Goal: Transaction & Acquisition: Purchase product/service

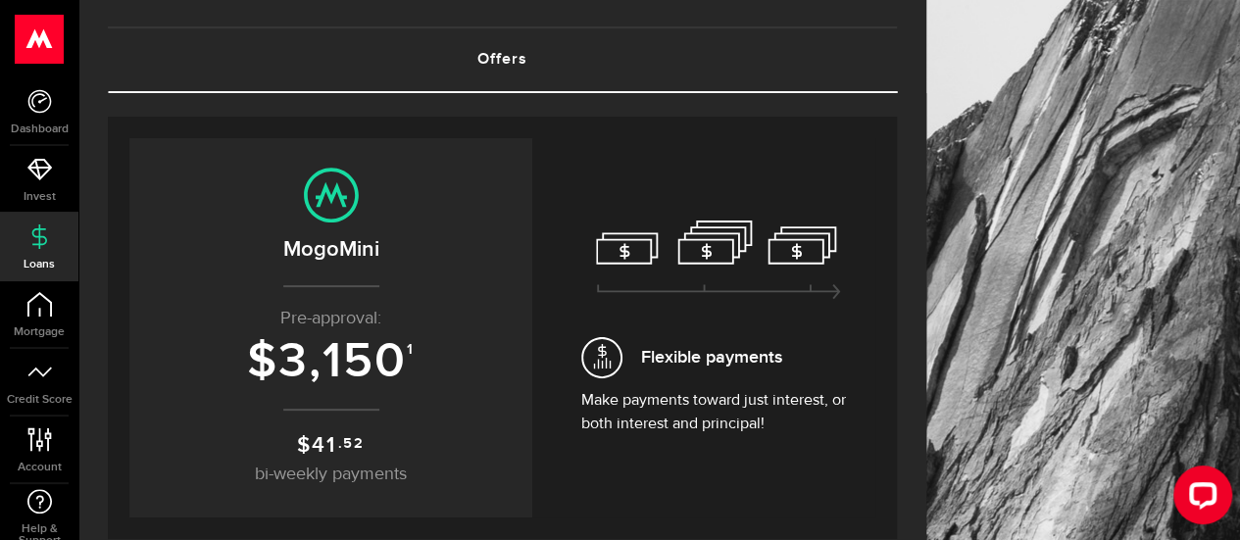
scroll to position [196, 0]
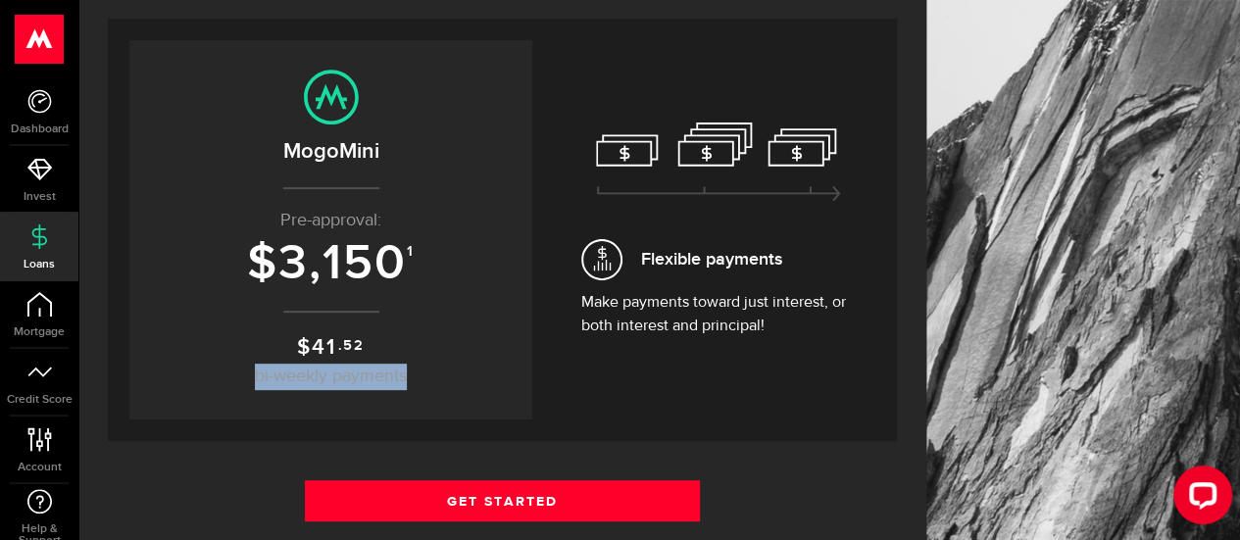
drag, startPoint x: 257, startPoint y: 373, endPoint x: 441, endPoint y: 367, distance: 184.4
click at [441, 367] on p "$ 41 .52 bi-weekly payments" at bounding box center [331, 360] width 364 height 59
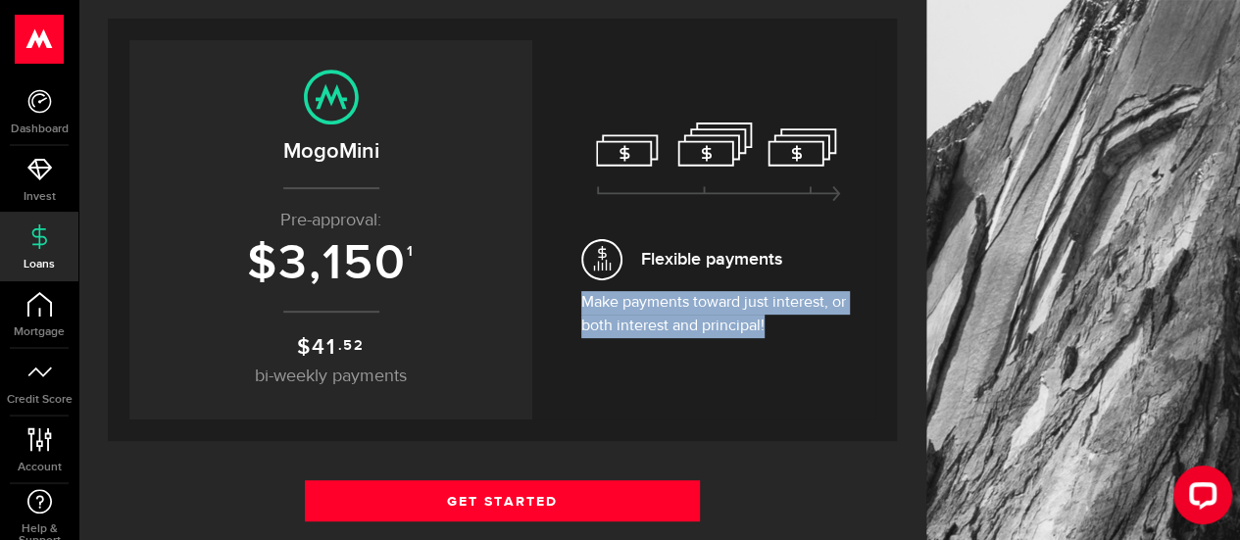
drag, startPoint x: 596, startPoint y: 302, endPoint x: 870, endPoint y: 322, distance: 275.2
click at [870, 322] on div "Flexible payments Make payments toward just interest, or both interest and prin…" at bounding box center [719, 229] width 314 height 379
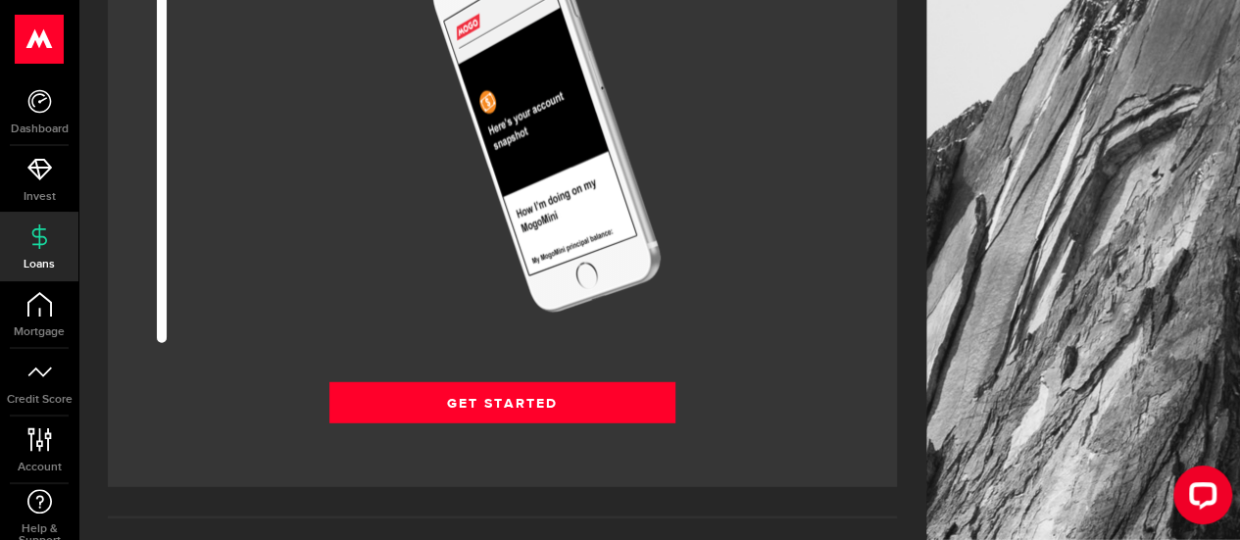
scroll to position [2744, 0]
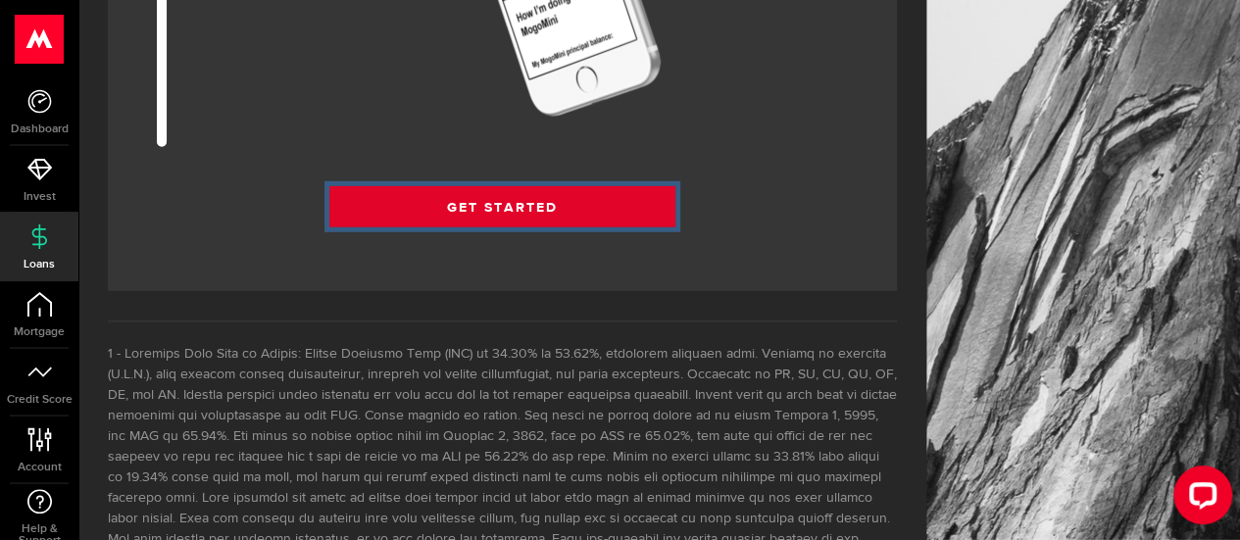
click at [529, 207] on link "Get Started" at bounding box center [502, 206] width 346 height 41
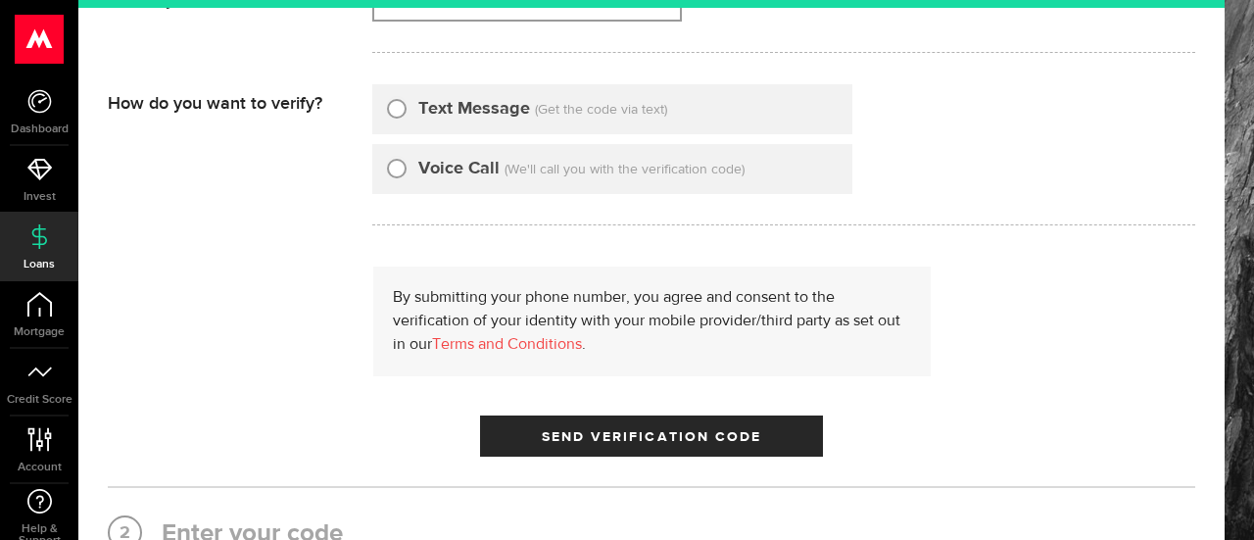
type input "4379937237"
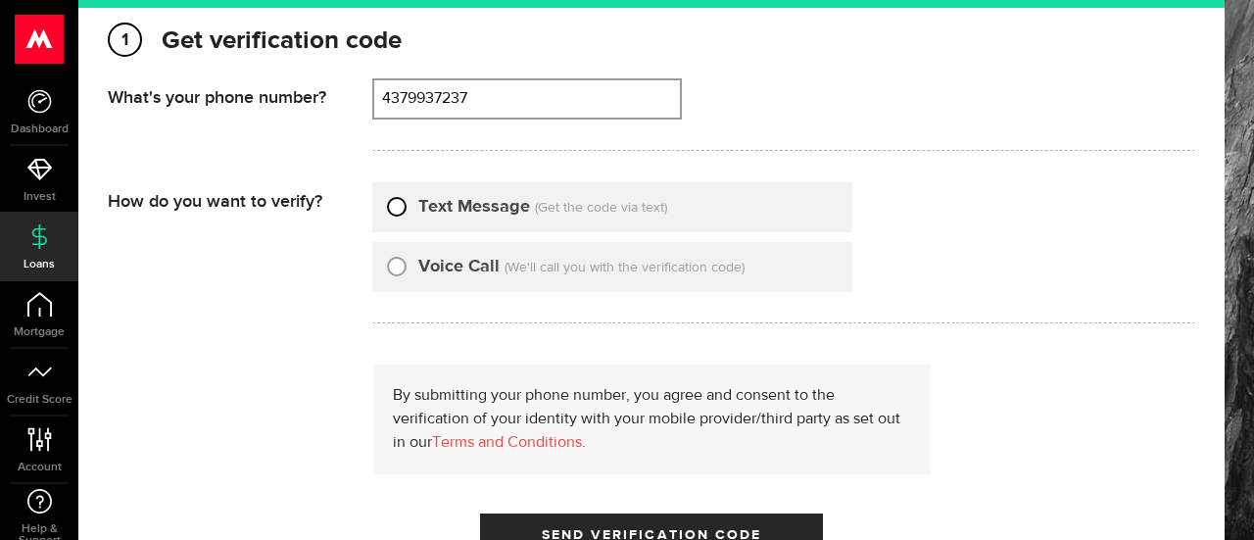
click at [392, 200] on input "Text Message" at bounding box center [397, 204] width 20 height 20
radio input "true"
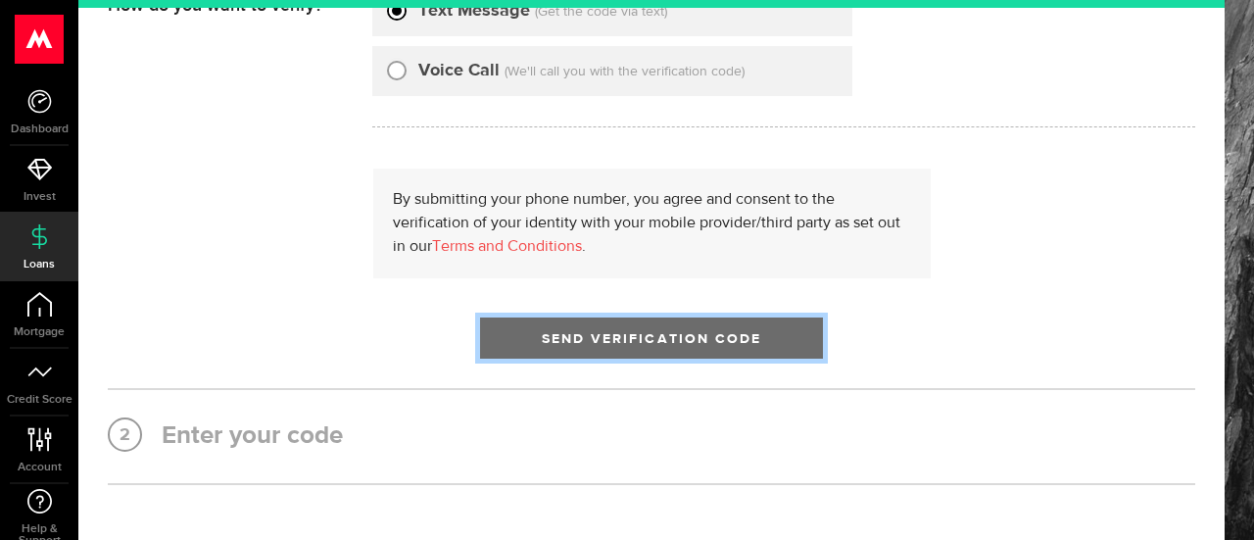
click at [630, 342] on span "Send Verification Code" at bounding box center [652, 339] width 221 height 14
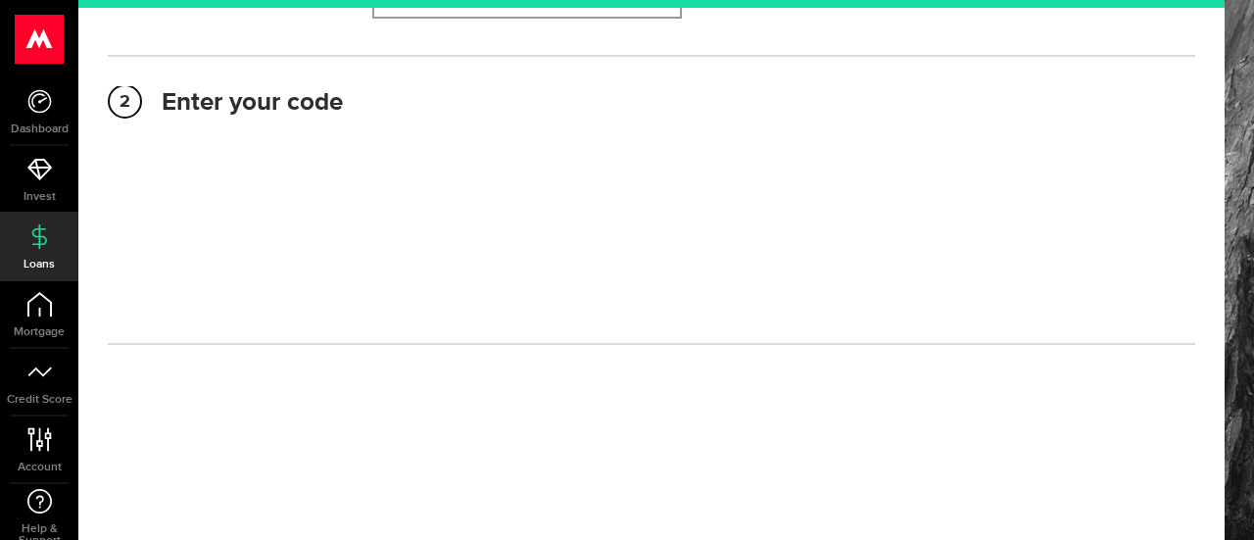
scroll to position [274, 0]
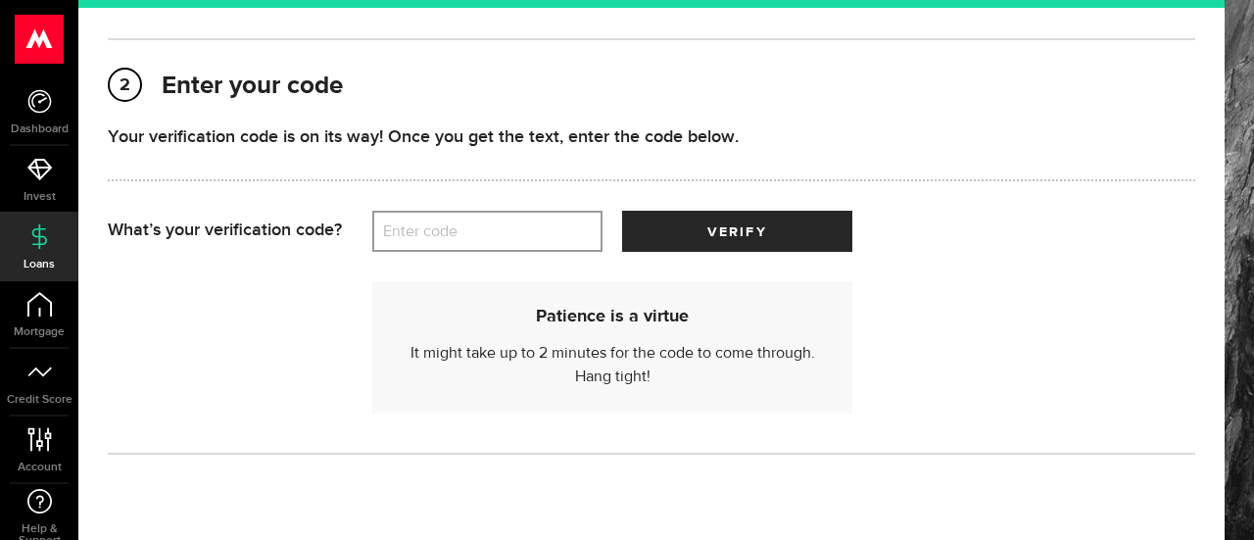
click at [461, 219] on label "Enter code" at bounding box center [487, 232] width 230 height 40
click at [461, 219] on input "Enter code" at bounding box center [487, 231] width 230 height 41
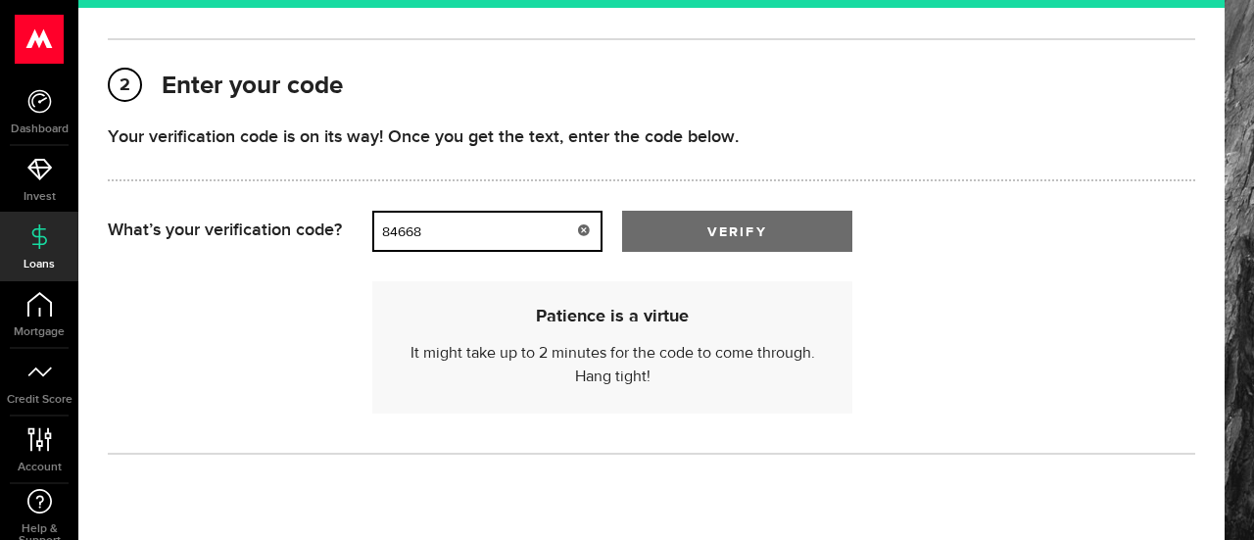
type input "84668"
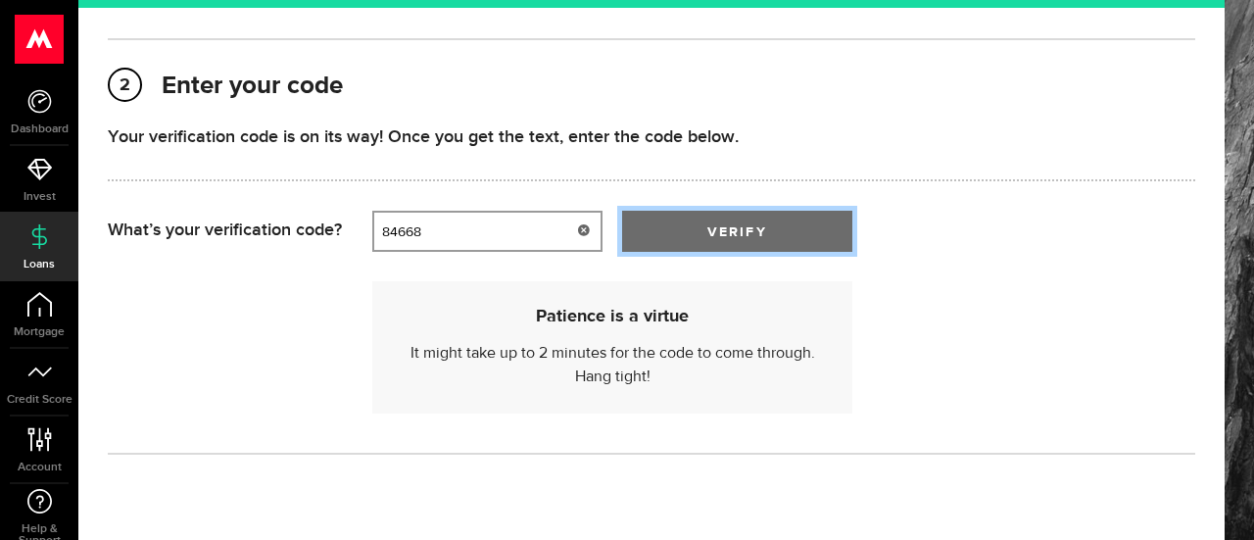
click at [736, 232] on span "submit" at bounding box center [737, 236] width 31 height 31
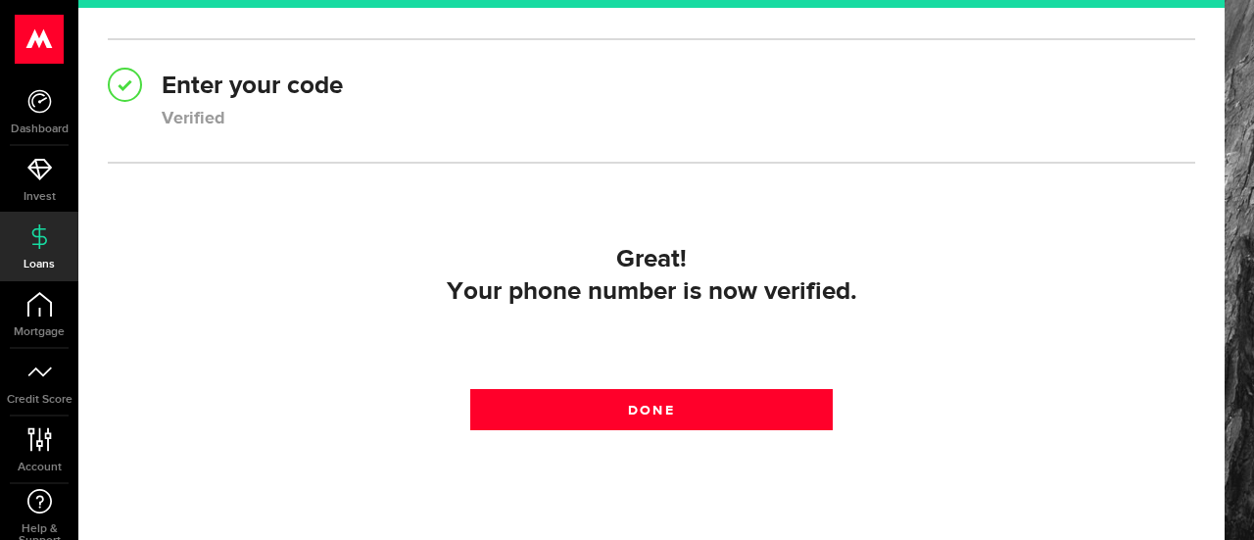
scroll to position [367, 0]
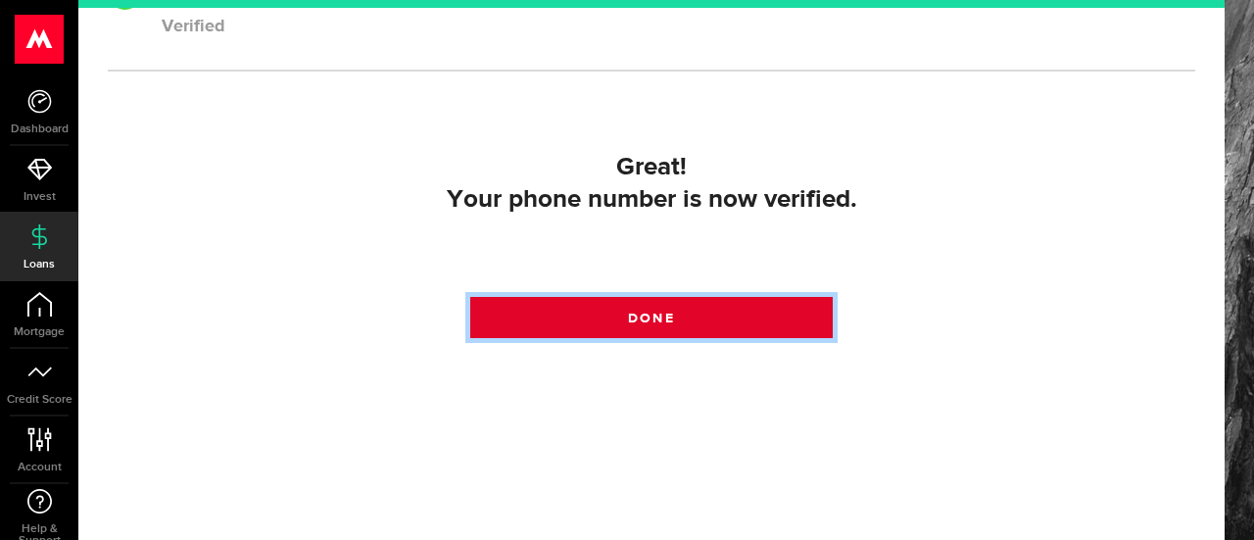
click at [632, 316] on span "Done" at bounding box center [651, 319] width 46 height 14
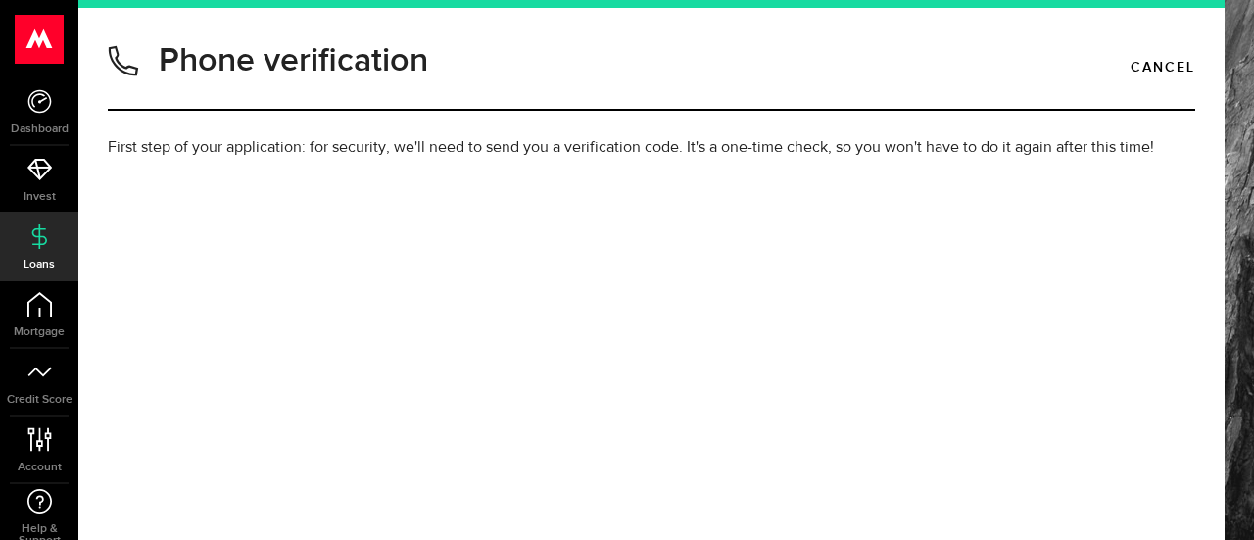
type input "4379937237"
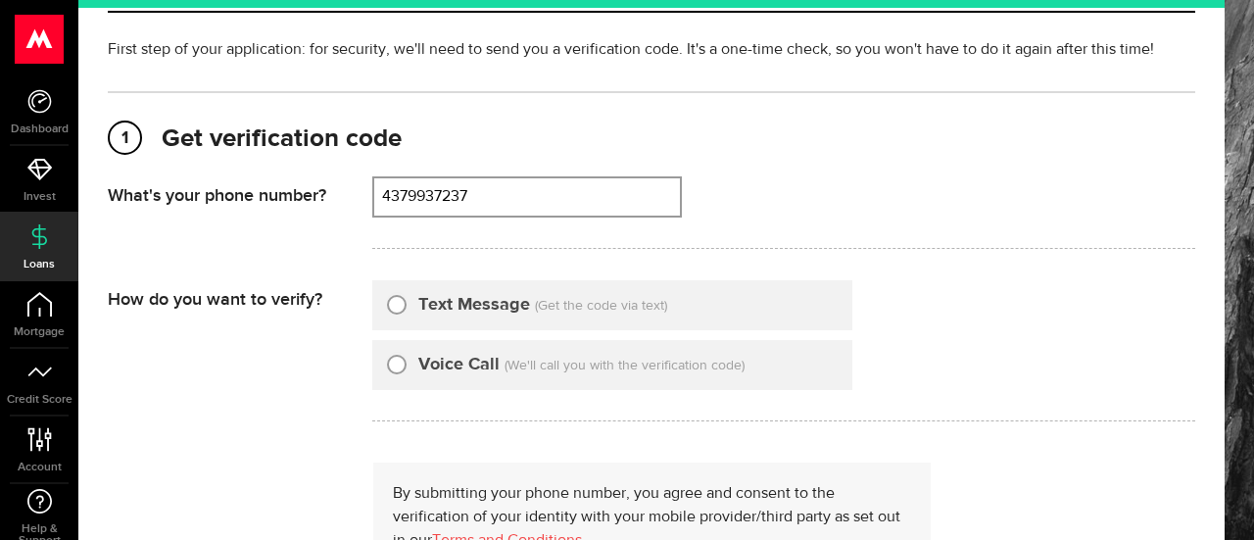
scroll to position [294, 0]
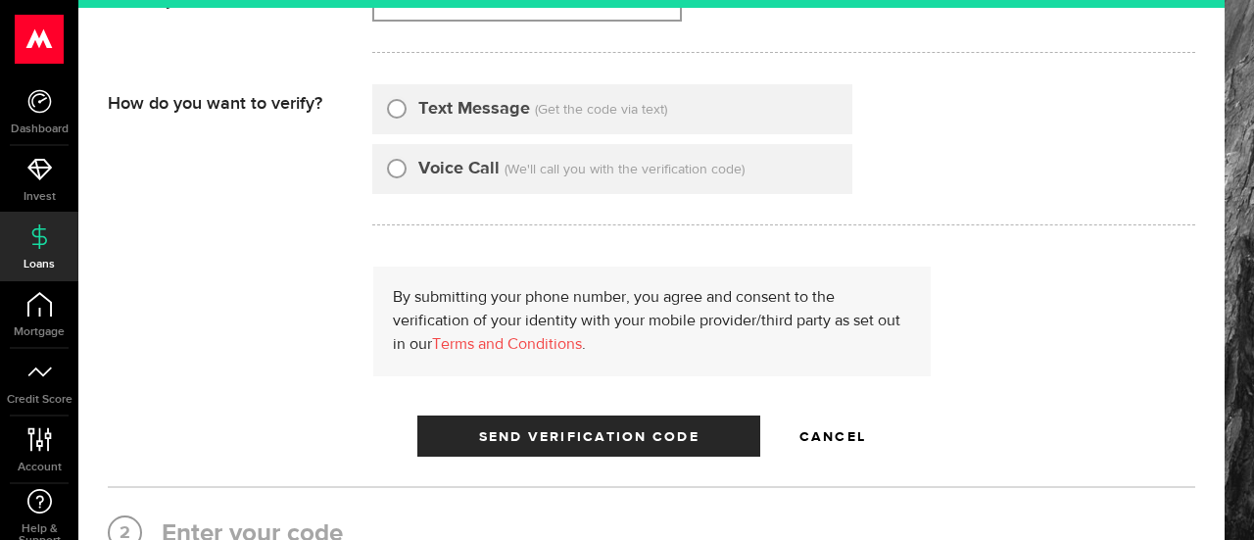
click at [394, 113] on input "Text Message" at bounding box center [397, 106] width 20 height 20
radio input "true"
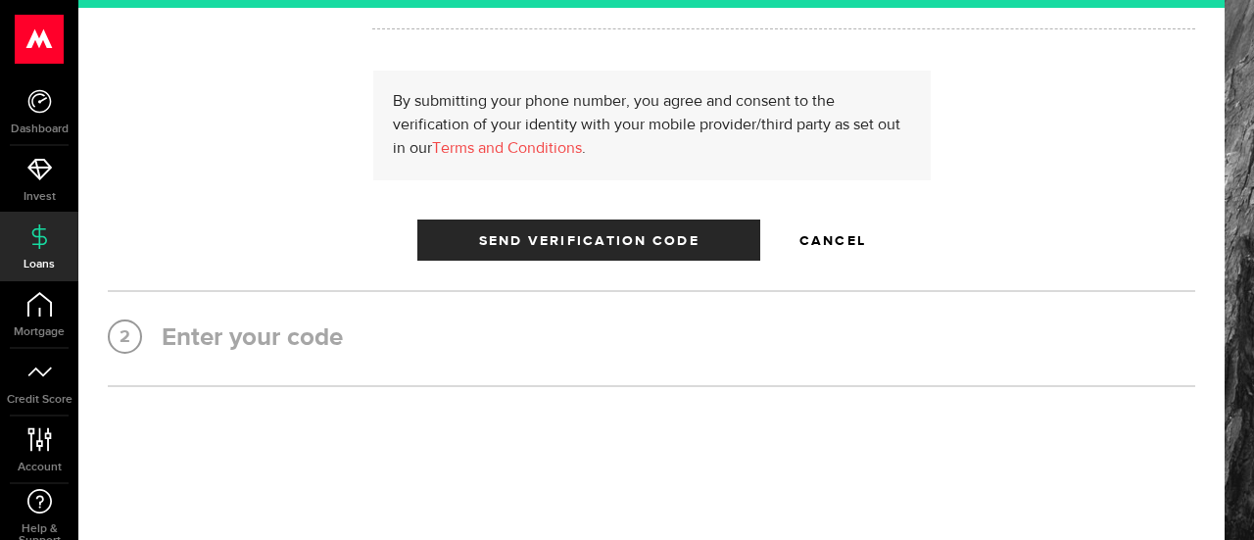
scroll to position [531, 0]
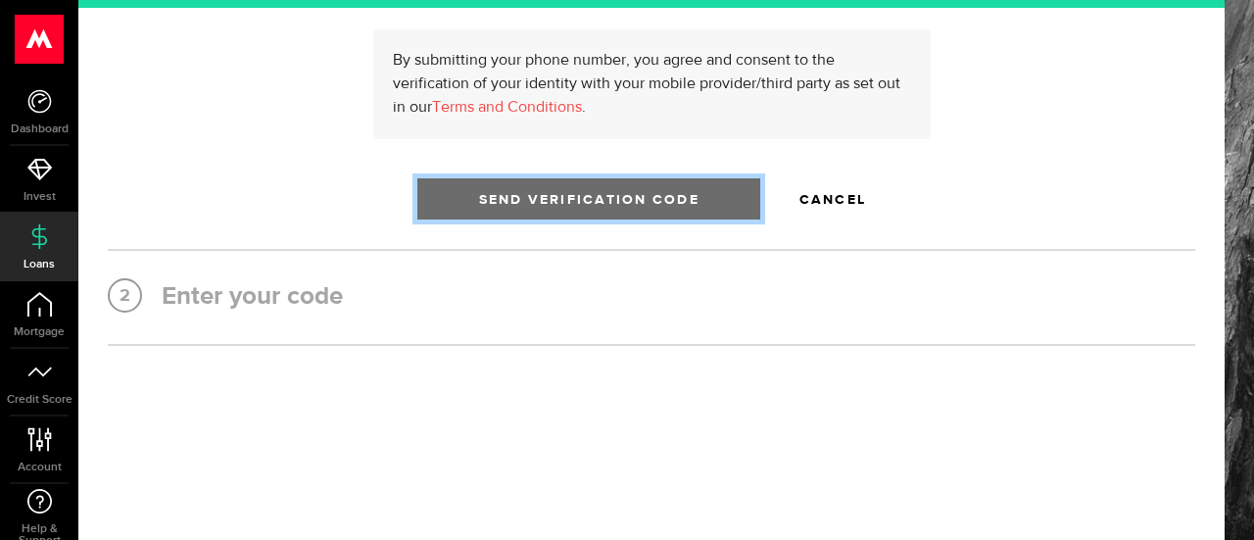
click at [603, 199] on span "Send Verification Code" at bounding box center [589, 200] width 221 height 14
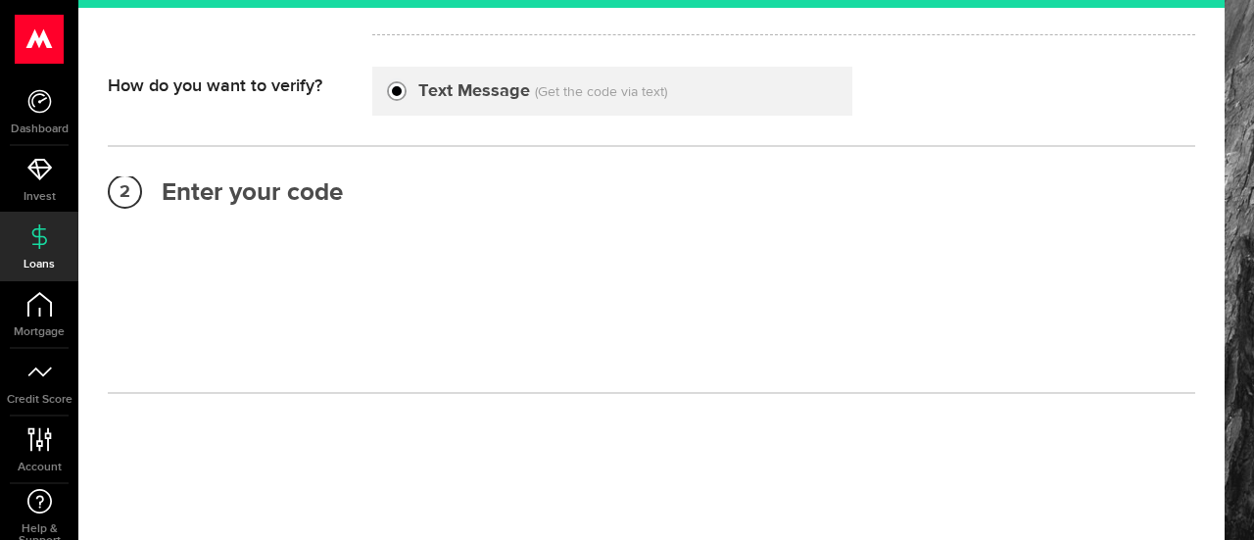
scroll to position [273, 0]
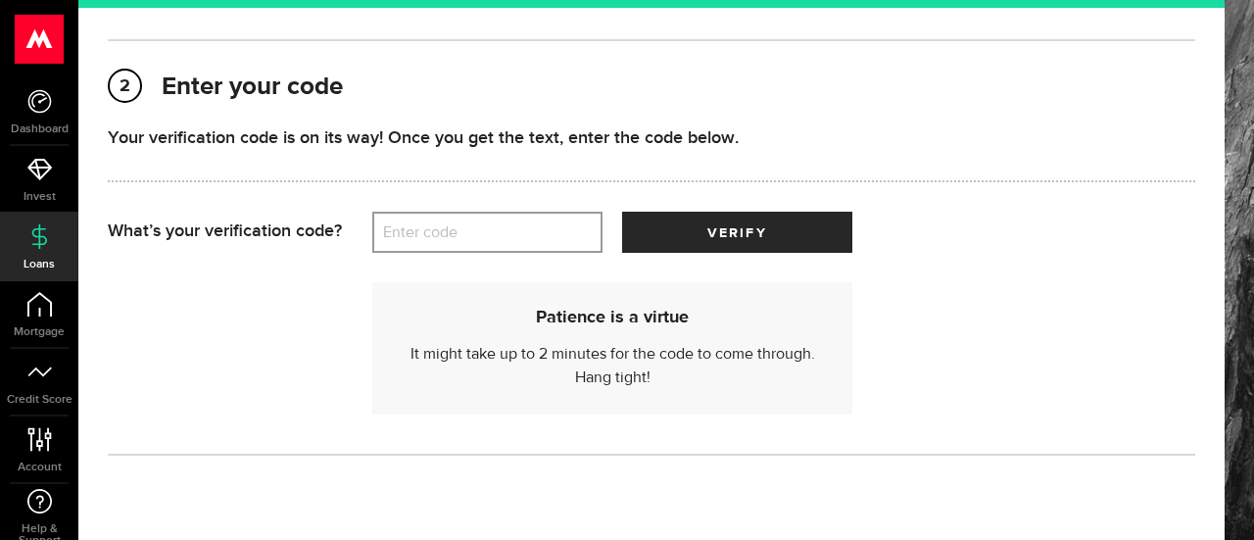
click at [457, 217] on label "Enter code" at bounding box center [487, 233] width 230 height 40
click at [457, 217] on input "Enter code" at bounding box center [487, 232] width 230 height 41
click at [443, 230] on label "Enter code" at bounding box center [487, 233] width 230 height 40
click at [443, 230] on input "Enter code" at bounding box center [487, 232] width 230 height 41
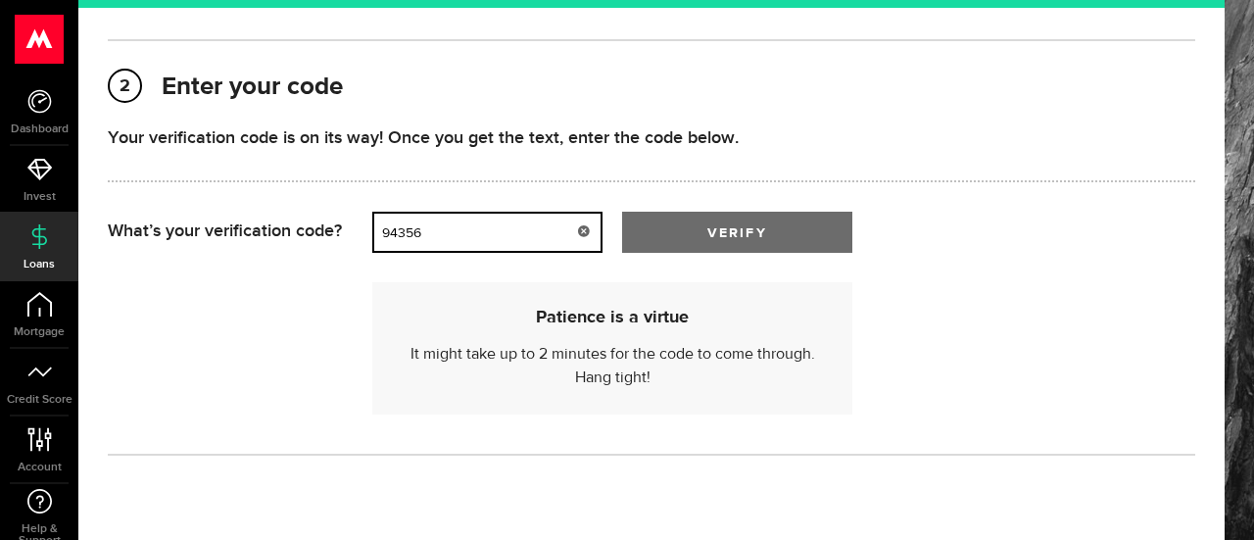
type input "94356"
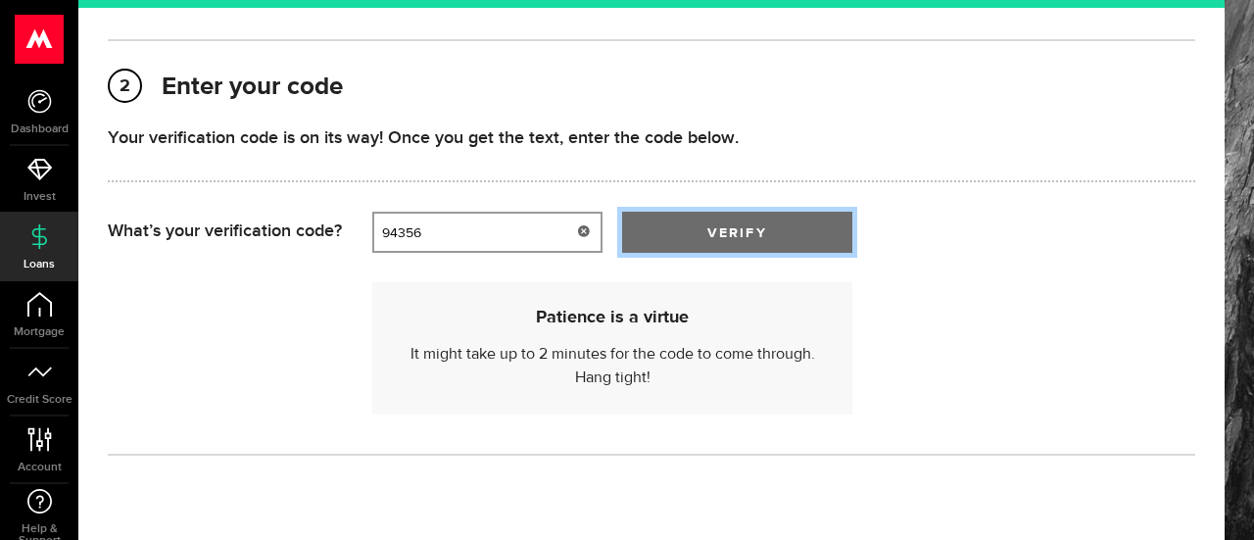
click at [755, 234] on span "verify" at bounding box center [737, 233] width 59 height 14
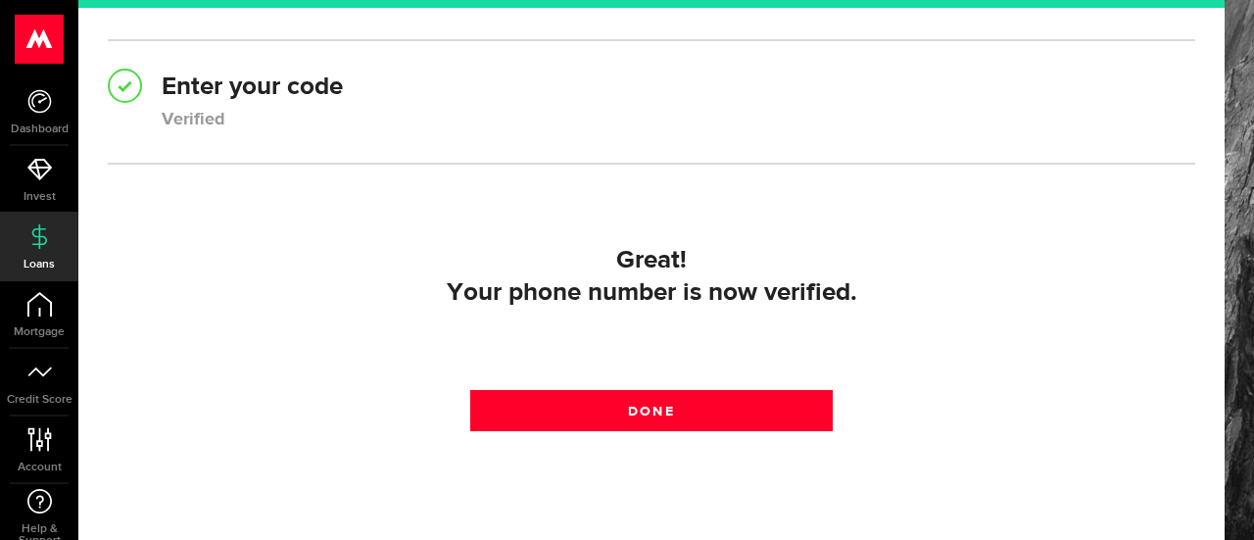
scroll to position [367, 0]
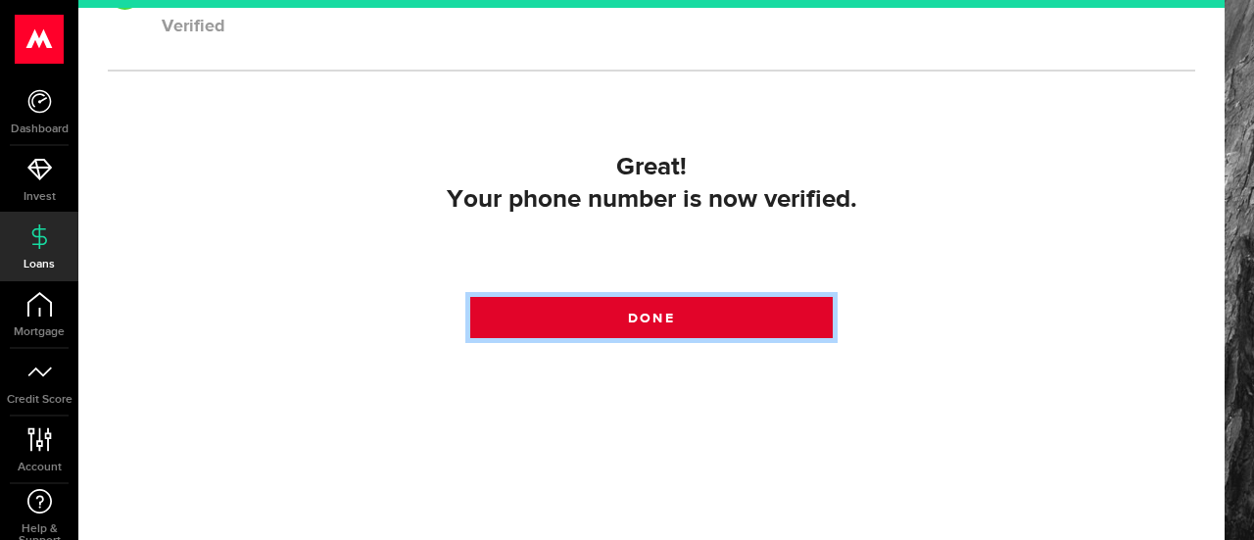
click at [662, 312] on span "Done" at bounding box center [651, 319] width 46 height 14
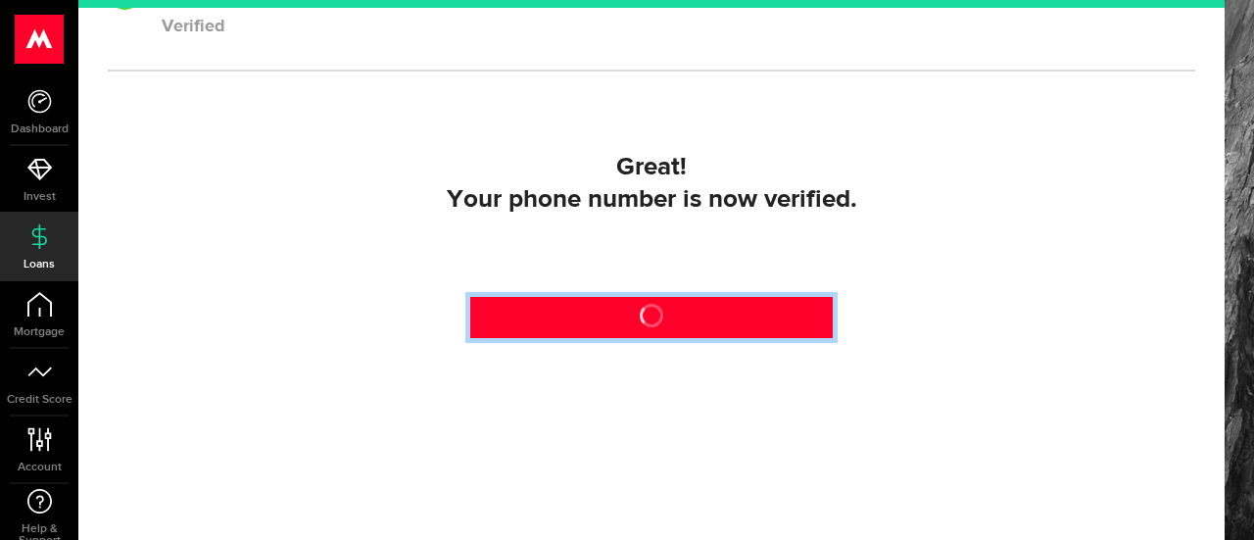
scroll to position [73, 0]
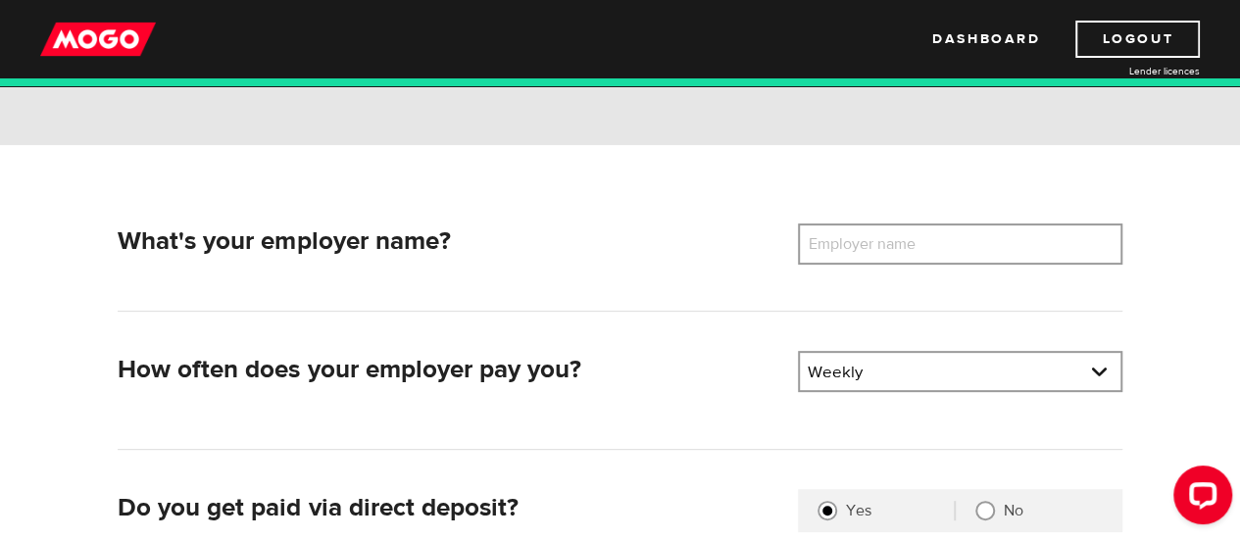
click at [823, 251] on label "Employer name" at bounding box center [877, 243] width 158 height 41
click at [823, 251] on input "Employer name" at bounding box center [960, 243] width 324 height 41
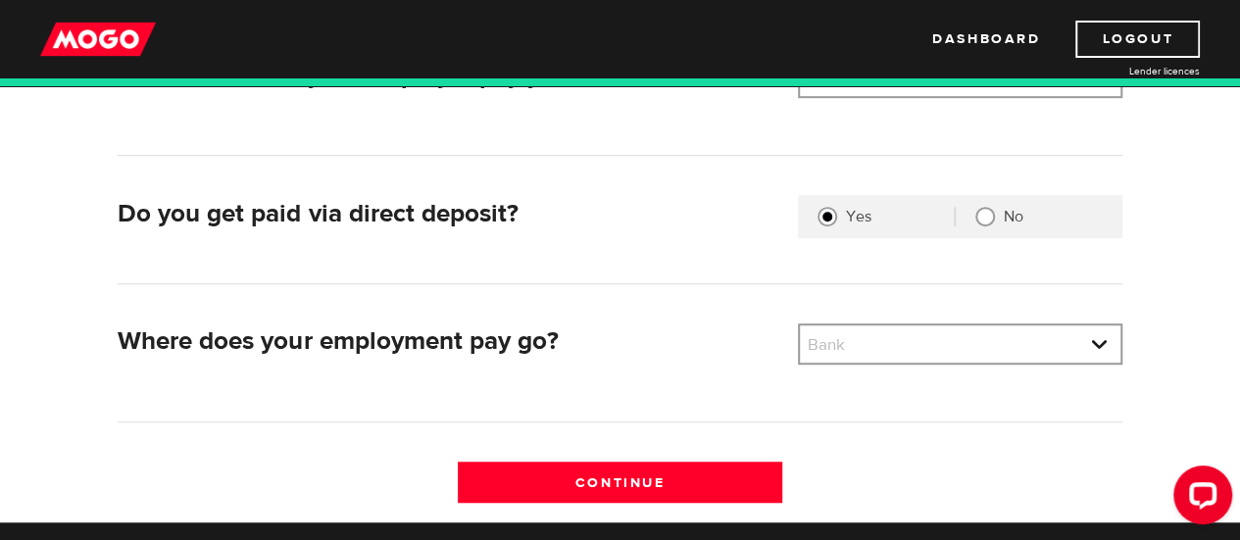
scroll to position [588, 0]
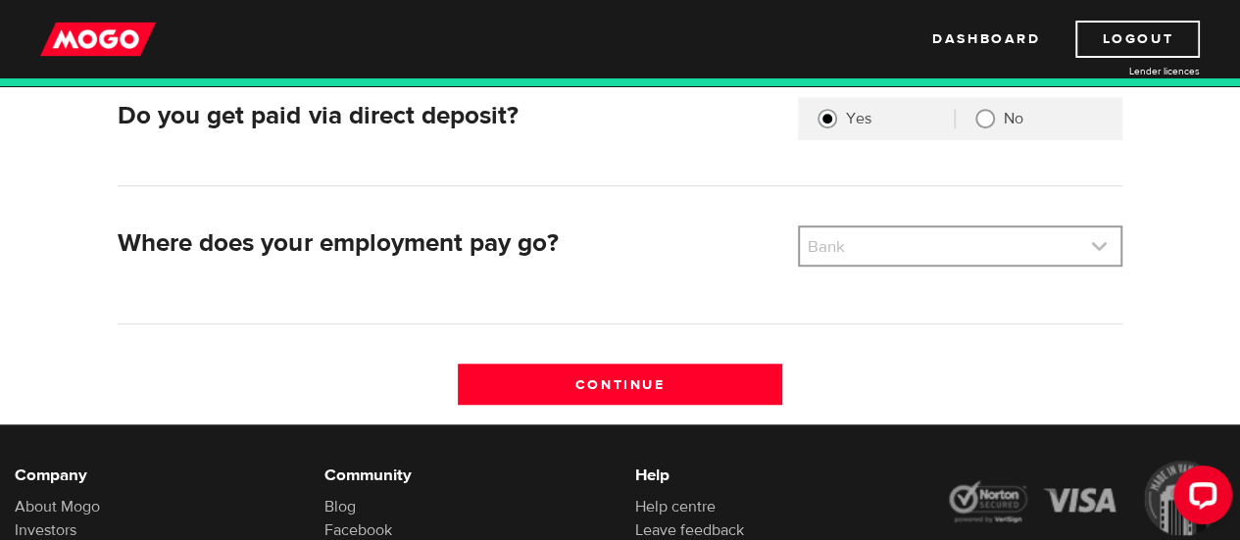
type input "Paul Davis System"
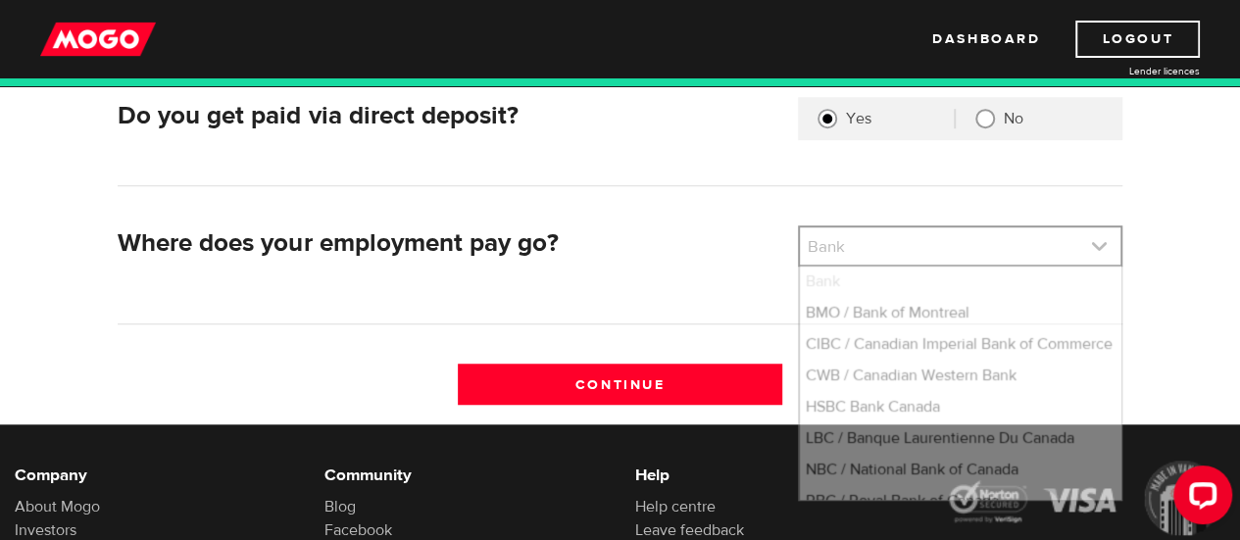
click at [824, 239] on link at bounding box center [960, 245] width 320 height 37
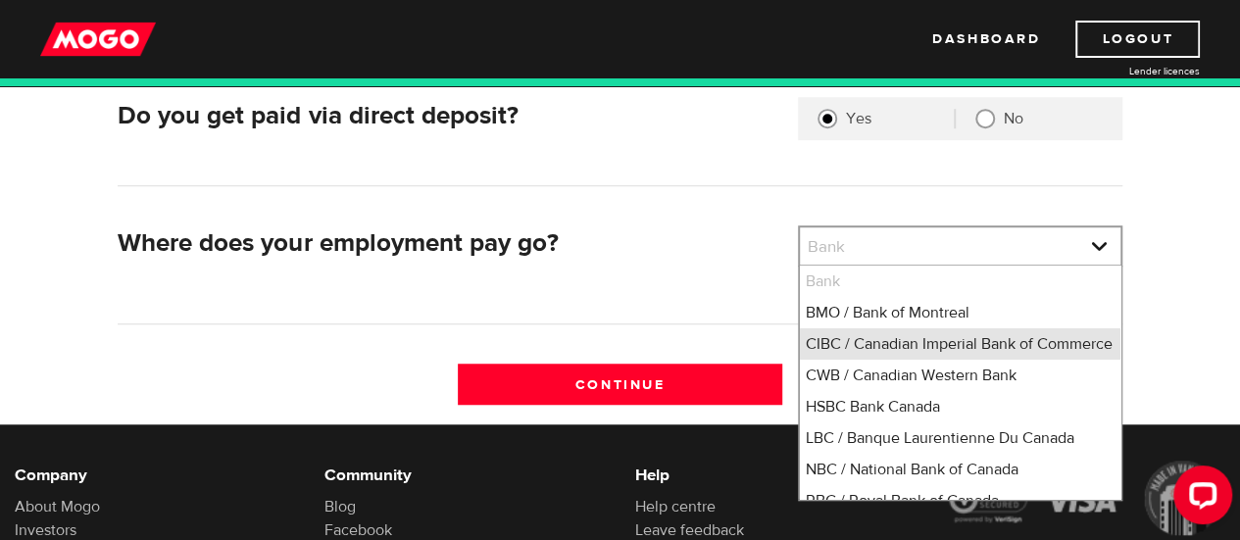
click at [845, 336] on li "CIBC / Canadian Imperial Bank of Commerce" at bounding box center [960, 343] width 320 height 31
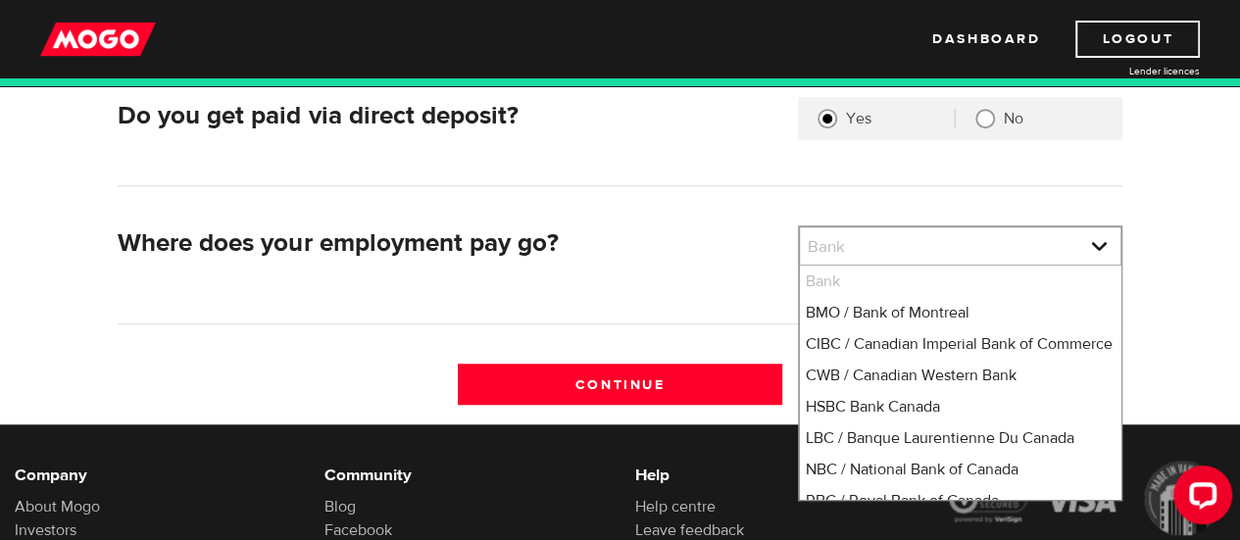
select select "4"
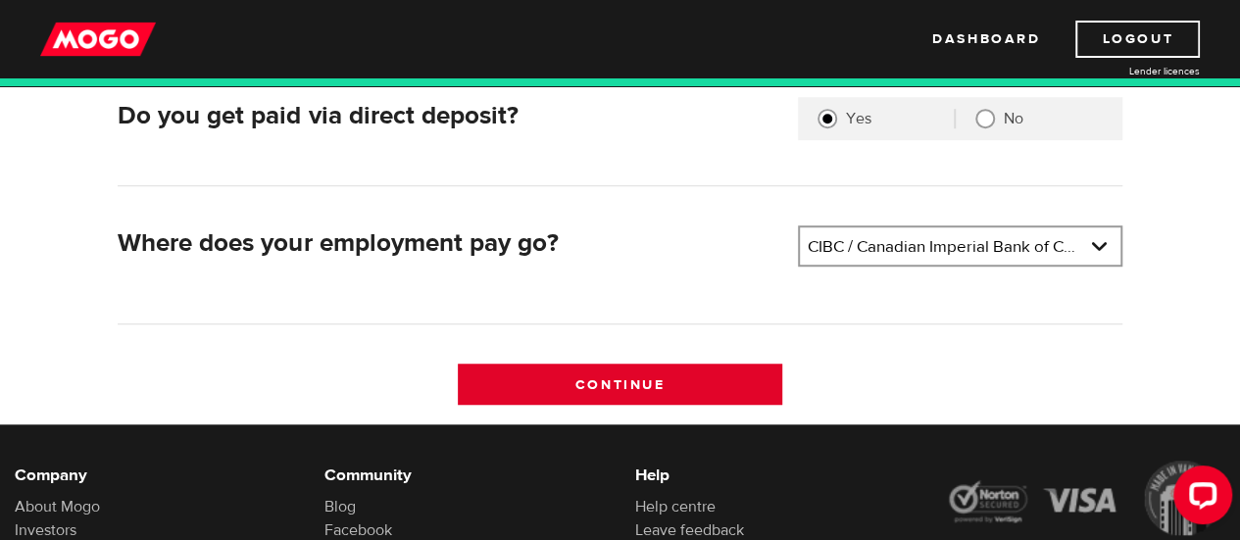
click at [617, 384] on input "Continue" at bounding box center [620, 384] width 324 height 41
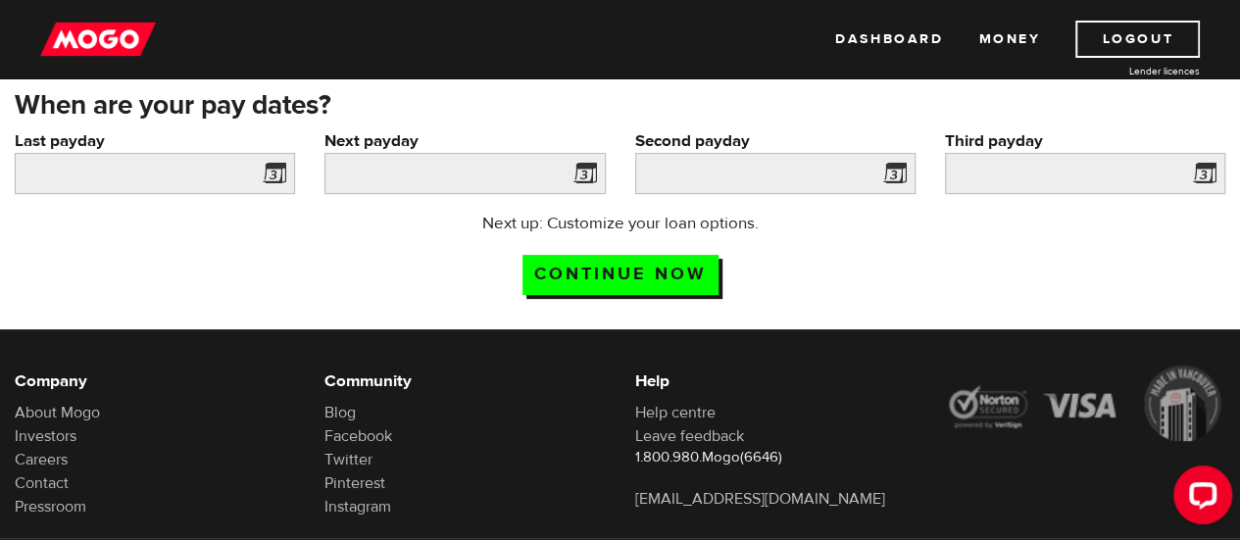
click at [277, 167] on span at bounding box center [270, 176] width 29 height 31
click at [584, 177] on span at bounding box center [580, 176] width 29 height 31
click at [900, 172] on span at bounding box center [890, 176] width 29 height 31
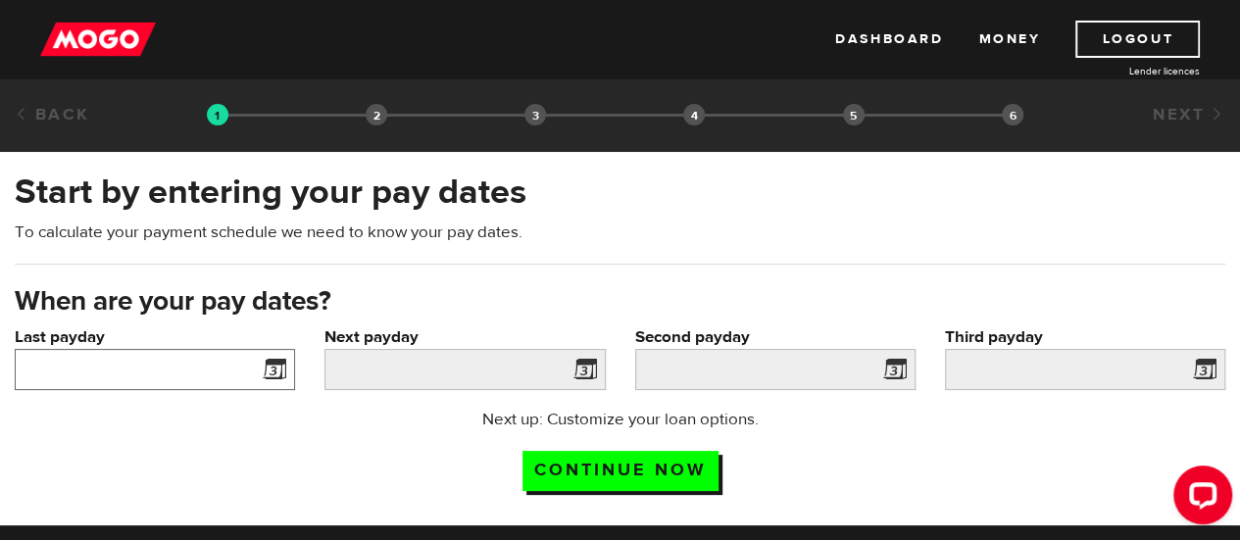
click at [108, 377] on input "Last payday" at bounding box center [155, 369] width 280 height 41
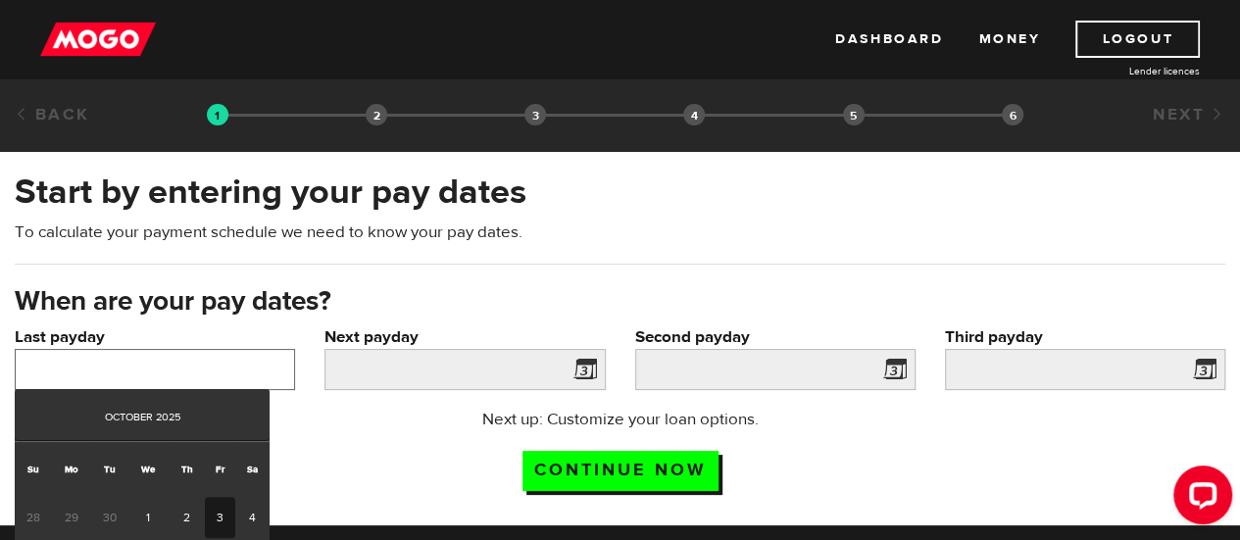
scroll to position [98, 0]
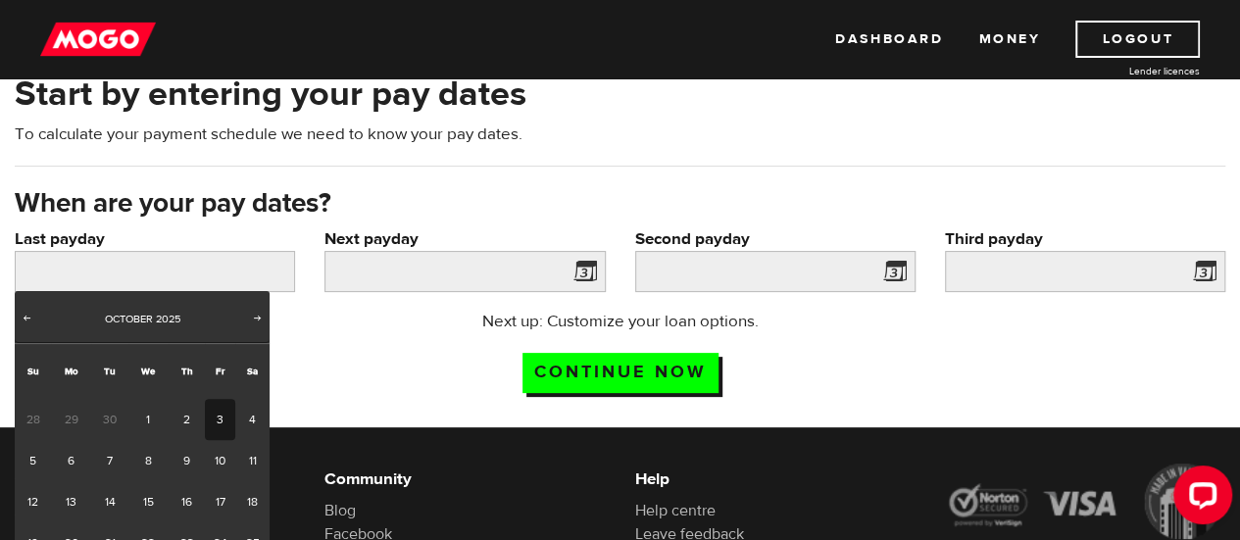
click at [218, 418] on link "3" at bounding box center [220, 419] width 30 height 41
type input "2025/10/03"
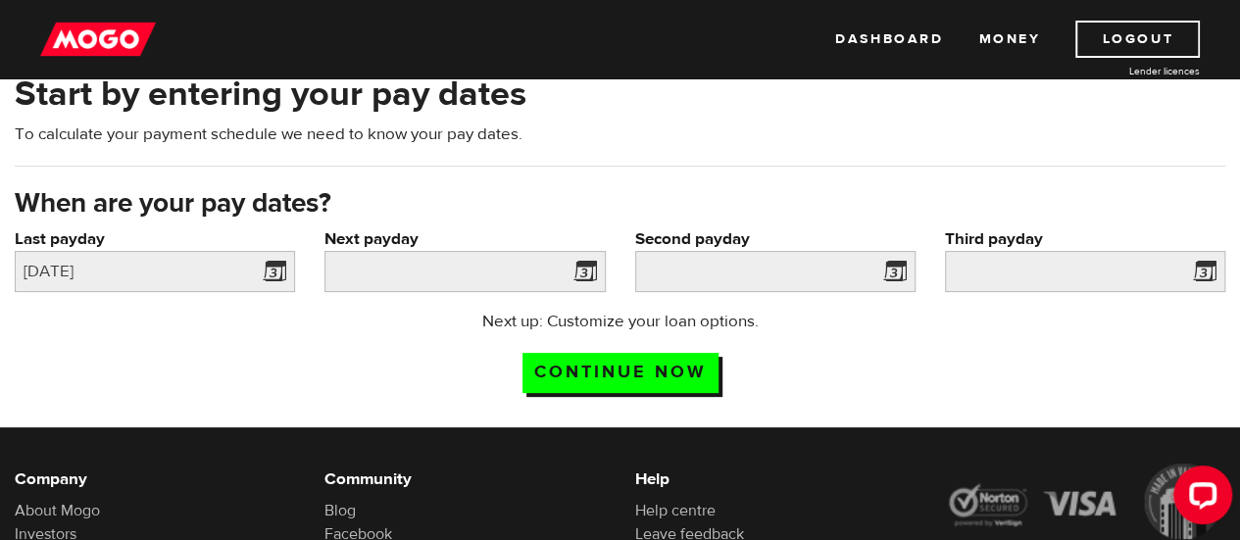
click at [586, 265] on span at bounding box center [580, 274] width 29 height 31
click at [583, 267] on span at bounding box center [580, 274] width 29 height 31
click at [425, 268] on input "Next payday" at bounding box center [464, 271] width 280 height 41
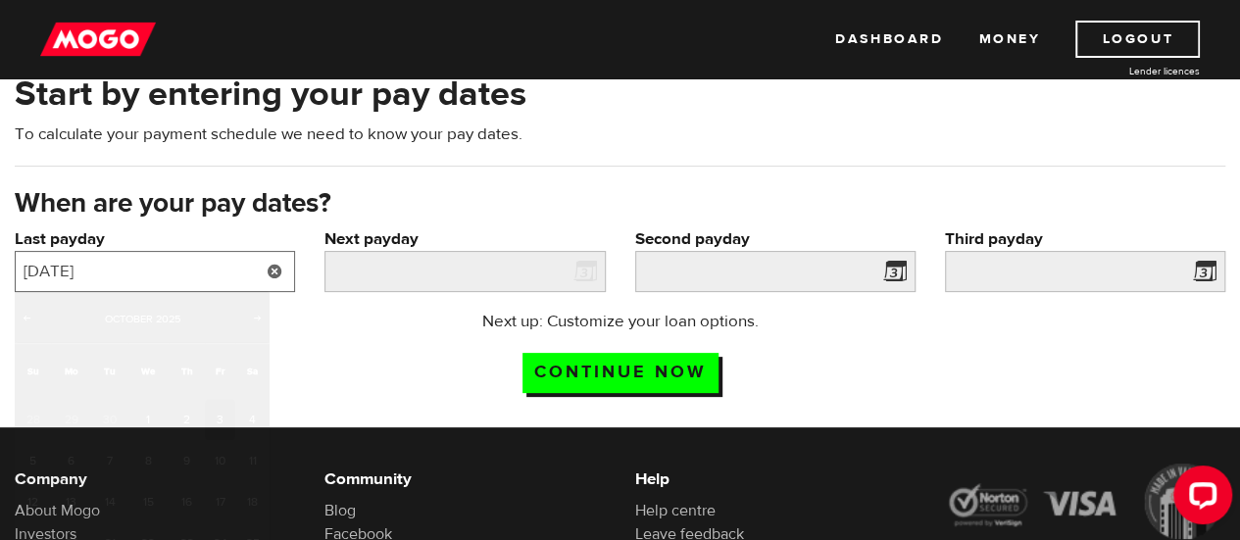
click at [227, 270] on input "2025/10/03" at bounding box center [155, 271] width 280 height 41
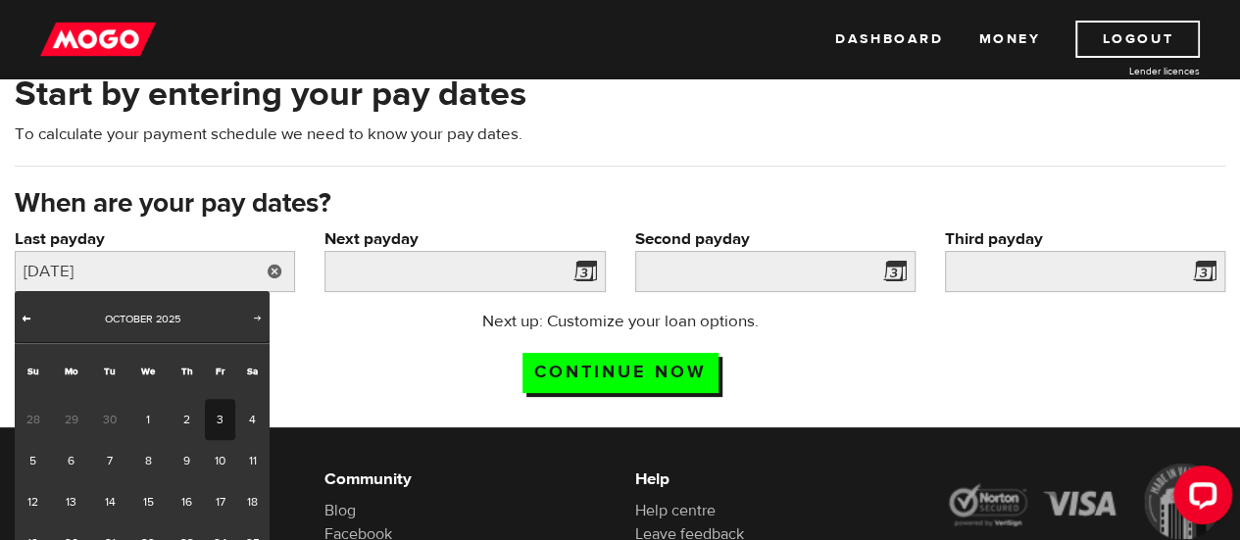
click at [25, 316] on span "Prev" at bounding box center [27, 318] width 16 height 16
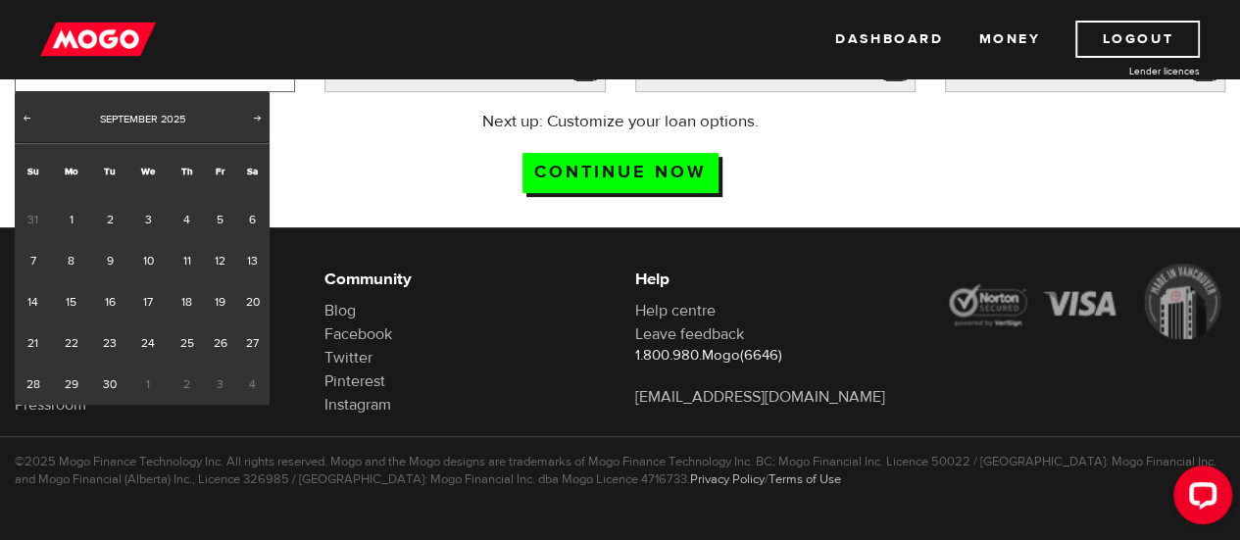
scroll to position [102, 0]
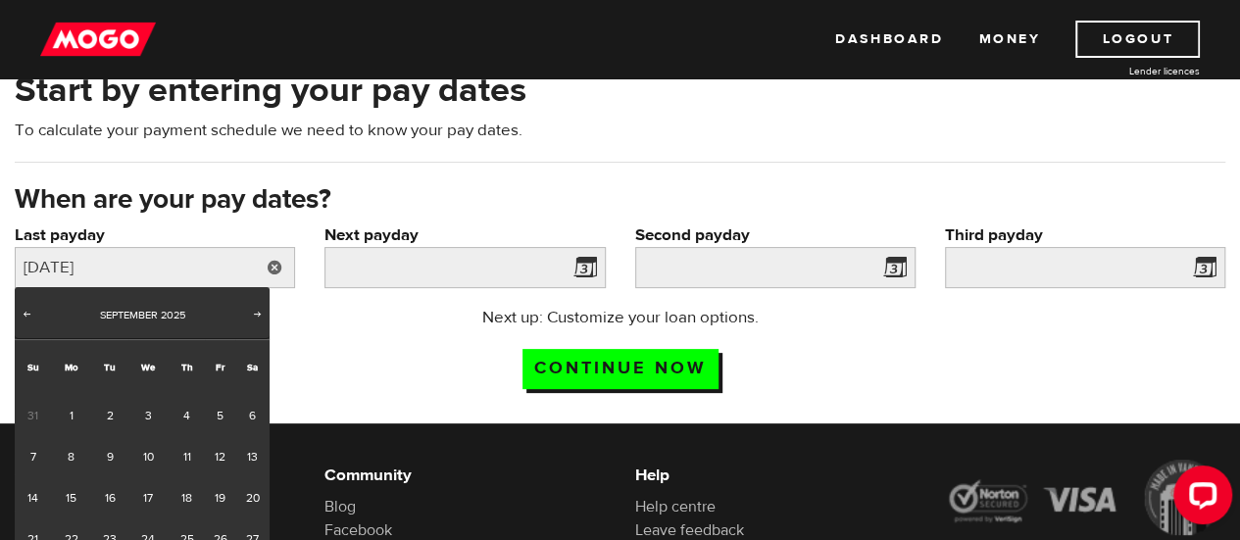
click at [329, 336] on div "Next up: Customize your loan options. Continue now" at bounding box center [620, 355] width 1240 height 98
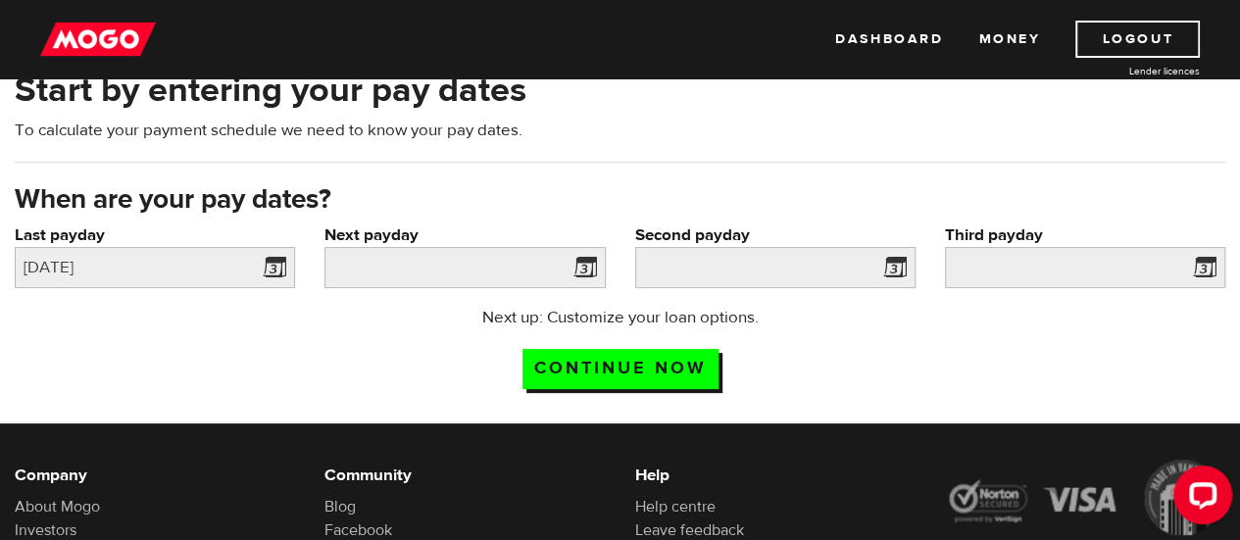
click at [590, 266] on span at bounding box center [580, 270] width 29 height 31
click at [427, 275] on input "Next payday" at bounding box center [464, 267] width 280 height 41
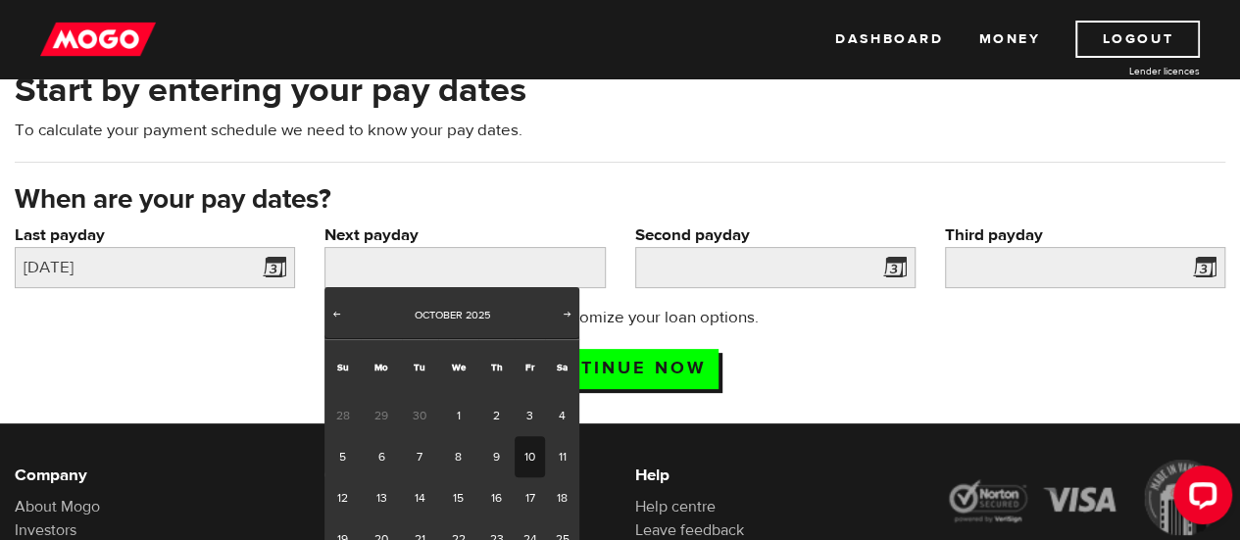
click at [530, 460] on link "10" at bounding box center [530, 456] width 30 height 41
type input "2025/10/10"
type input "2025/10/17"
type input "2025/10/24"
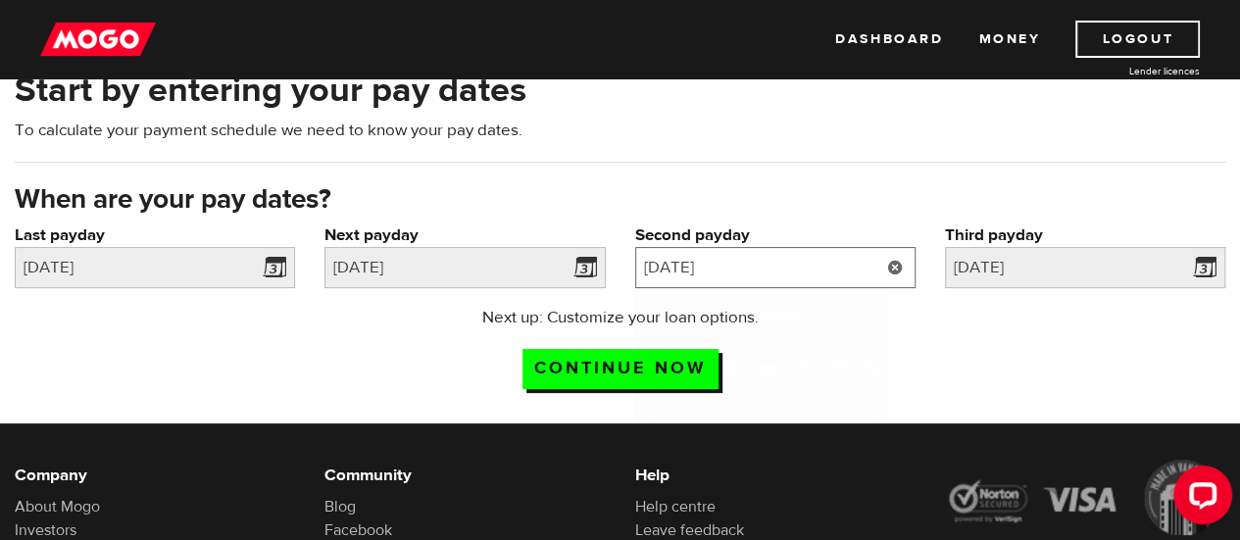
click at [768, 265] on input "2025/10/17" at bounding box center [775, 267] width 280 height 41
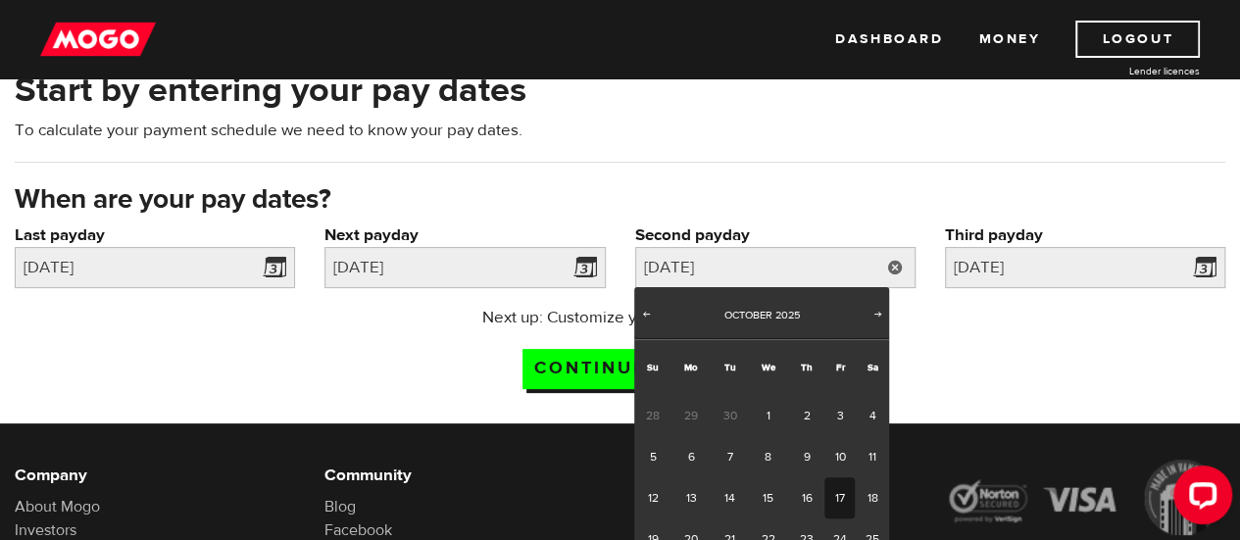
click at [839, 496] on link "17" at bounding box center [839, 497] width 30 height 41
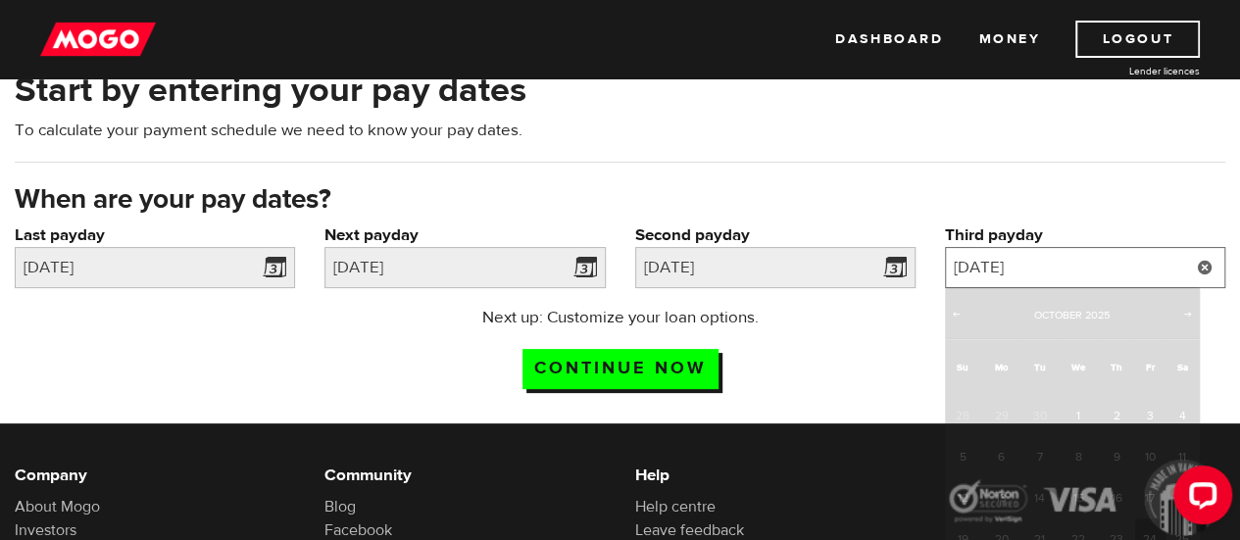
click at [1069, 264] on input "2025/10/24" at bounding box center [1085, 267] width 280 height 41
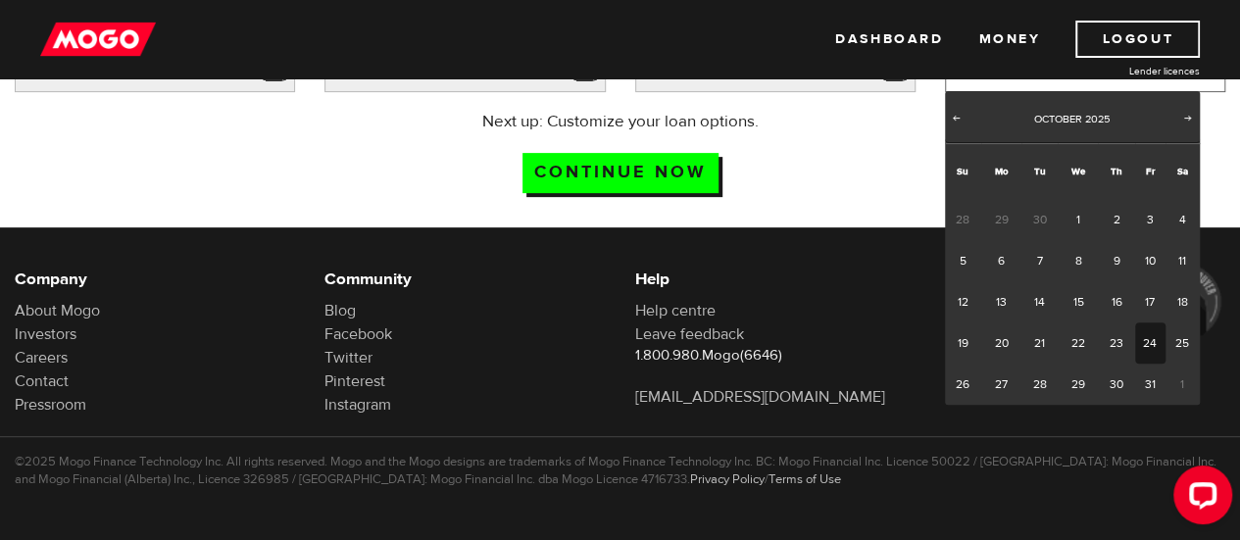
scroll to position [200, 0]
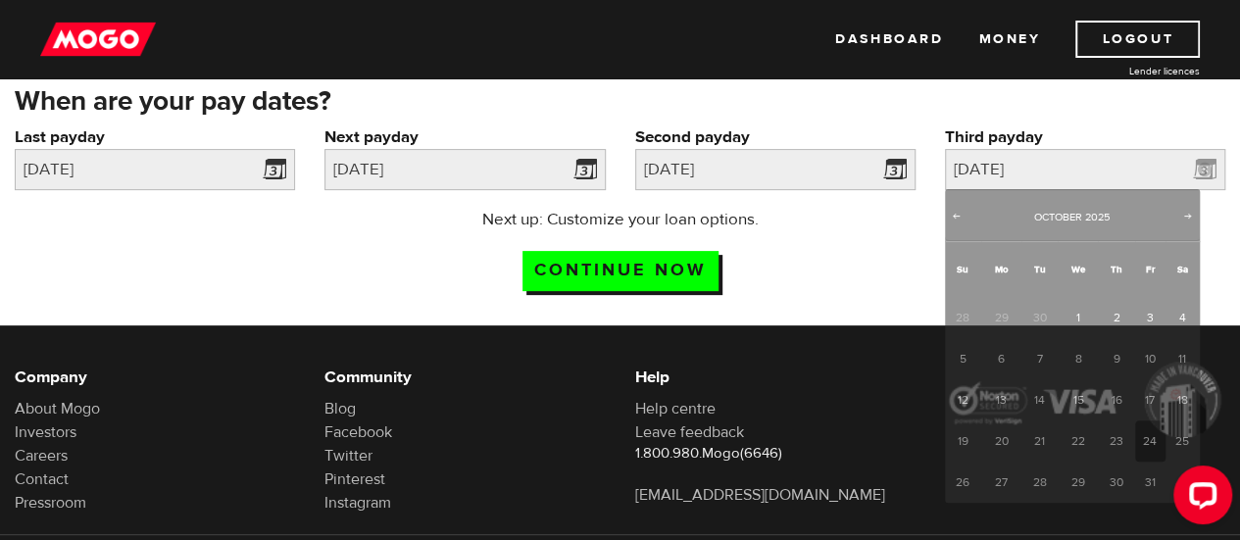
click at [869, 263] on div "Next up: Customize your loan options. Continue now" at bounding box center [620, 257] width 1240 height 98
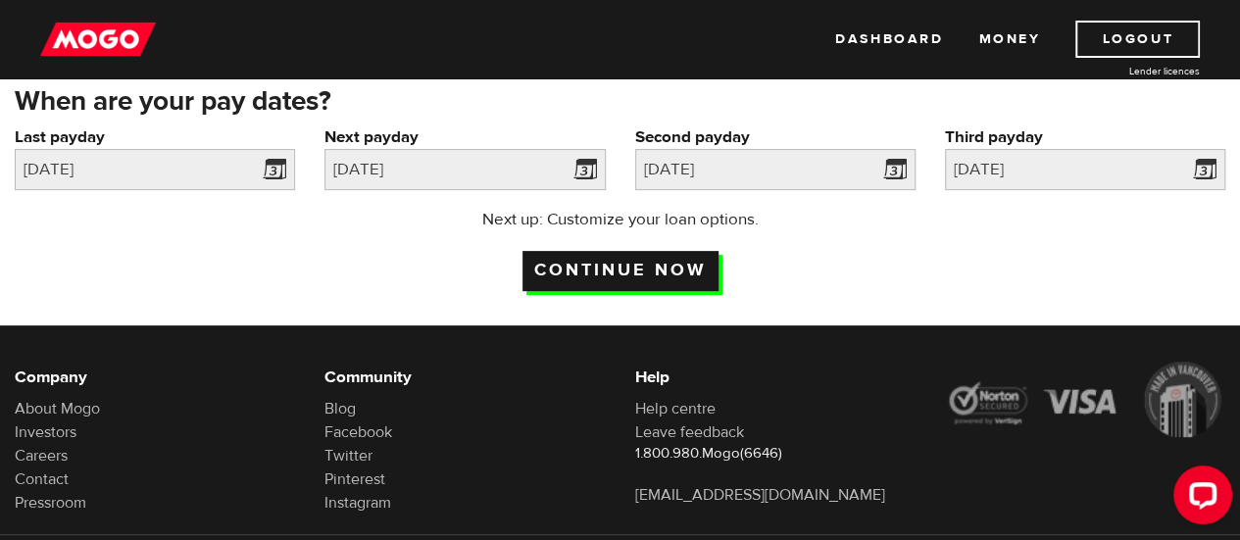
click at [620, 266] on input "Continue now" at bounding box center [620, 271] width 196 height 40
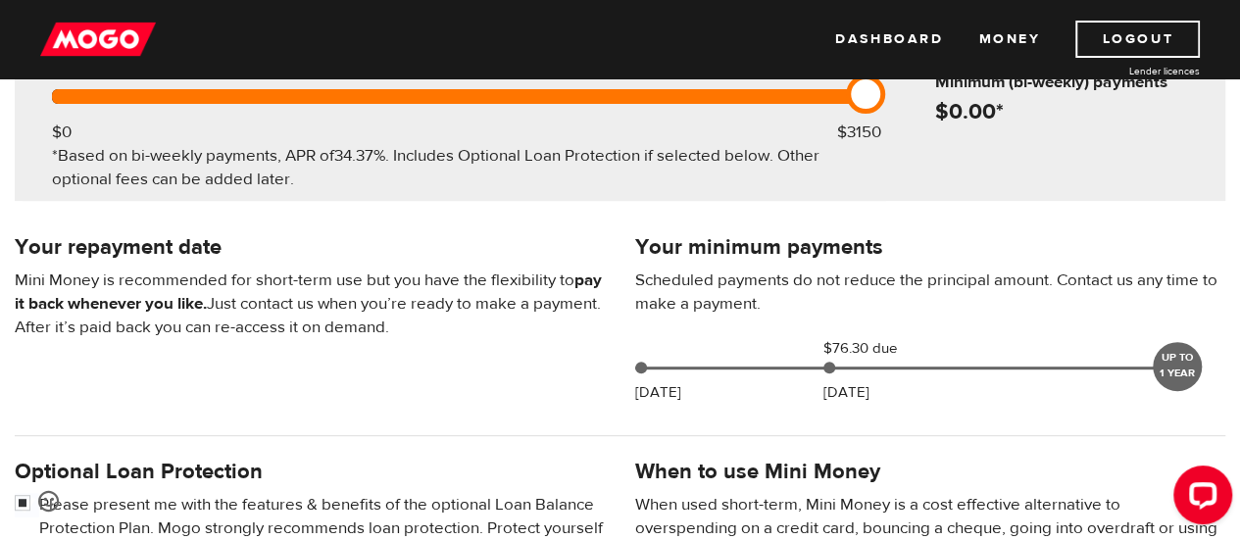
scroll to position [392, 0]
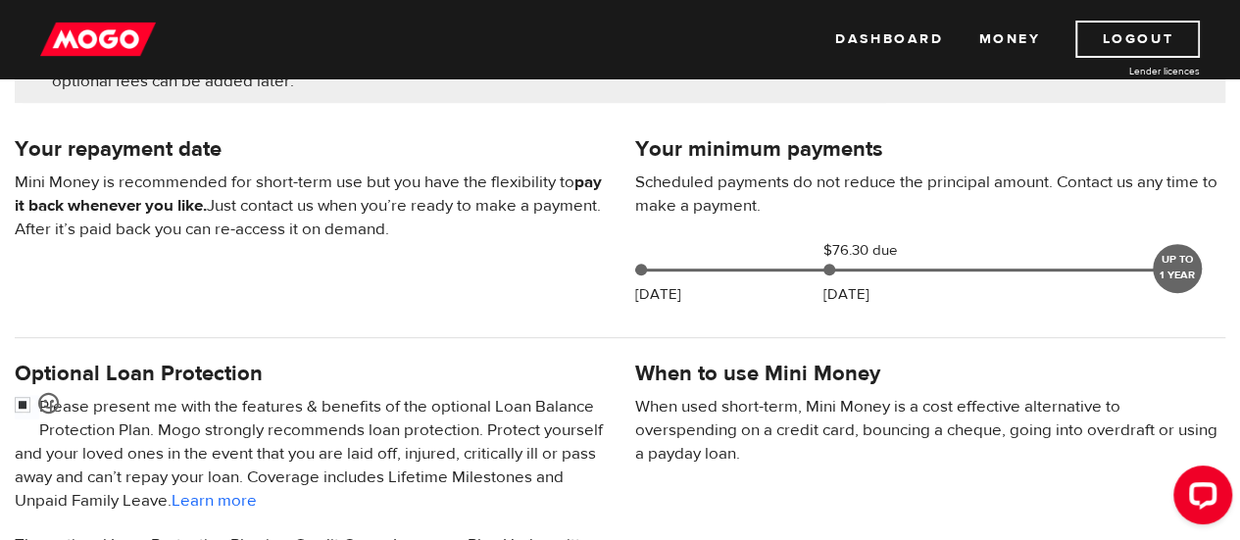
drag, startPoint x: 19, startPoint y: 145, endPoint x: 505, endPoint y: 259, distance: 499.2
click at [504, 258] on div "Your repayment date Mini Money is recommended for short-term use but you have t…" at bounding box center [310, 196] width 620 height 129
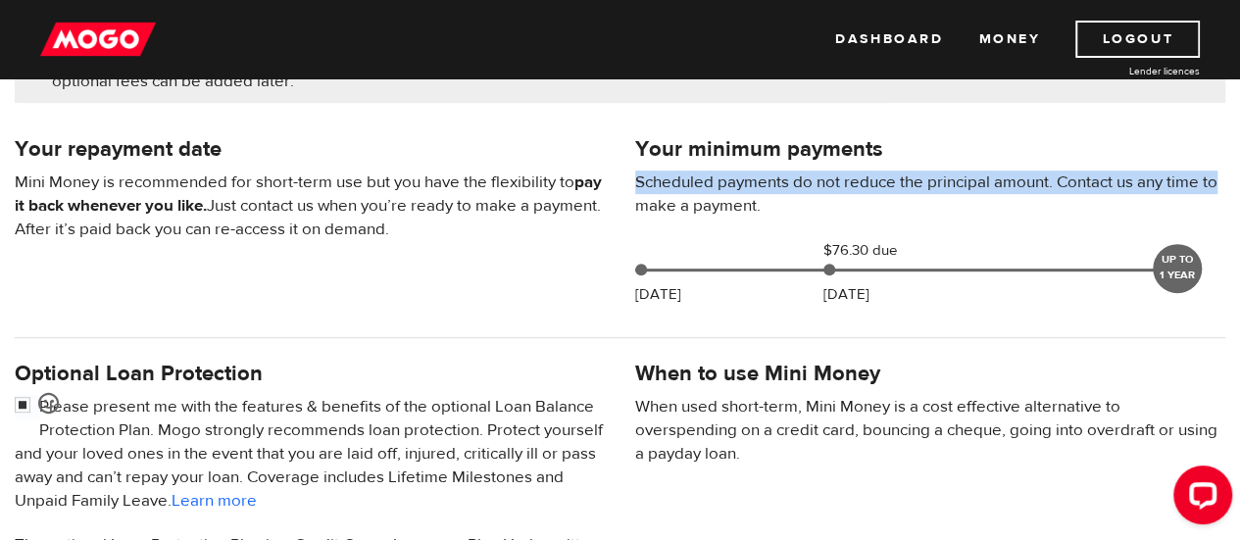
drag, startPoint x: 623, startPoint y: 164, endPoint x: 1230, endPoint y: 187, distance: 607.1
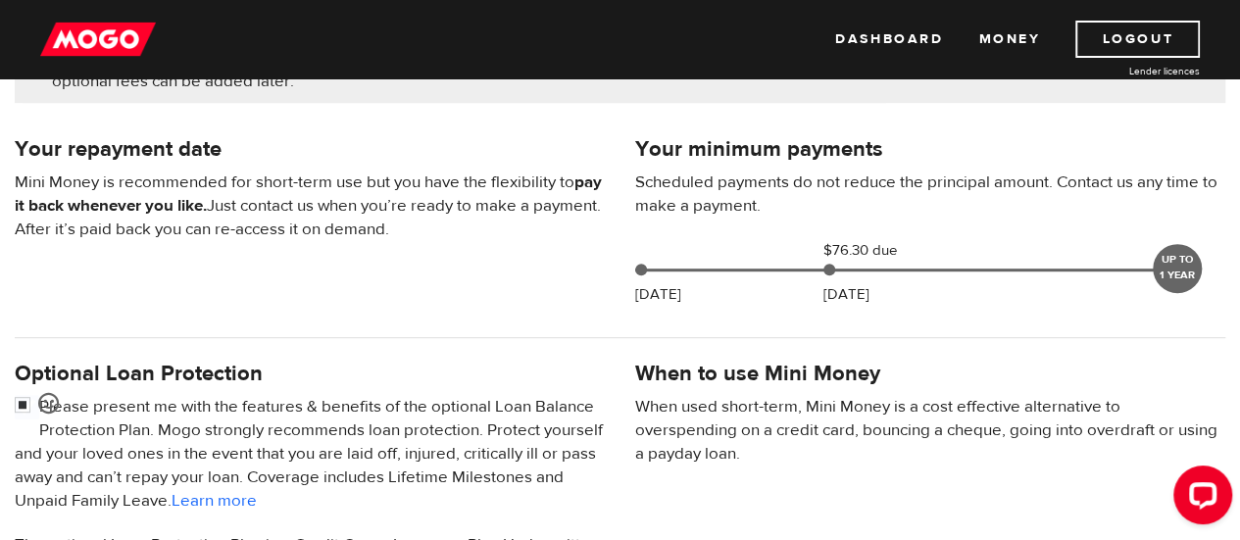
click at [676, 205] on p "Scheduled payments do not reduce the principal amount. Contact us any time to m…" at bounding box center [930, 194] width 591 height 47
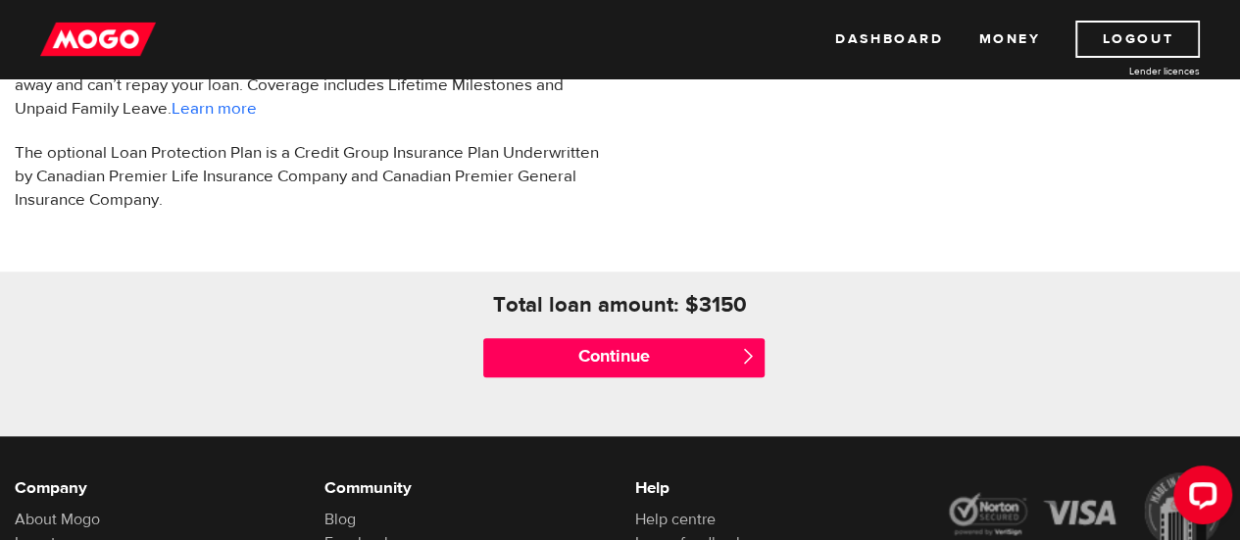
scroll to position [882, 0]
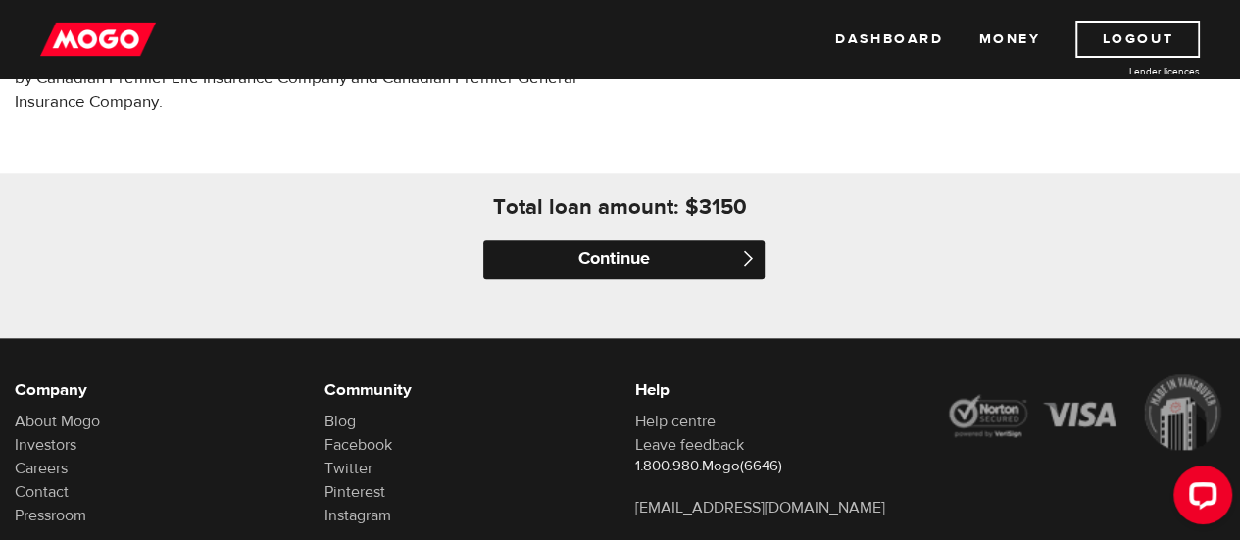
click at [641, 257] on input "Continue" at bounding box center [623, 259] width 280 height 39
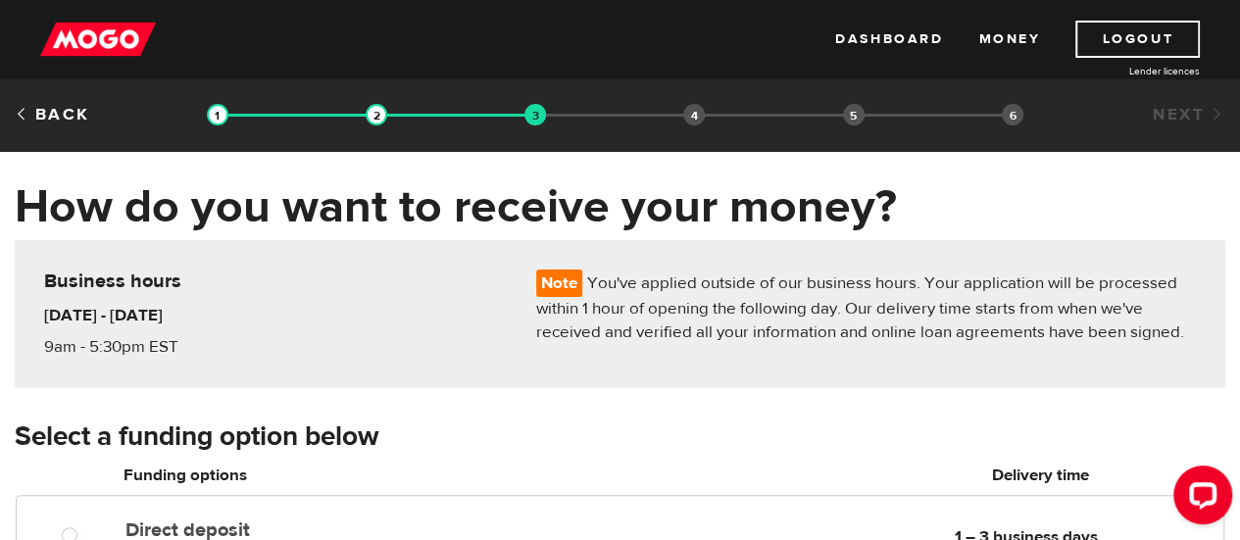
scroll to position [98, 0]
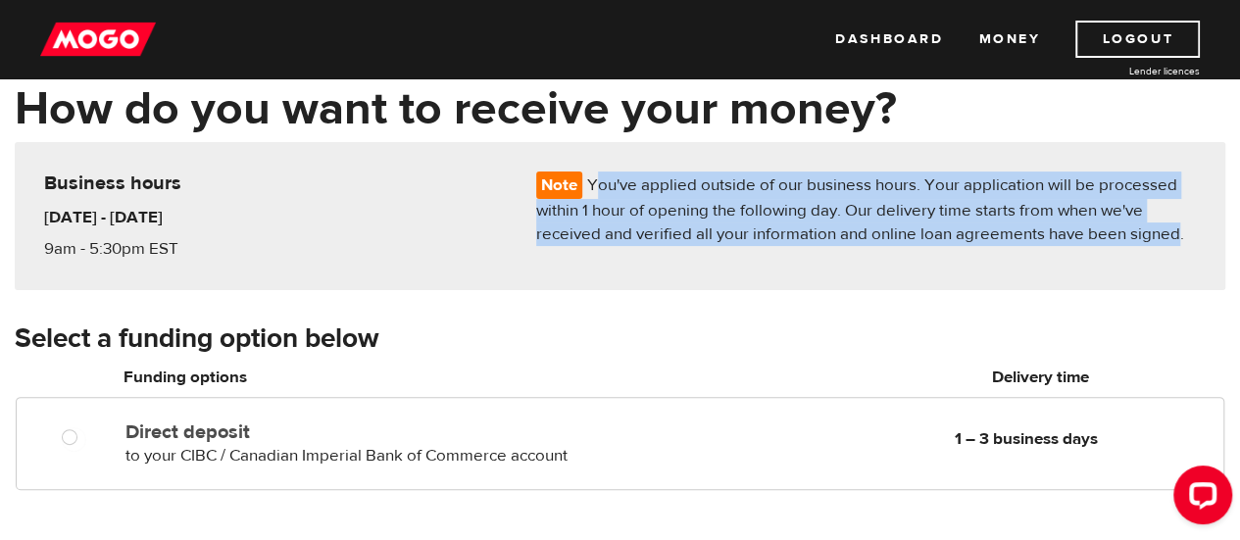
drag, startPoint x: 598, startPoint y: 185, endPoint x: 1174, endPoint y: 245, distance: 579.4
click at [1176, 241] on p "Note You've applied outside of our business hours. Your application will be pro…" at bounding box center [866, 209] width 660 height 74
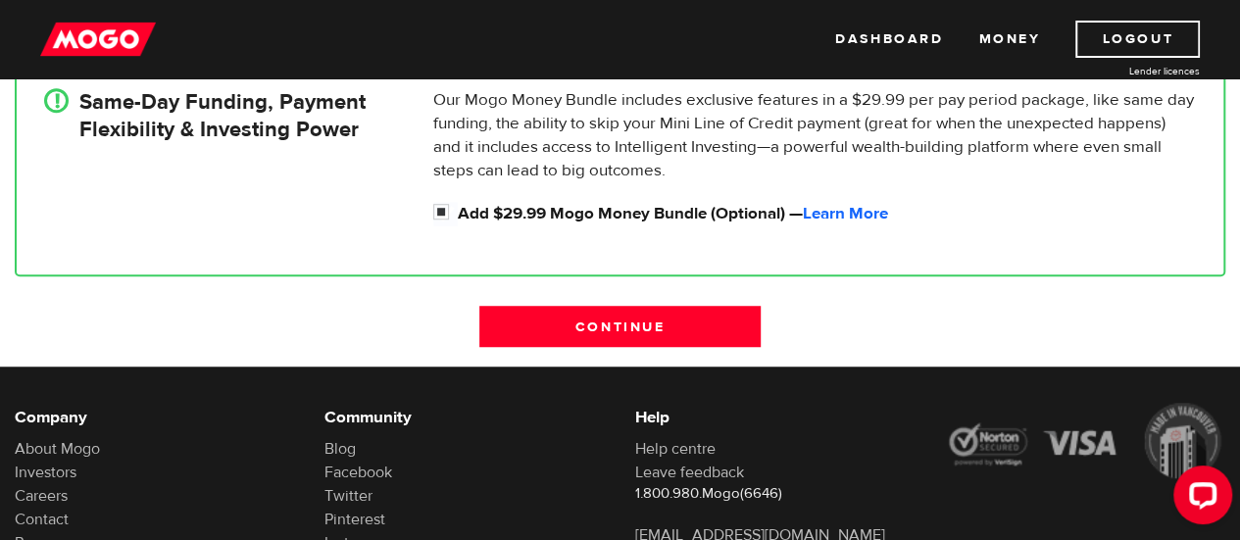
scroll to position [490, 0]
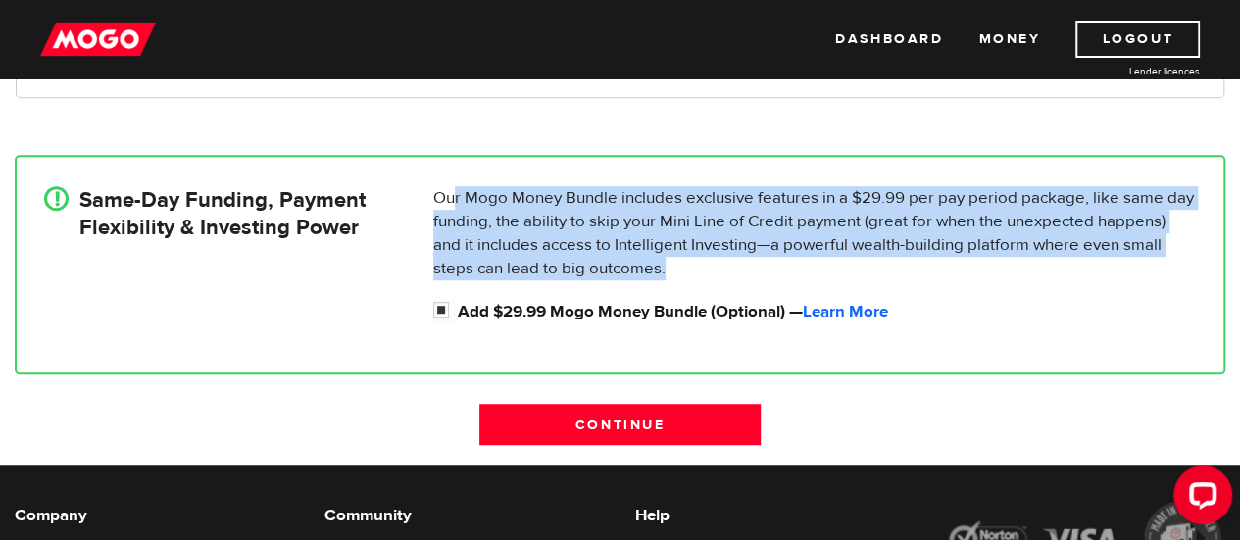
drag, startPoint x: 457, startPoint y: 197, endPoint x: 1219, endPoint y: 268, distance: 765.8
click at [1219, 268] on div "! Same-Day Funding, Payment Flexibility & Investing Power Our Mogo Money Bundle…" at bounding box center [620, 265] width 1210 height 220
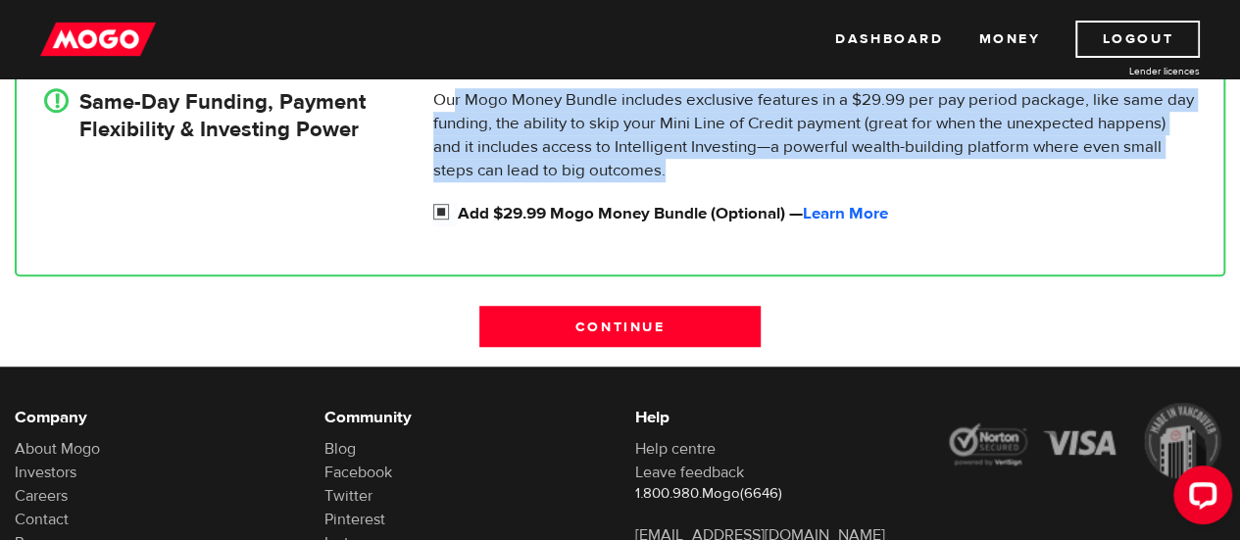
click at [437, 210] on input "Add $29.99 Mogo Money Bundle (Optional) — Learn More" at bounding box center [445, 214] width 25 height 25
checkbox input "false"
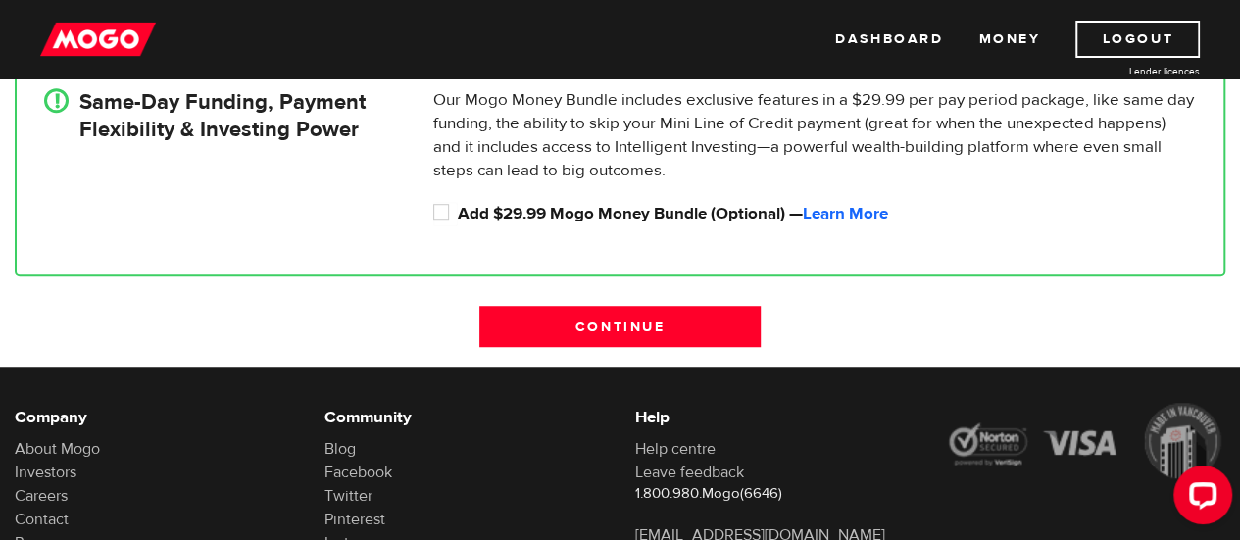
click at [301, 264] on div "! Same-Day Funding, Payment Flexibility & Investing Power Our Mogo Money Bundle…" at bounding box center [620, 167] width 1210 height 220
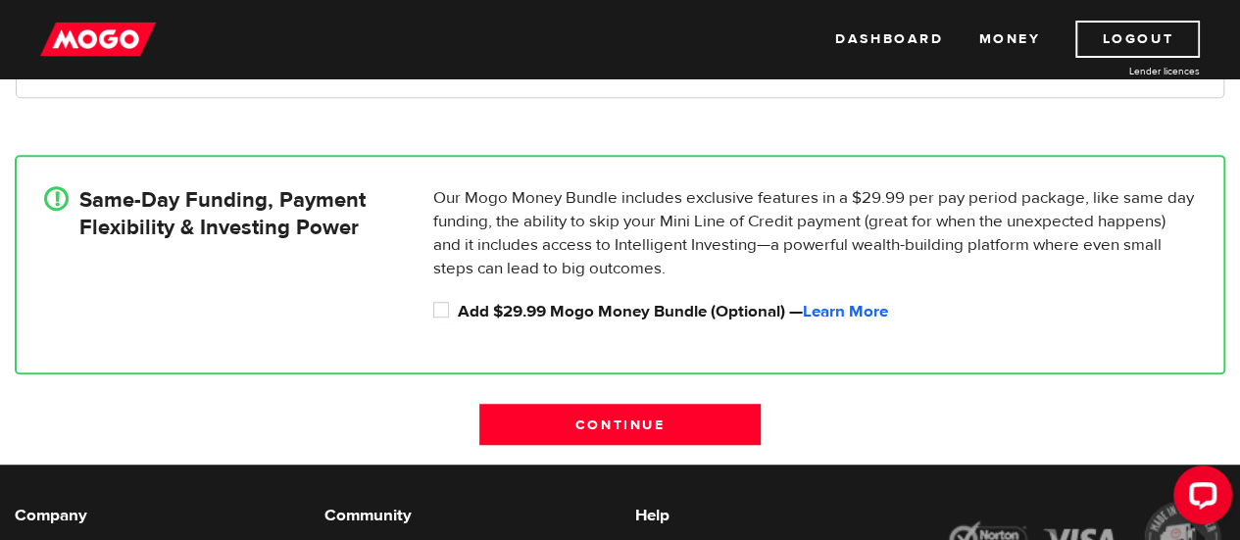
scroll to position [686, 0]
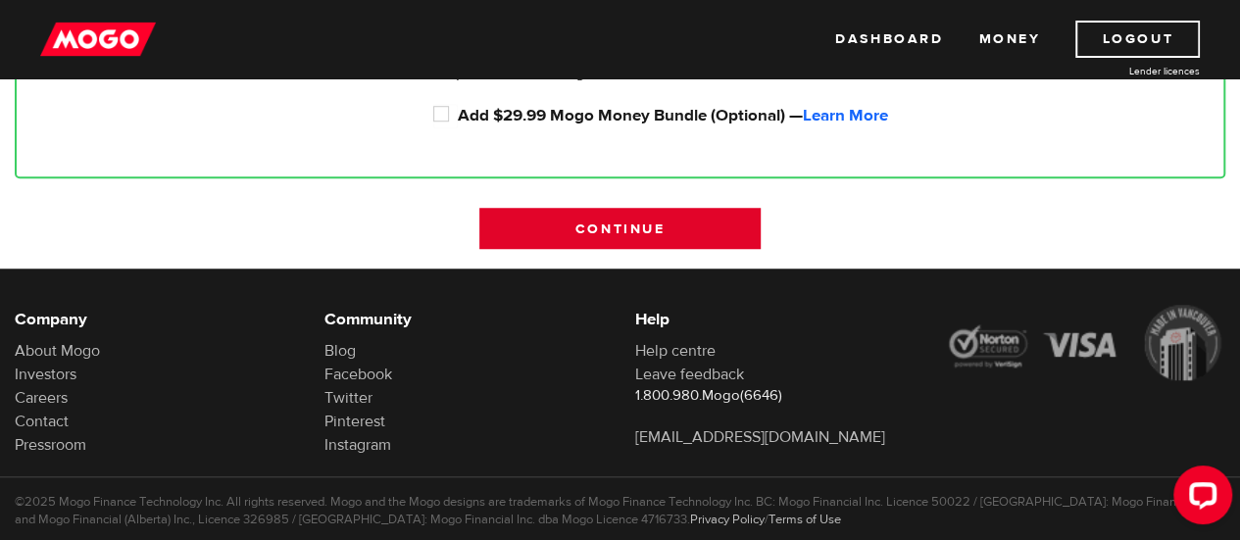
click at [614, 230] on input "Continue" at bounding box center [619, 228] width 280 height 41
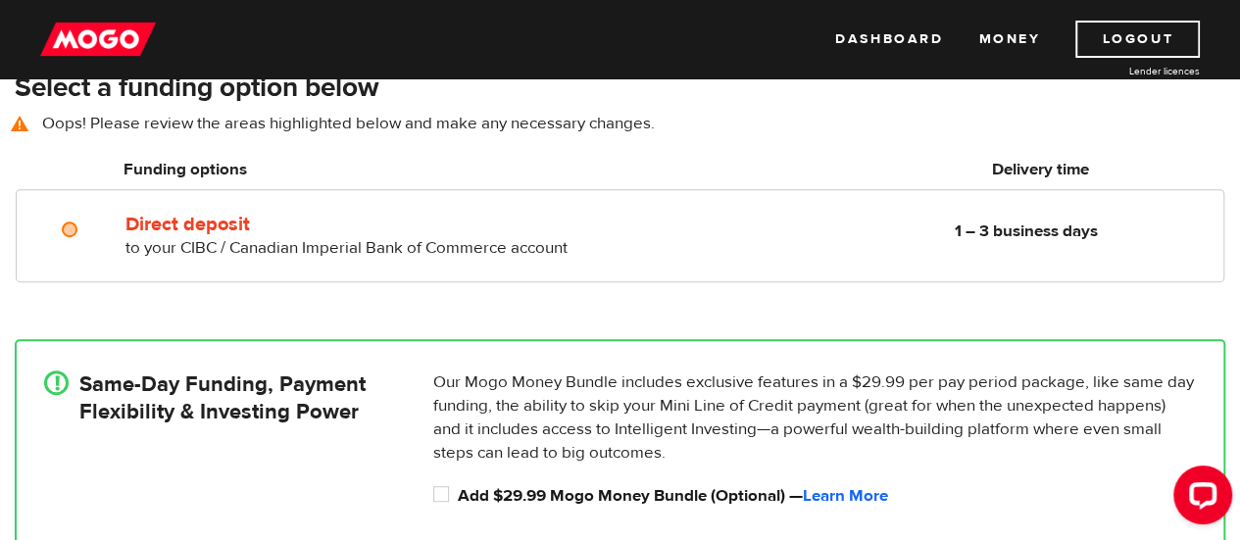
scroll to position [272, 0]
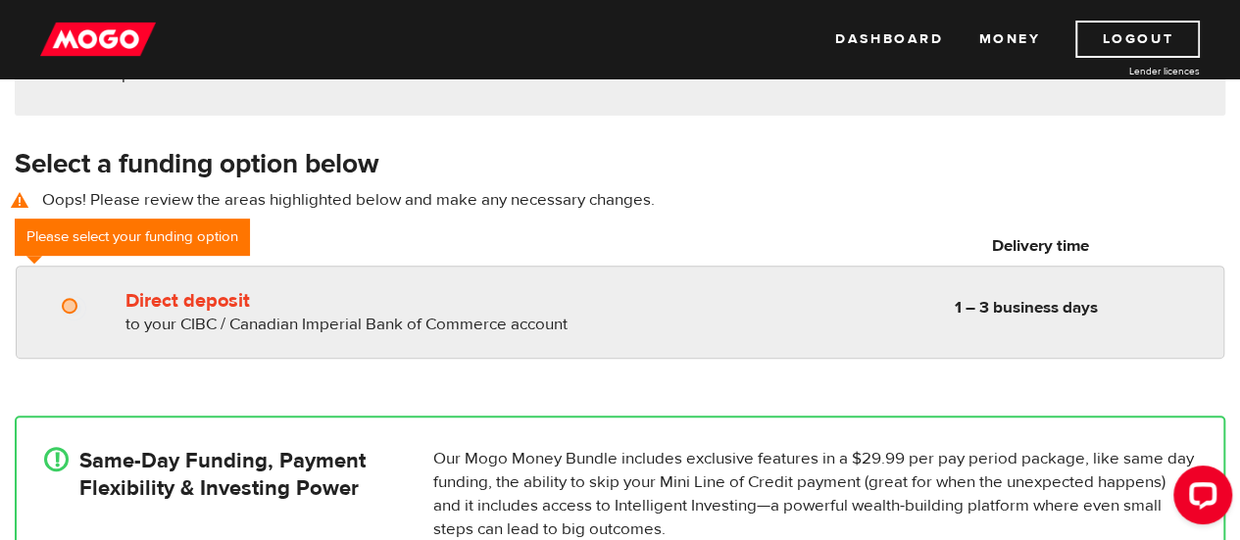
radio input "true"
click at [169, 301] on label "Direct deposit" at bounding box center [347, 301] width 445 height 24
click at [86, 301] on input "Direct deposit" at bounding box center [74, 308] width 25 height 25
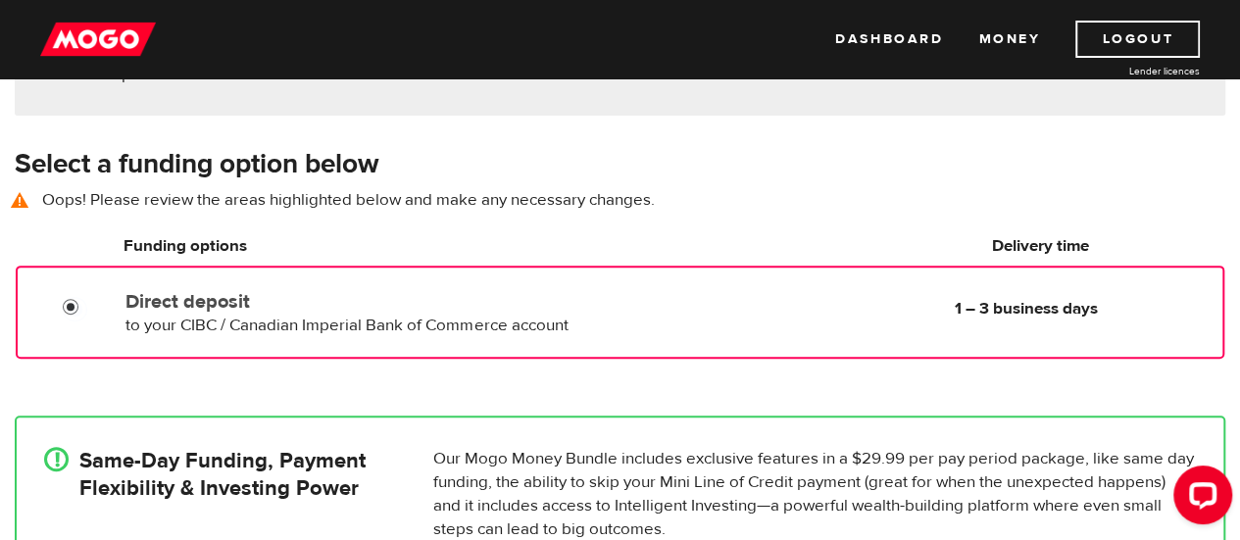
scroll to position [370, 0]
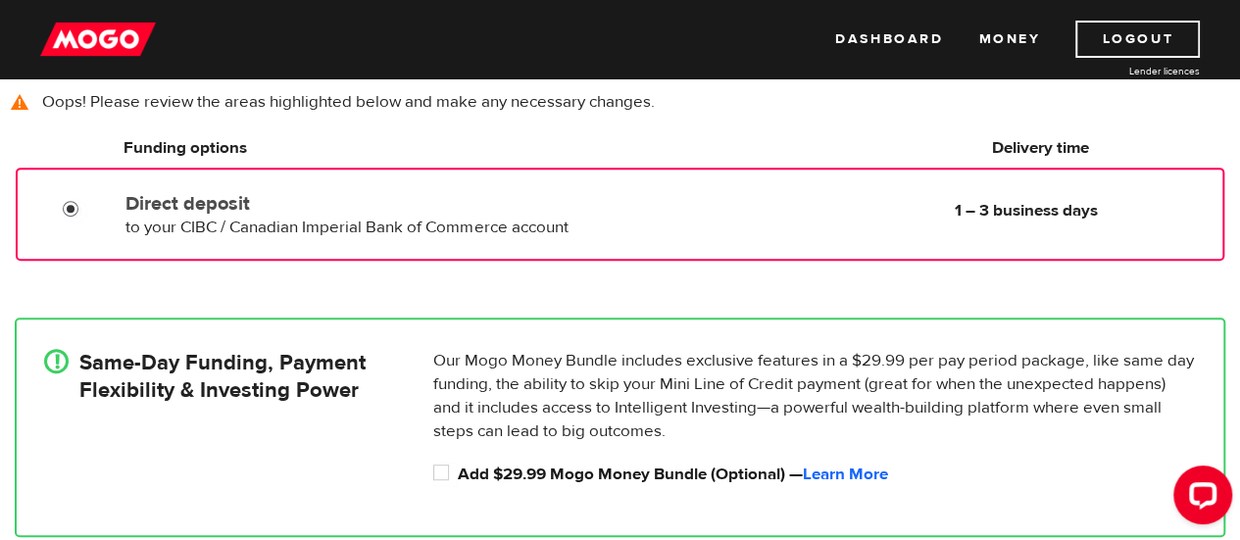
click at [204, 205] on label "Direct deposit" at bounding box center [347, 204] width 444 height 24
click at [87, 205] on input "Direct deposit" at bounding box center [75, 211] width 25 height 25
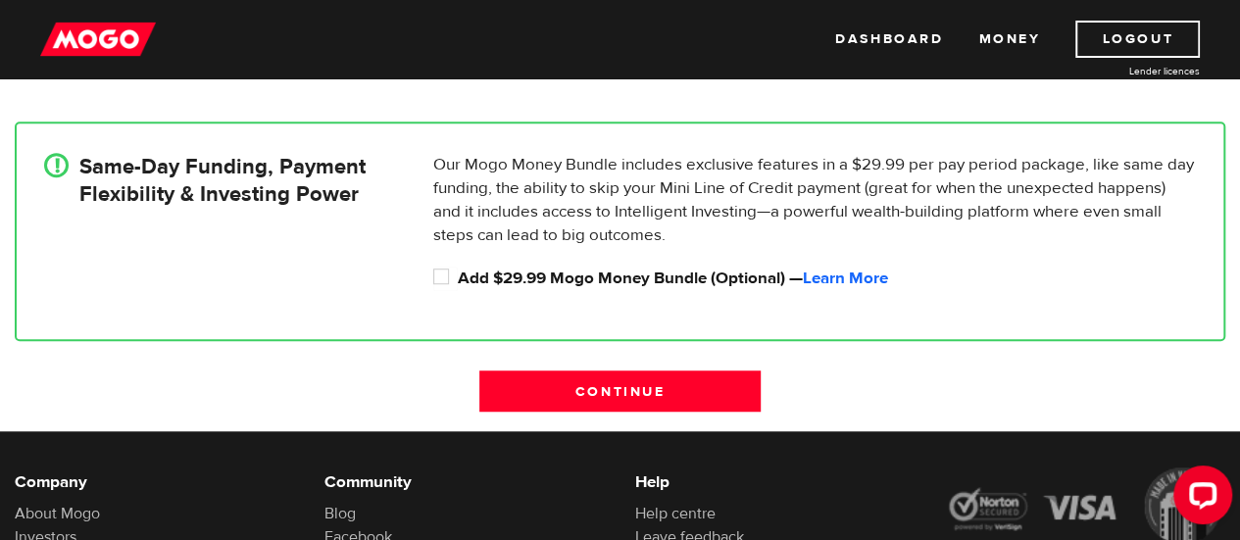
scroll to position [468, 0]
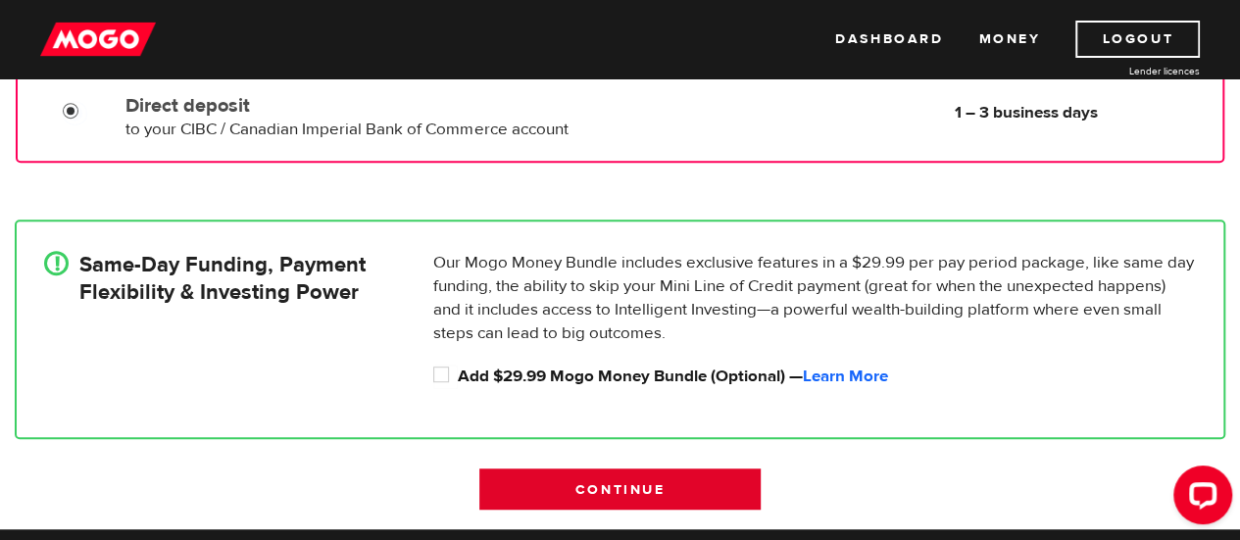
click at [629, 505] on input "Continue" at bounding box center [619, 488] width 280 height 41
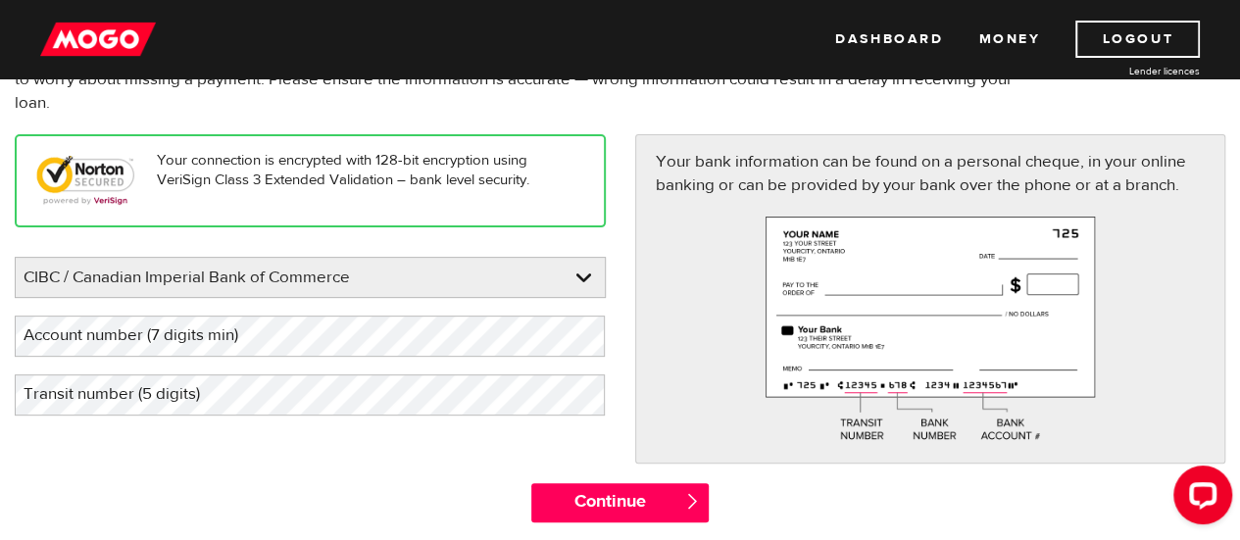
click at [231, 336] on label "Account number (7 digits min)" at bounding box center [147, 336] width 264 height 40
click at [100, 329] on label "Account number (7 digits min)" at bounding box center [147, 336] width 264 height 40
click at [91, 344] on label "Account number (7 digits min)" at bounding box center [147, 336] width 264 height 40
click at [66, 331] on label "Account number (7 digits min)" at bounding box center [147, 336] width 264 height 40
click at [176, 400] on label "Transit number (5 digits)" at bounding box center [127, 394] width 225 height 40
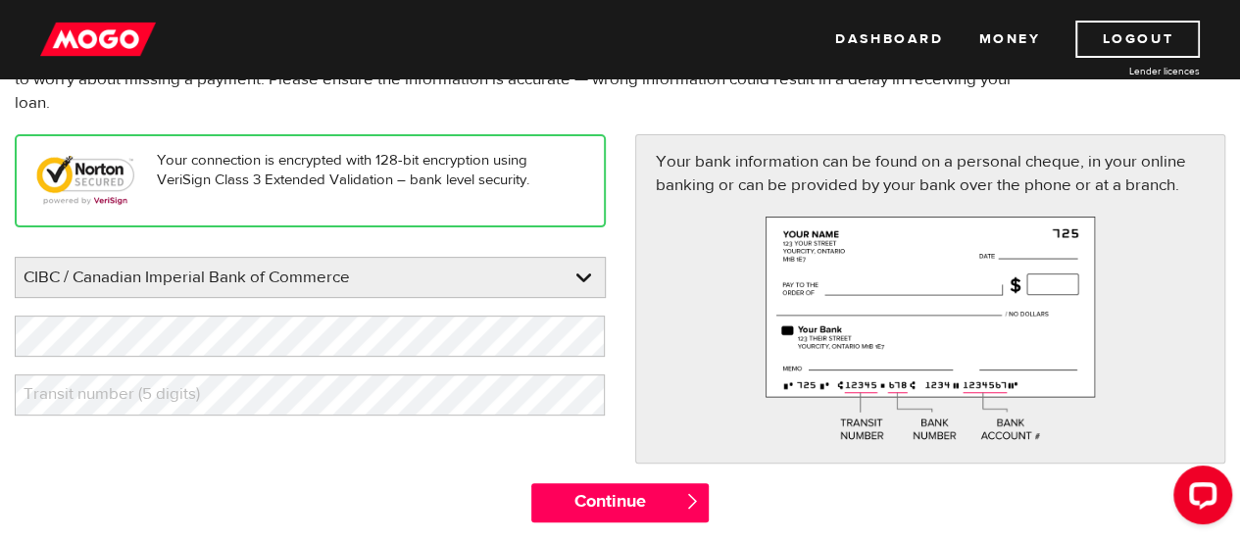
click at [67, 399] on label "Transit number (5 digits)" at bounding box center [127, 394] width 225 height 40
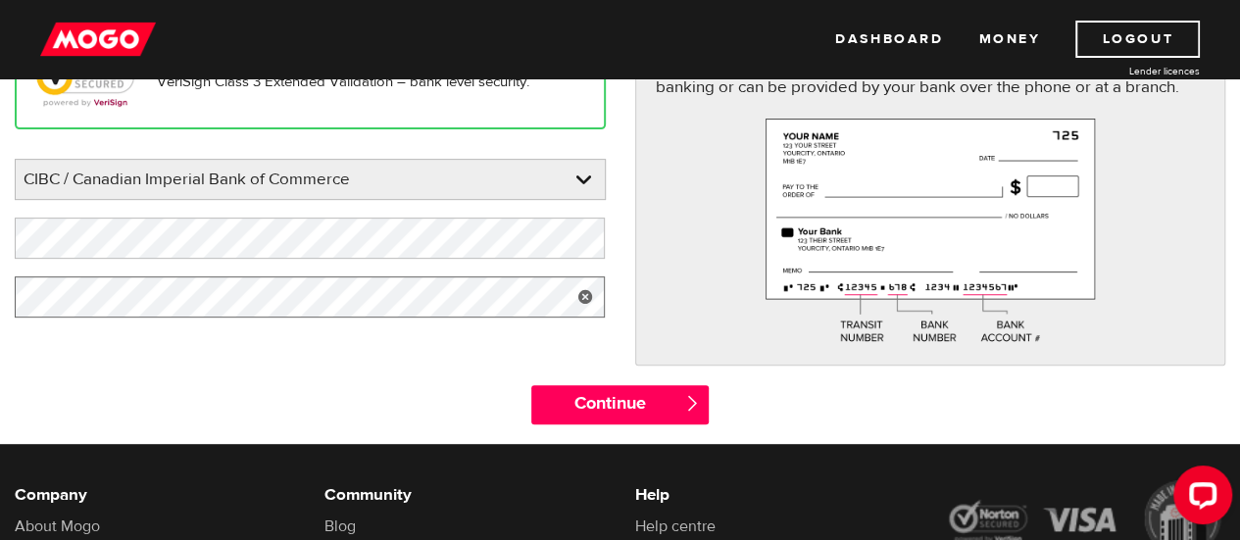
scroll to position [392, 0]
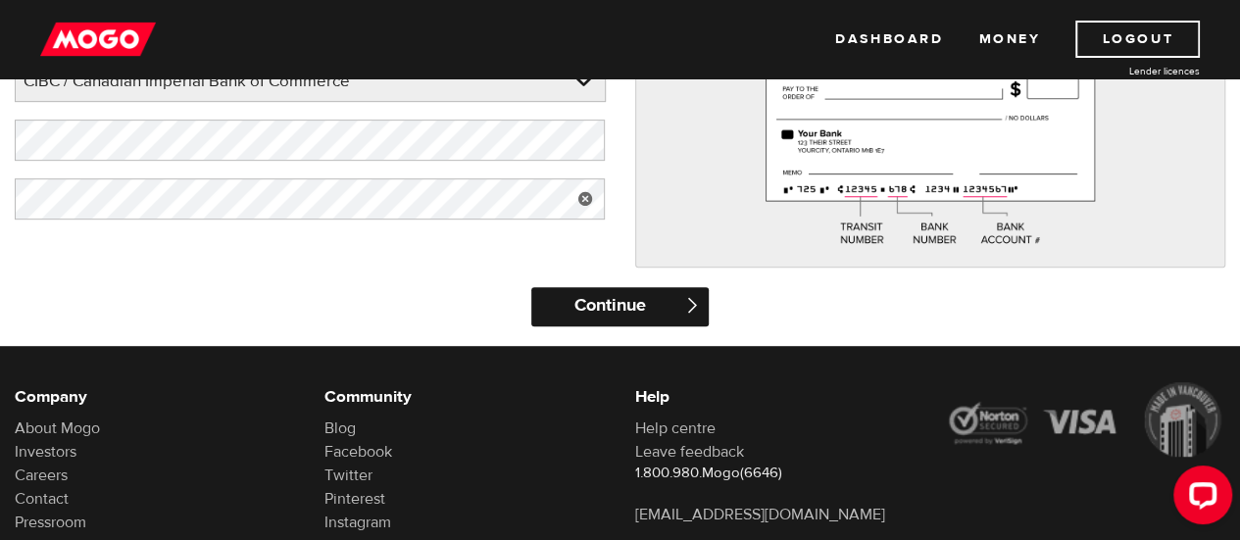
click at [633, 303] on input "Continue" at bounding box center [619, 306] width 177 height 39
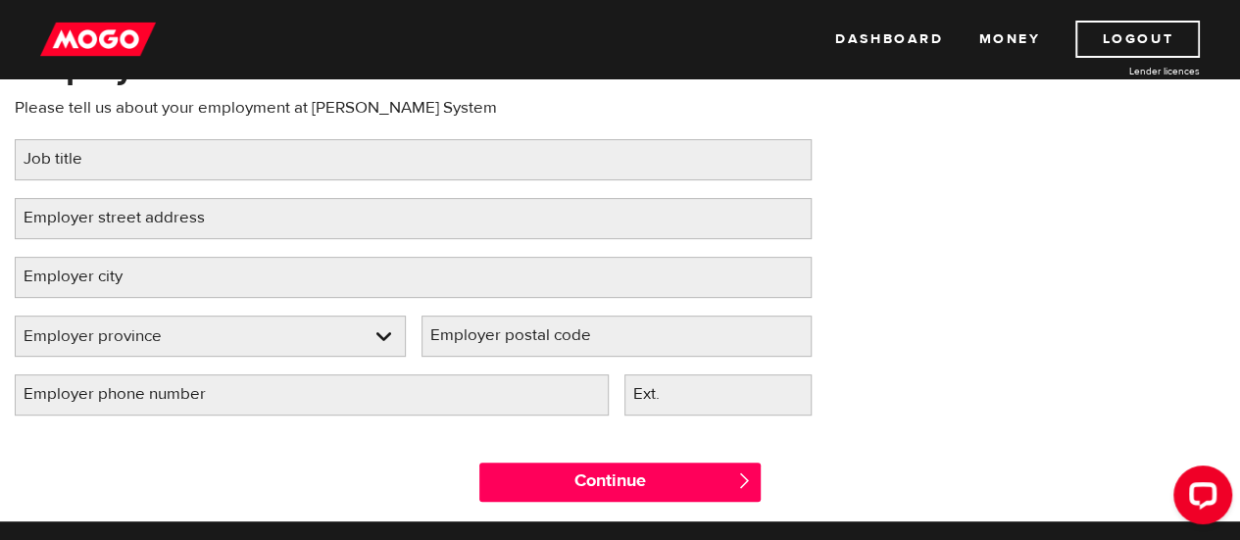
scroll to position [98, 0]
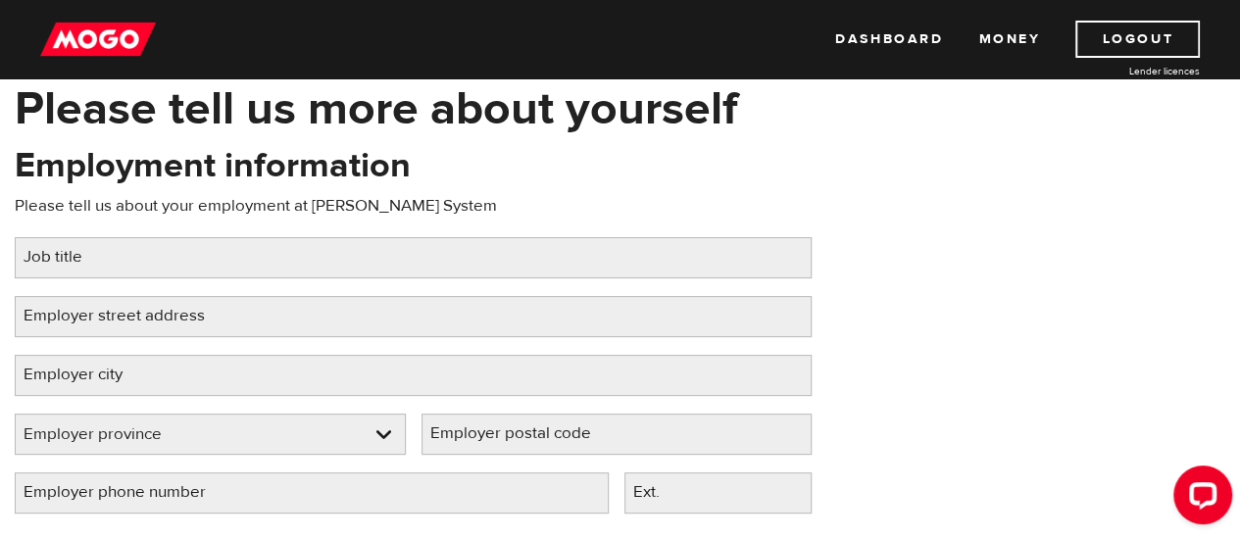
click at [100, 255] on label "Job title" at bounding box center [69, 257] width 108 height 40
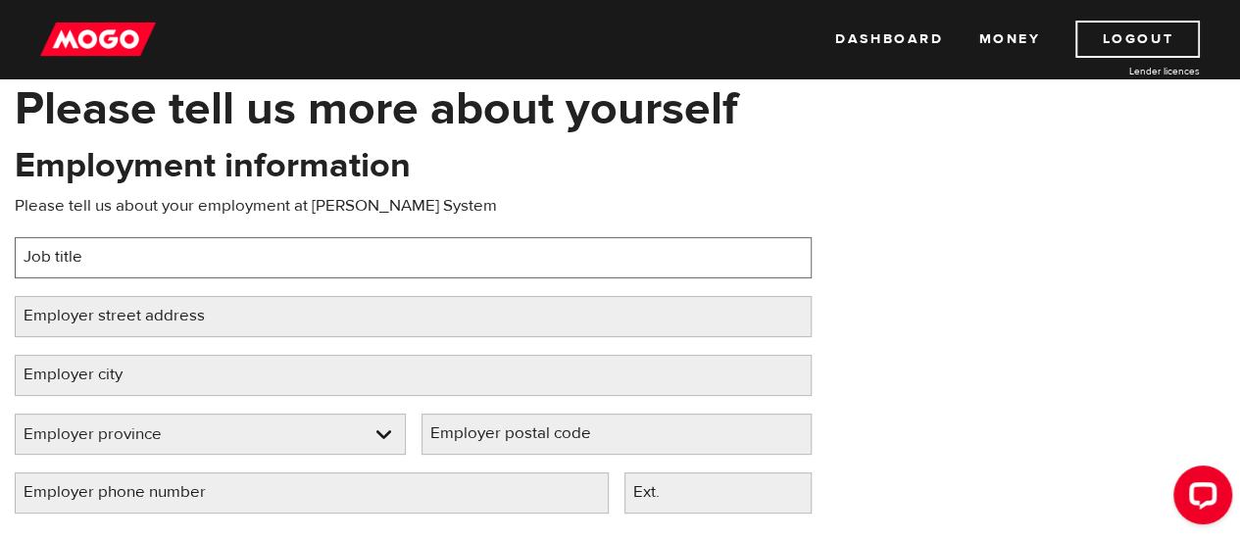
click at [100, 255] on input "Job title" at bounding box center [413, 257] width 797 height 41
type input "C"
type input "Project Manager"
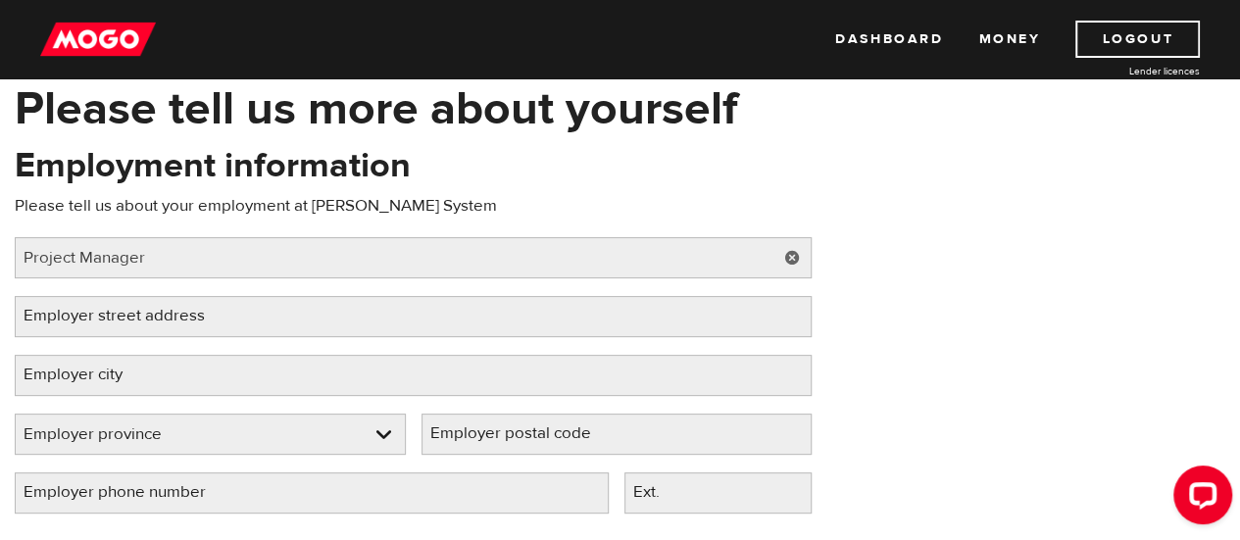
click at [140, 317] on label "Employer street address" at bounding box center [130, 316] width 230 height 40
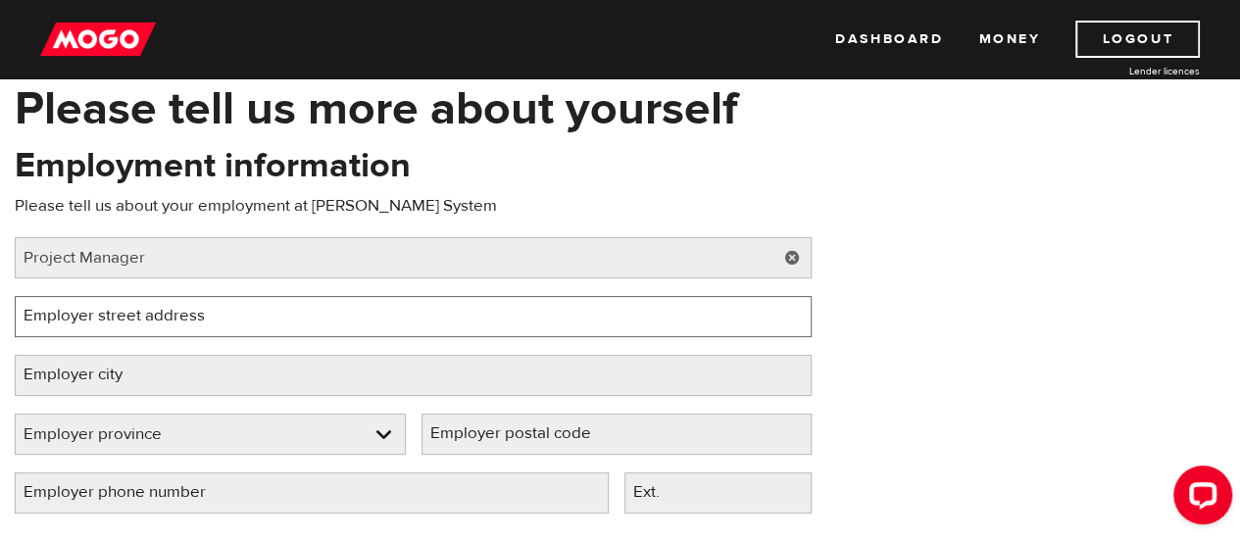
click at [140, 317] on input "Employer street address" at bounding box center [413, 316] width 797 height 41
type input "[STREET_ADDRESS]"
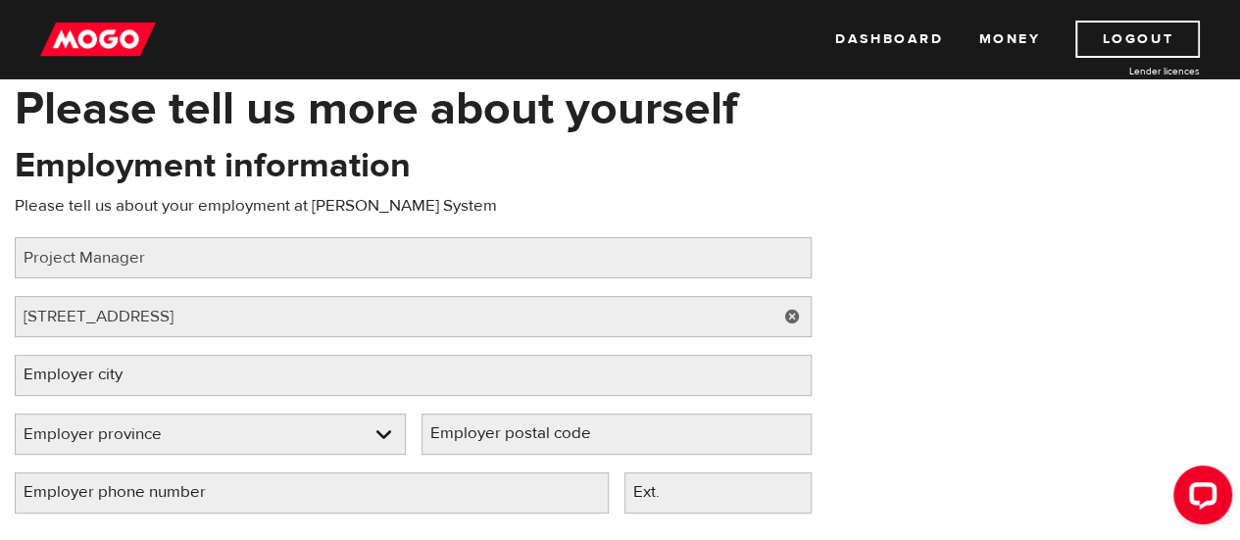
click at [157, 369] on label "Employer city" at bounding box center [89, 375] width 148 height 40
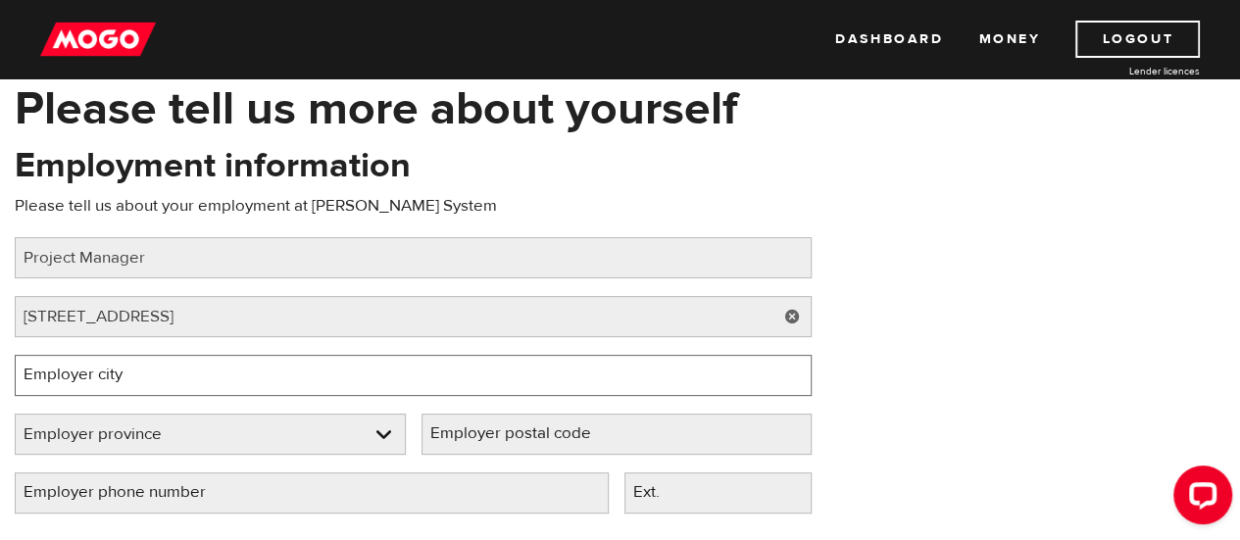
click at [157, 369] on input "Employer city" at bounding box center [413, 375] width 797 height 41
type input "S"
type input "s"
type input "Sault Ste. [PERSON_NAME]"
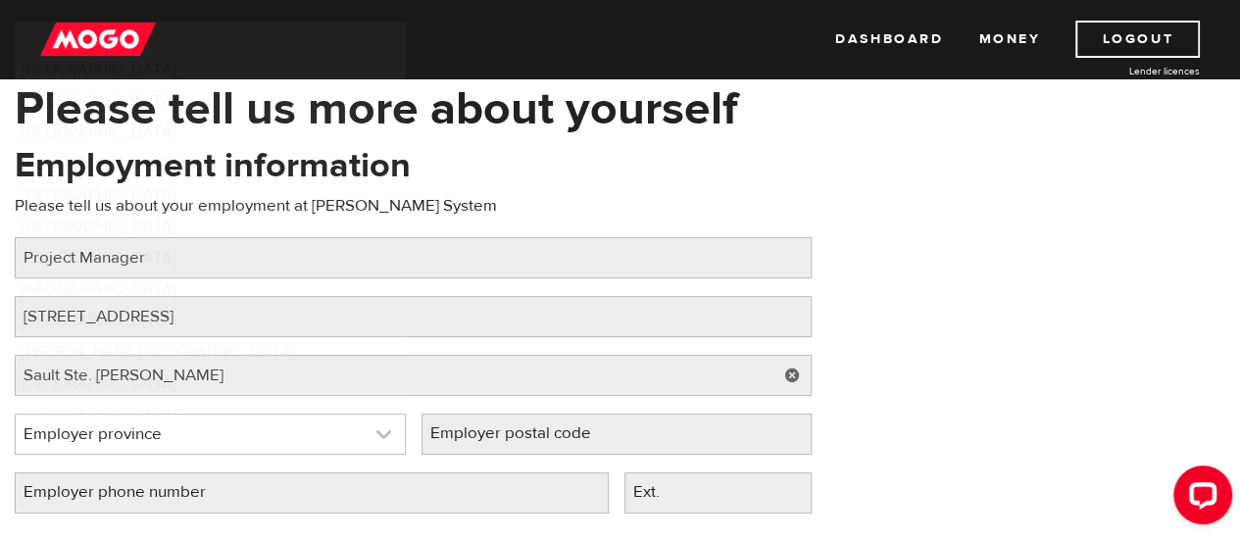
click at [182, 430] on link at bounding box center [210, 434] width 389 height 39
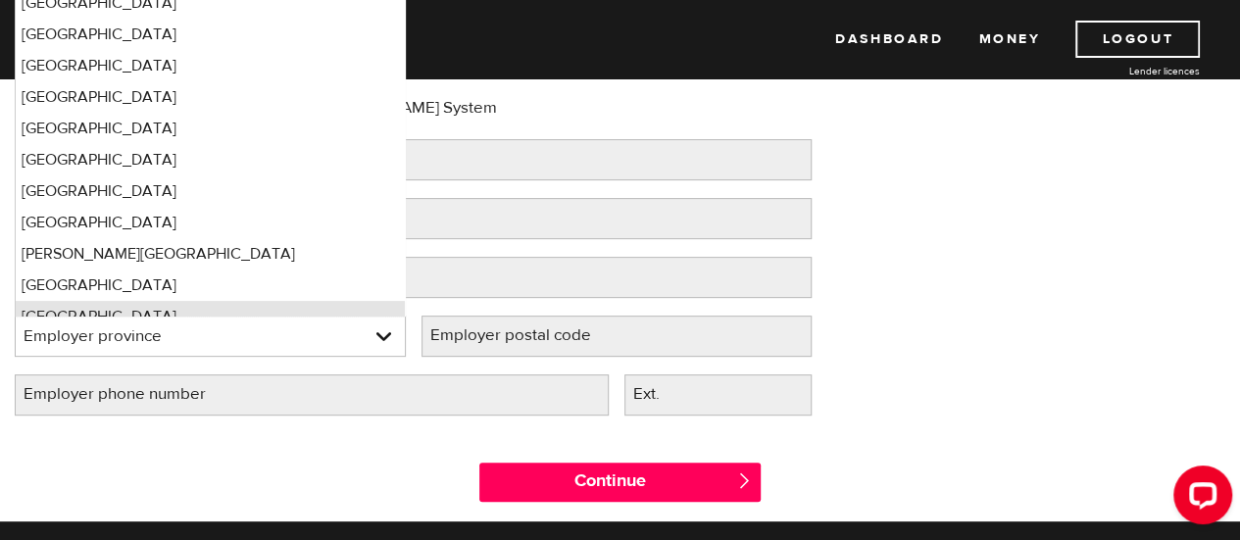
scroll to position [0, 0]
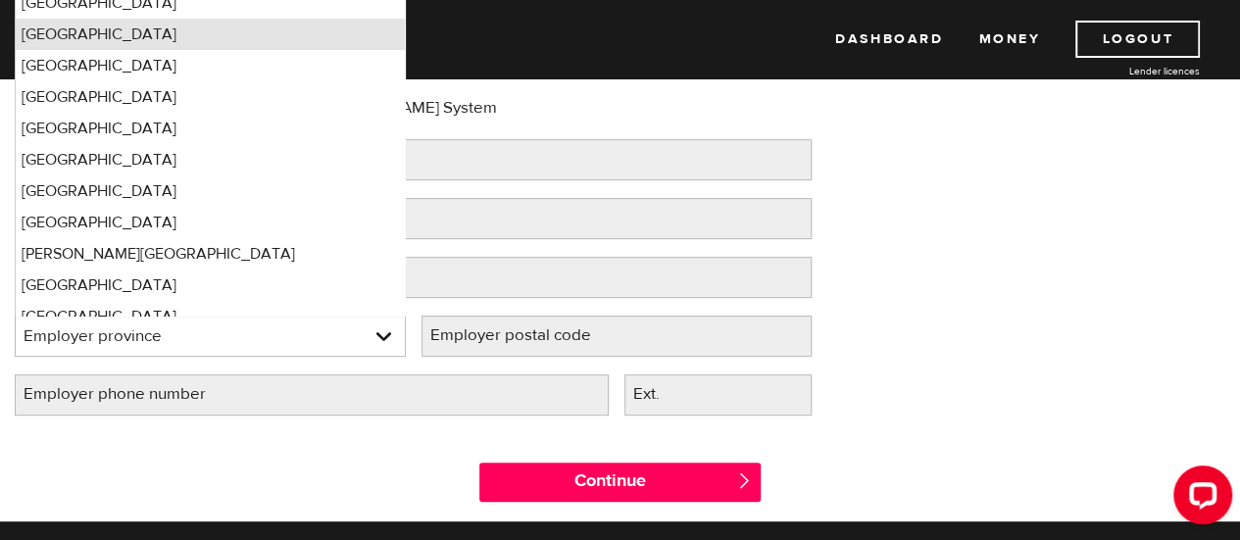
click at [61, 29] on li "[GEOGRAPHIC_DATA]" at bounding box center [210, 34] width 389 height 31
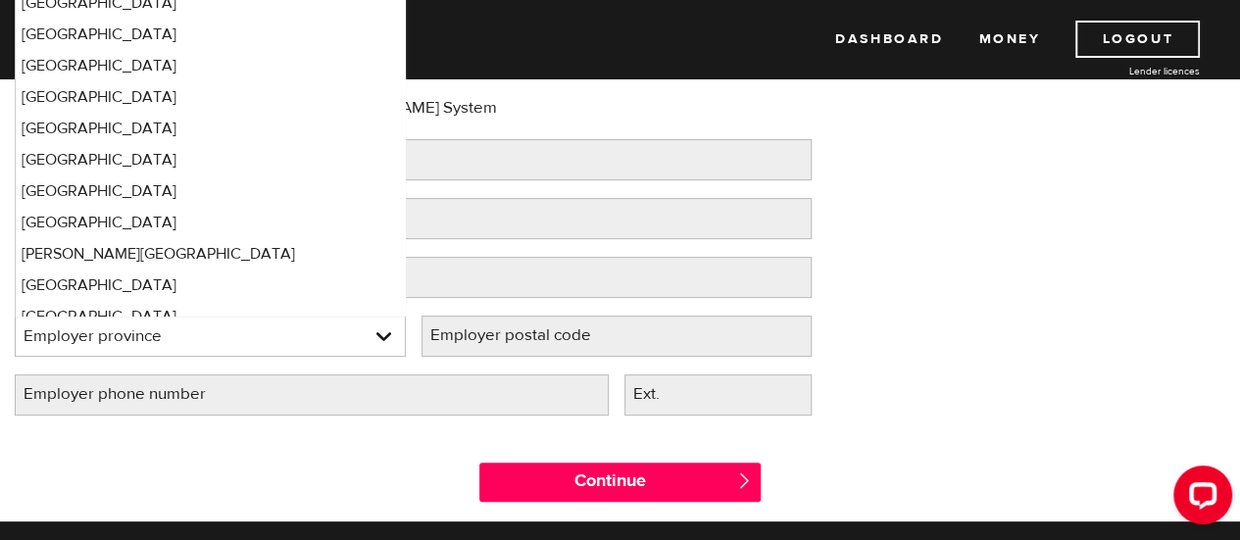
select select "ON"
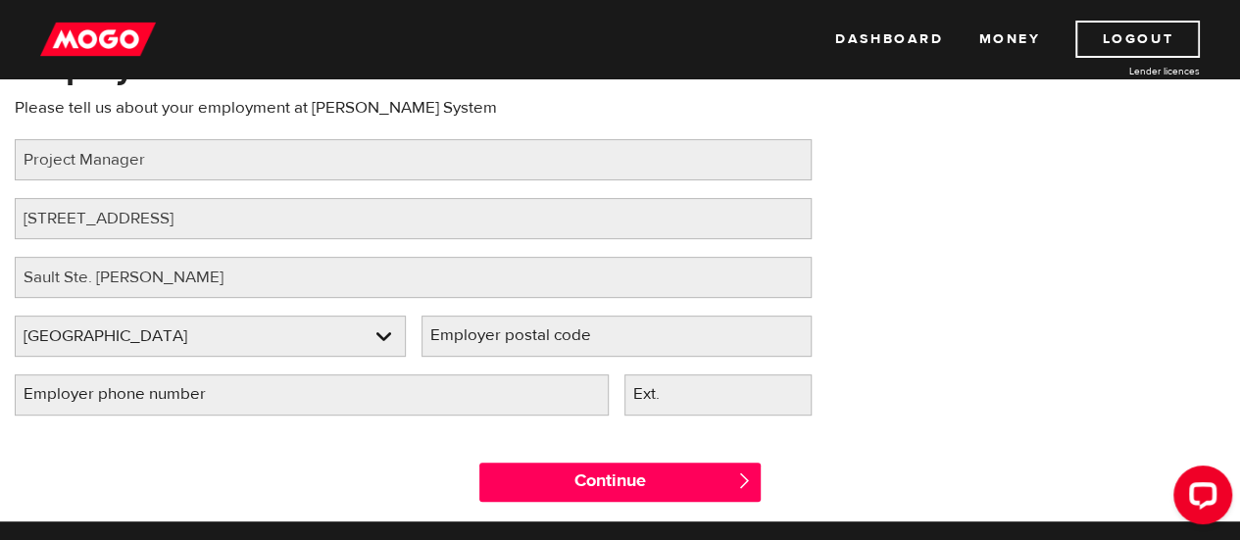
click at [474, 334] on label "Employer postal code" at bounding box center [526, 336] width 210 height 40
click at [474, 334] on input "Employer postal code" at bounding box center [616, 336] width 391 height 41
click at [474, 334] on input "P6B" at bounding box center [616, 336] width 391 height 41
click at [454, 335] on input "P6B3W7" at bounding box center [616, 336] width 391 height 41
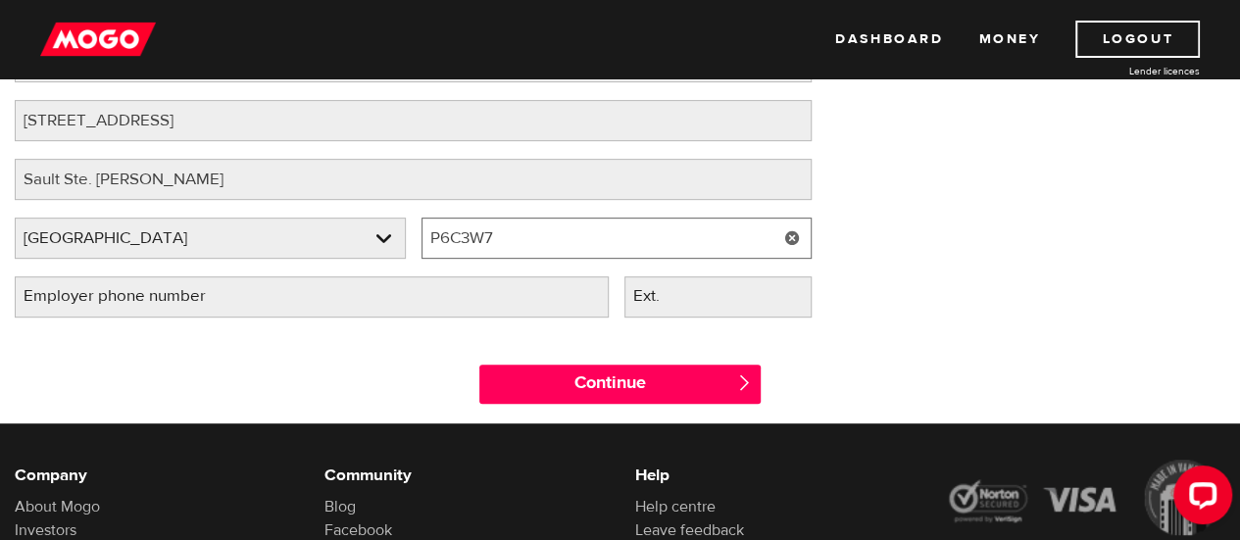
type input "P6C3W7"
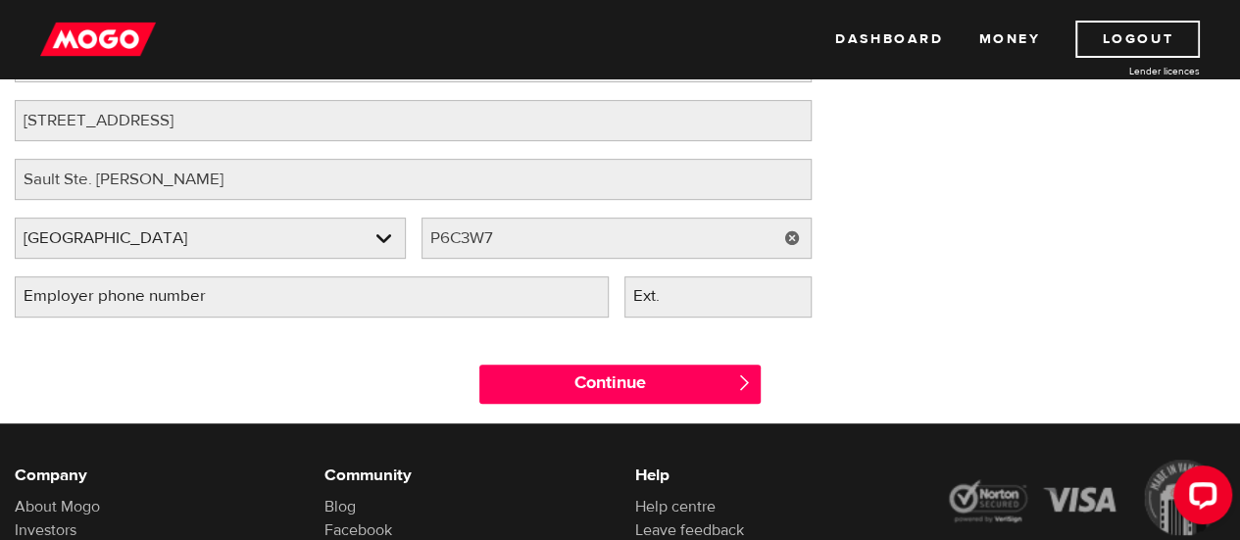
click at [192, 292] on label "Employer phone number" at bounding box center [130, 296] width 231 height 40
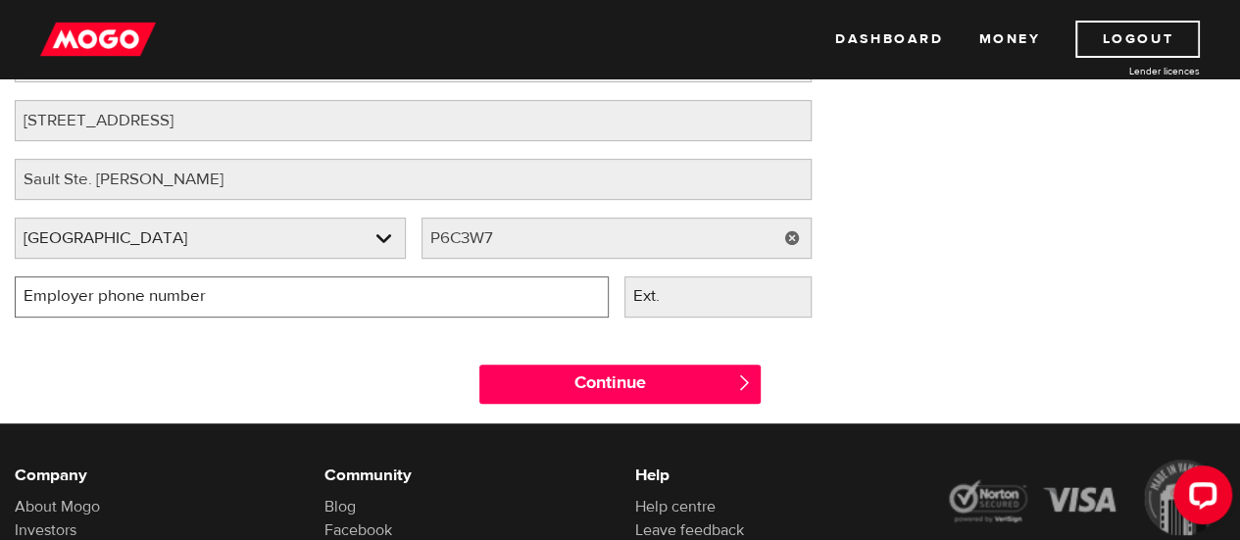
click at [192, 292] on input "Employer phone number" at bounding box center [312, 296] width 594 height 41
type input "(705) 949-9631"
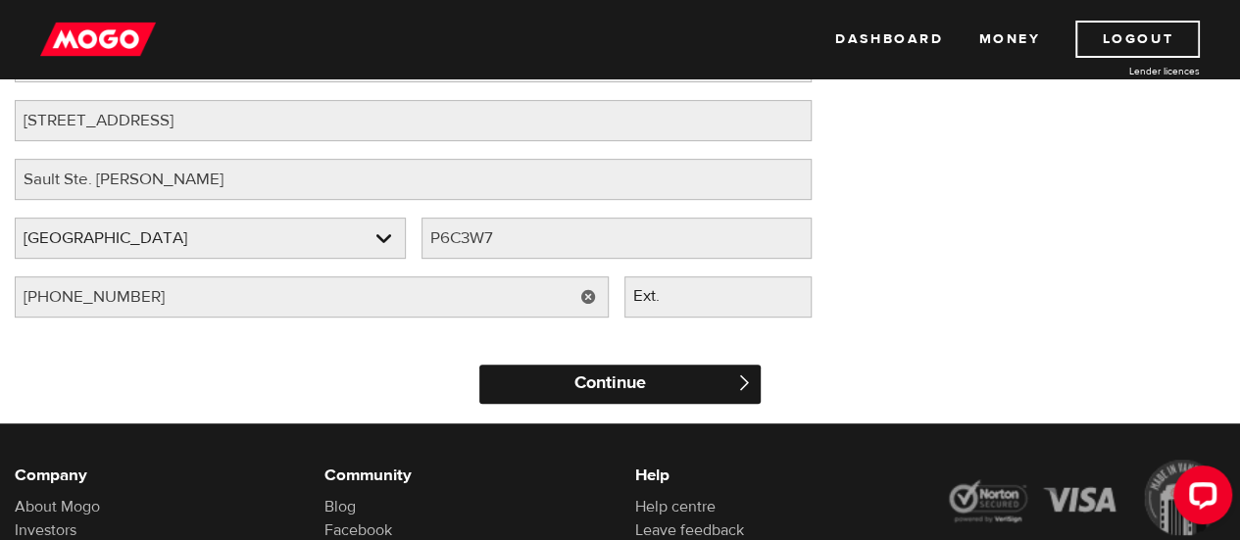
click at [607, 378] on input "Continue" at bounding box center [619, 384] width 280 height 39
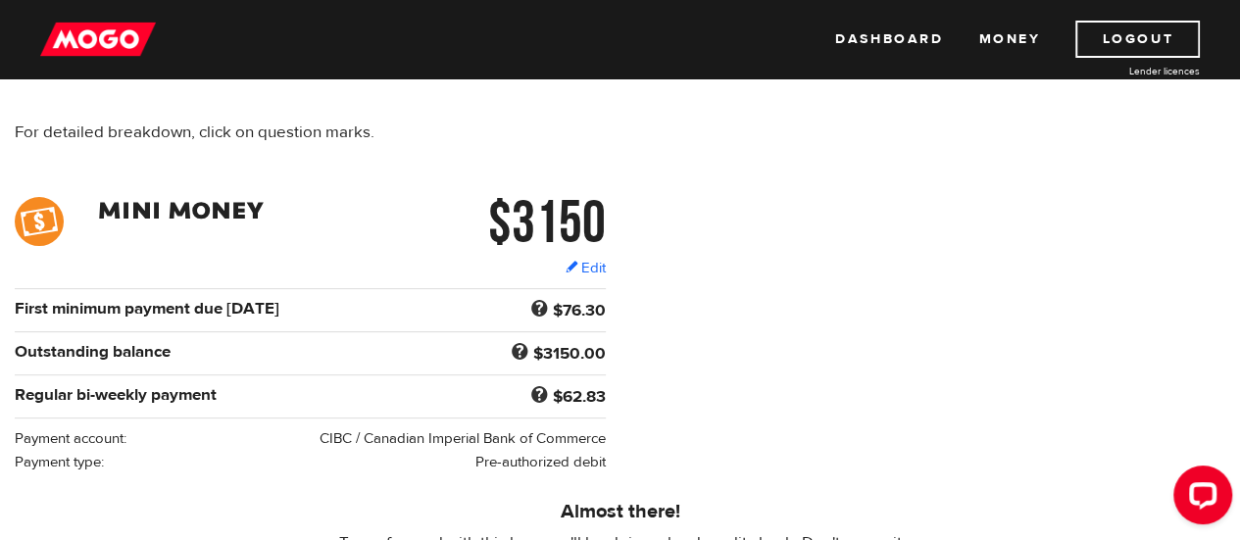
scroll to position [294, 0]
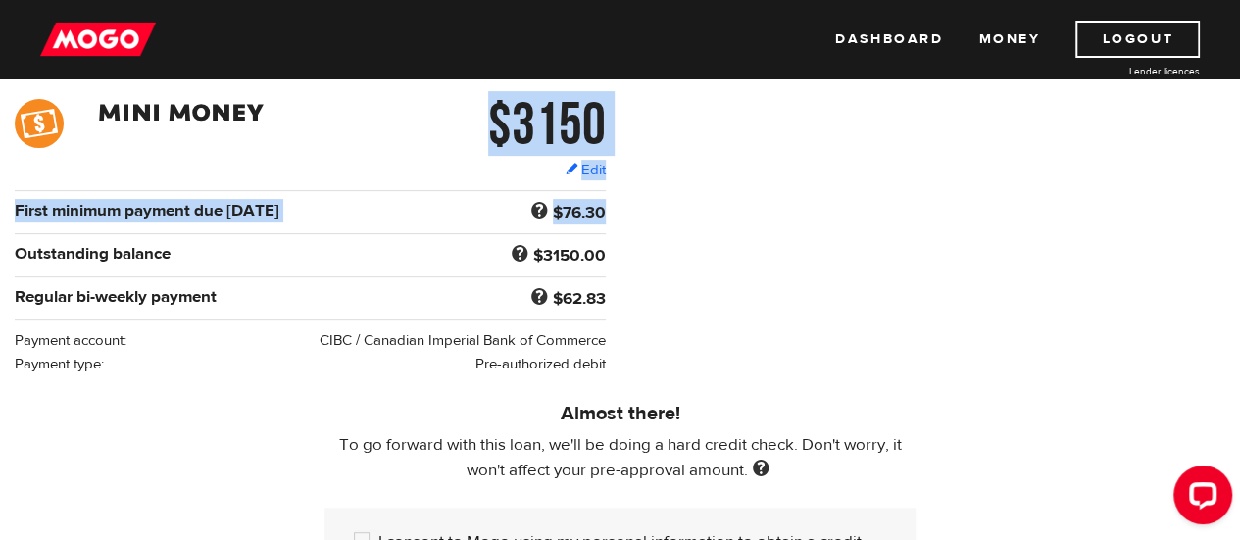
drag, startPoint x: 0, startPoint y: 224, endPoint x: 300, endPoint y: 222, distance: 299.9
click at [300, 222] on div "$3150 Edit $3150 Regular bi-weekly payment $62.83 First minimum payment due Oct…" at bounding box center [310, 237] width 620 height 276
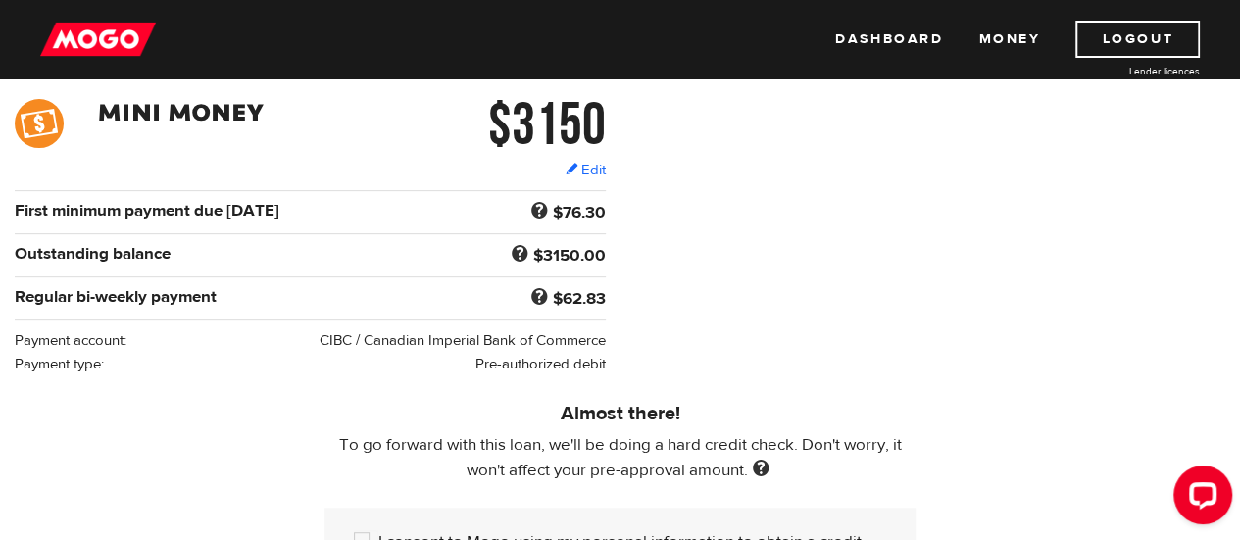
click at [378, 270] on div "$3150 Edit $3150 Regular bi-weekly payment $62.83 First minimum payment due Oct…" at bounding box center [310, 237] width 591 height 276
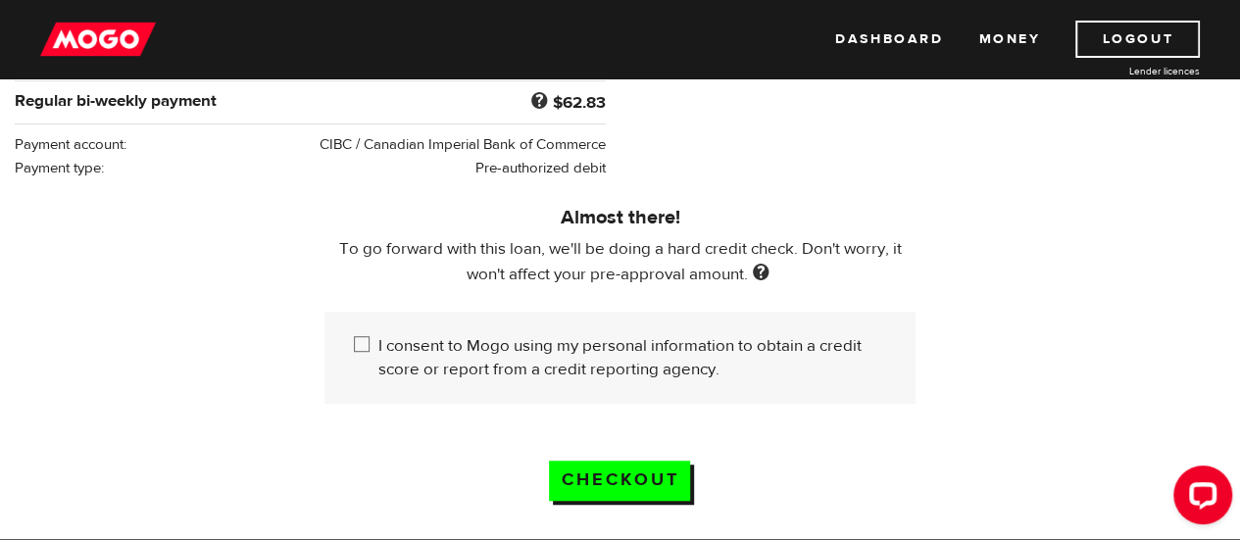
scroll to position [588, 0]
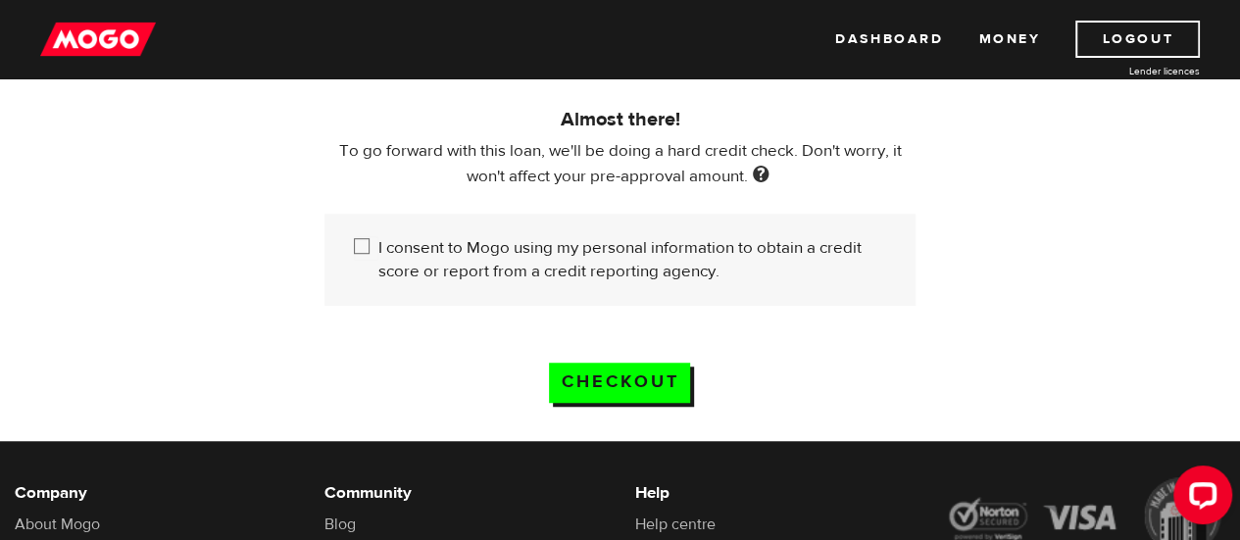
click at [355, 243] on input "I consent to Mogo using my personal information to obtain a credit score or rep…" at bounding box center [366, 248] width 25 height 25
checkbox input "true"
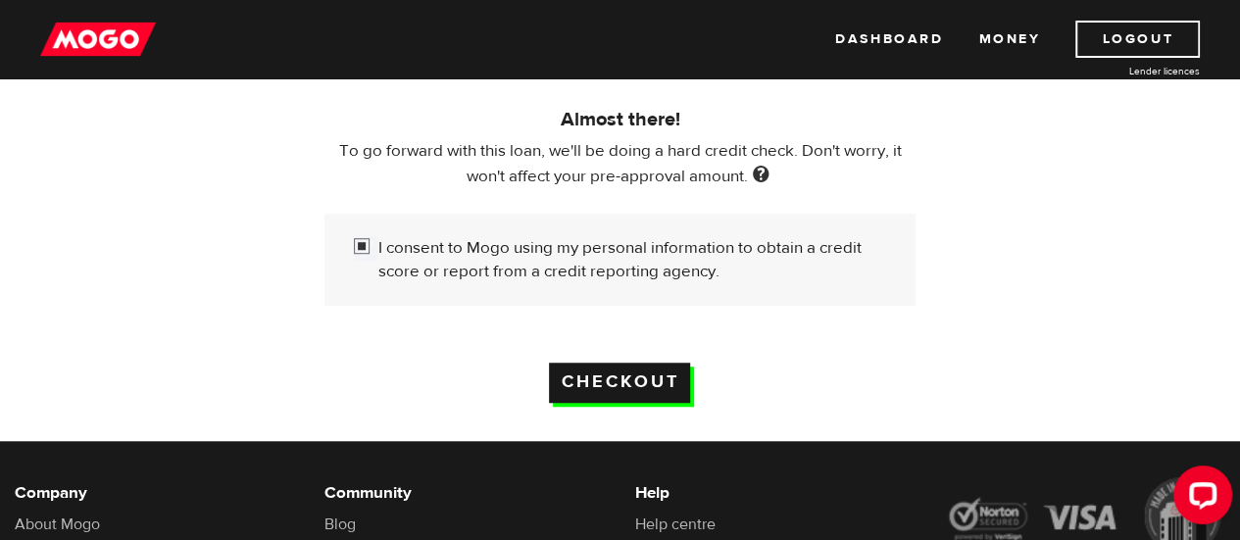
click at [626, 377] on input "Checkout" at bounding box center [619, 383] width 141 height 40
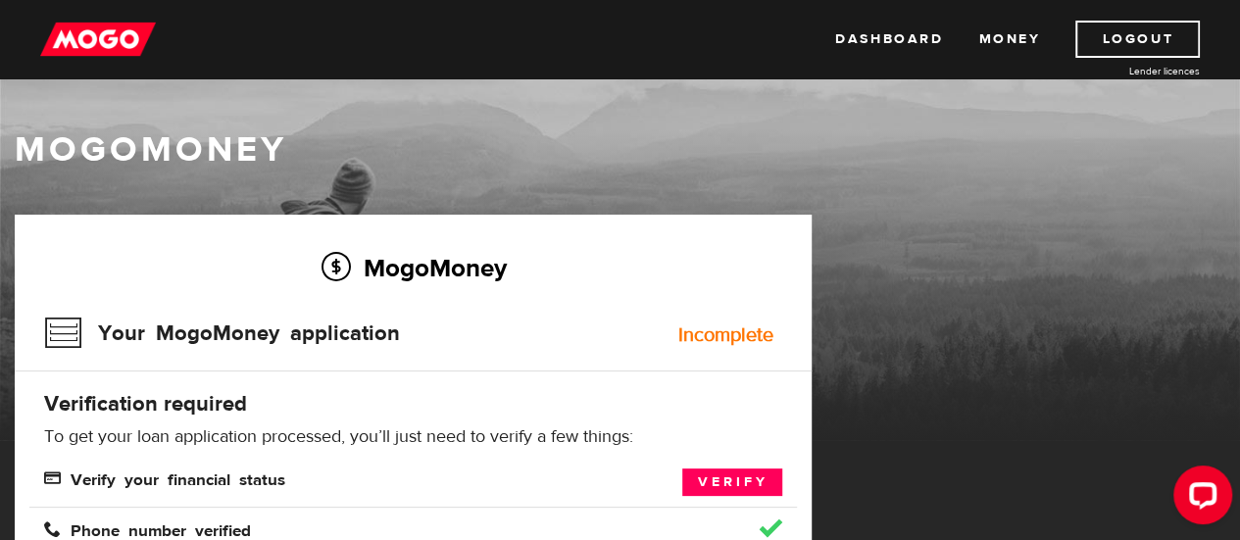
scroll to position [196, 0]
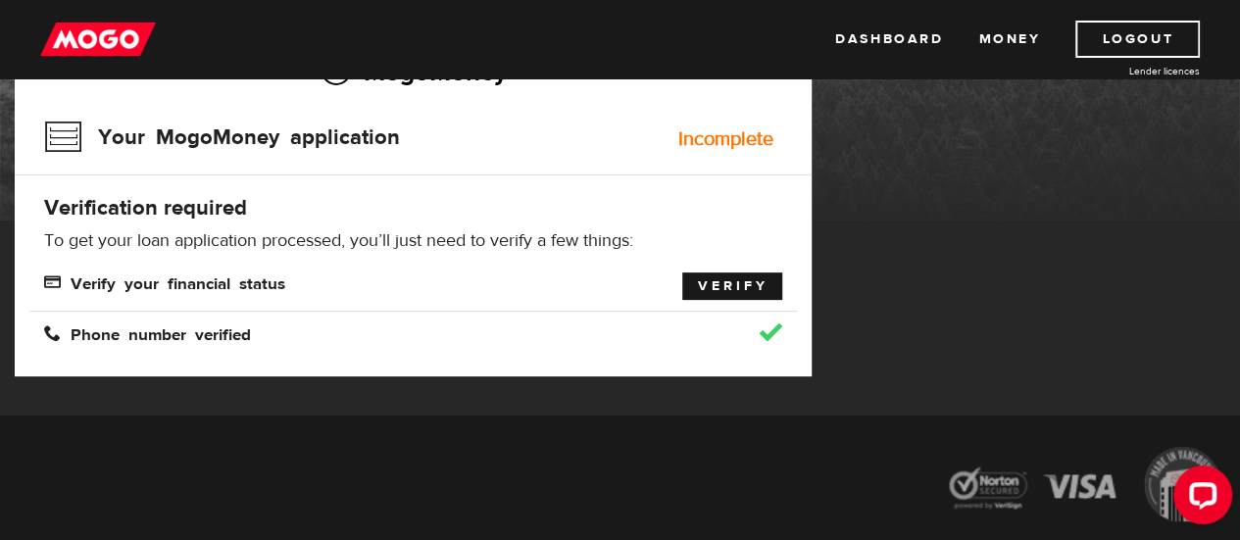
click at [734, 283] on link "Verify" at bounding box center [732, 285] width 100 height 27
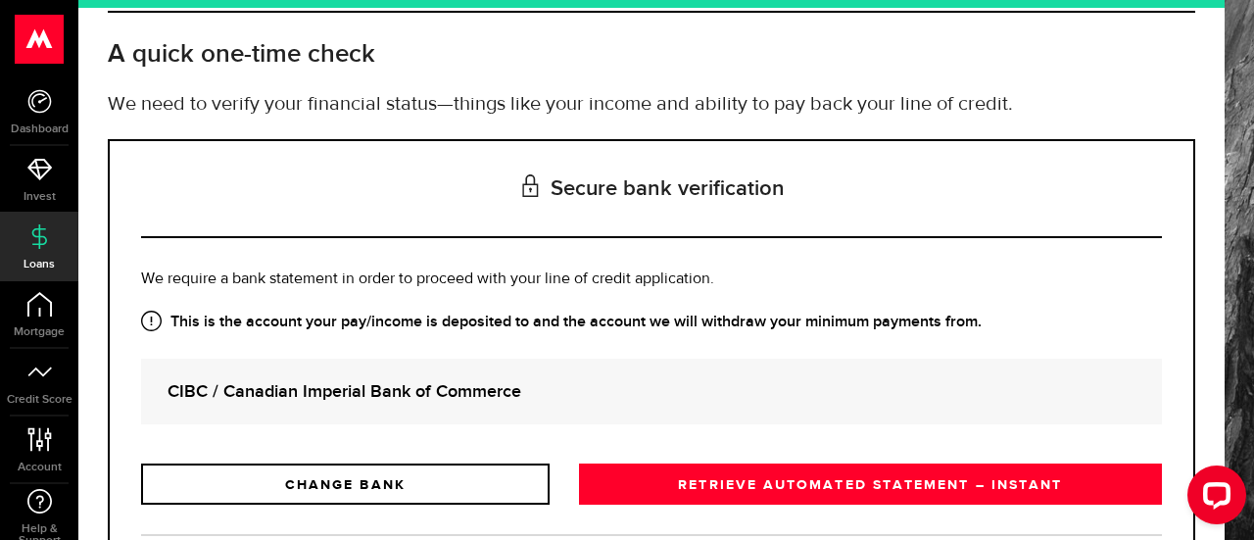
scroll to position [196, 0]
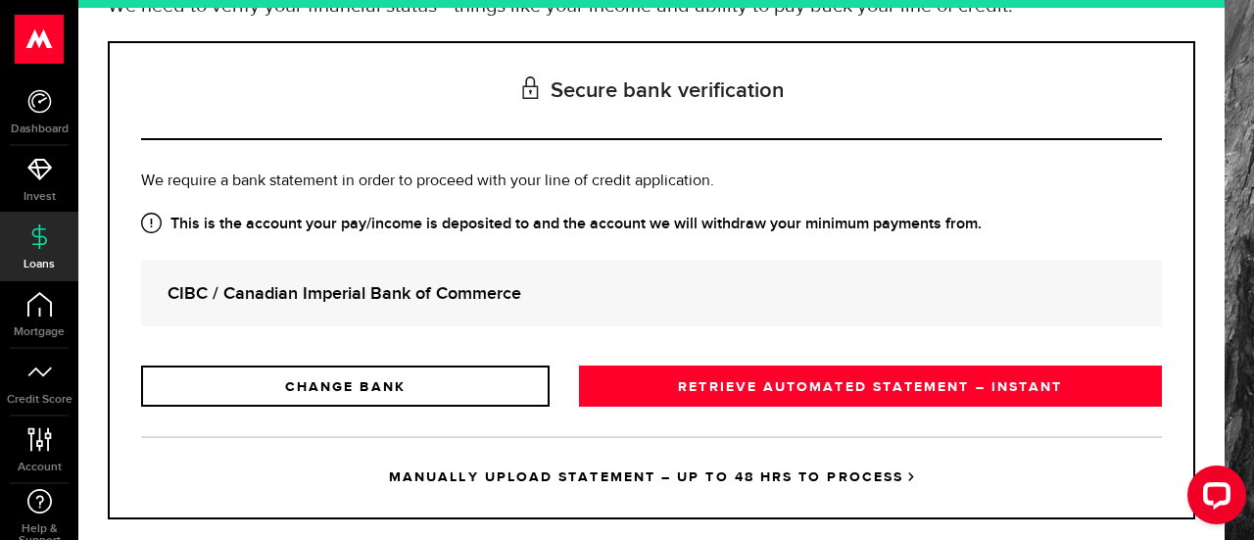
drag, startPoint x: 143, startPoint y: 179, endPoint x: 813, endPoint y: 174, distance: 670.4
click at [813, 174] on p "Is this the bank account you want us to get your bank statements from? We requi…" at bounding box center [651, 182] width 1021 height 24
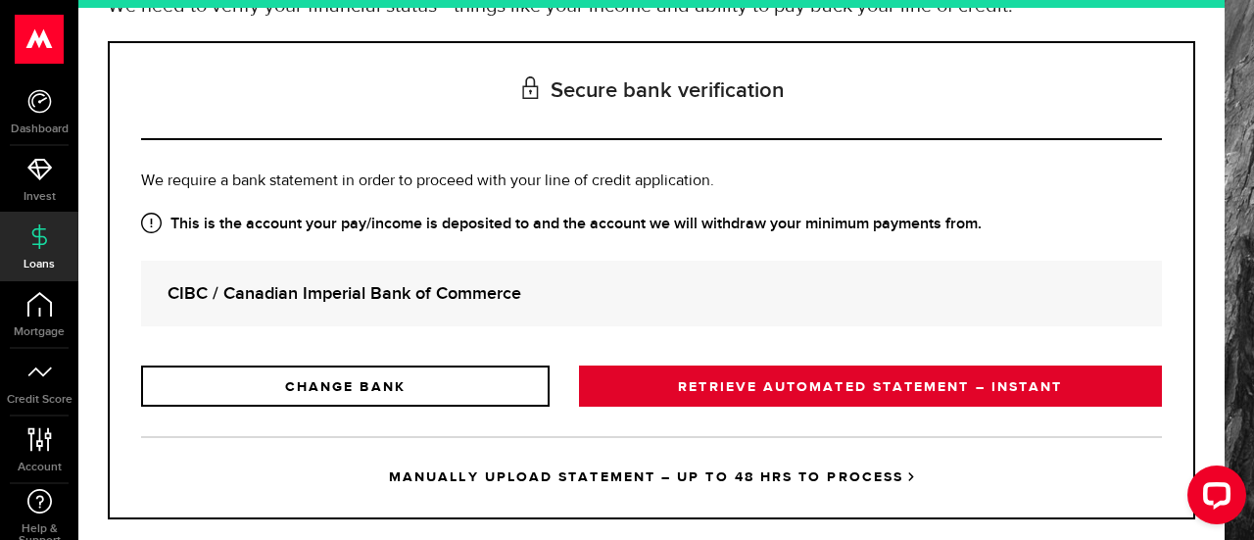
click at [772, 378] on link "RETRIEVE AUTOMATED STATEMENT – INSTANT" at bounding box center [870, 386] width 583 height 41
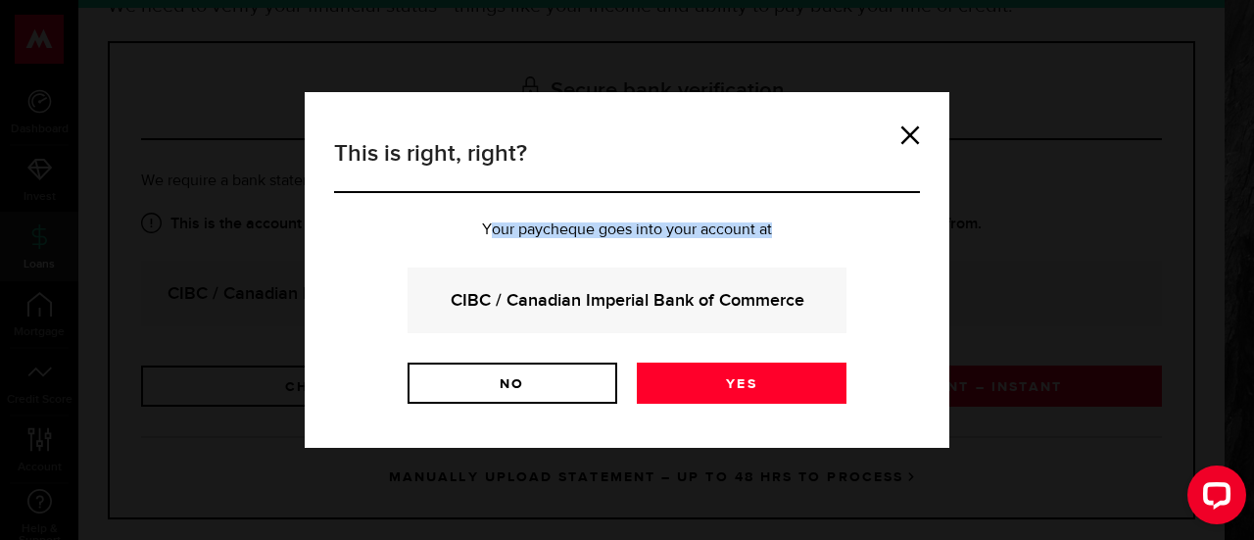
drag, startPoint x: 486, startPoint y: 228, endPoint x: 793, endPoint y: 227, distance: 306.8
click at [793, 227] on p "Your paycheque goes into your account at" at bounding box center [627, 230] width 586 height 16
click at [716, 381] on link "Yes" at bounding box center [742, 383] width 210 height 41
